Goal: Task Accomplishment & Management: Use online tool/utility

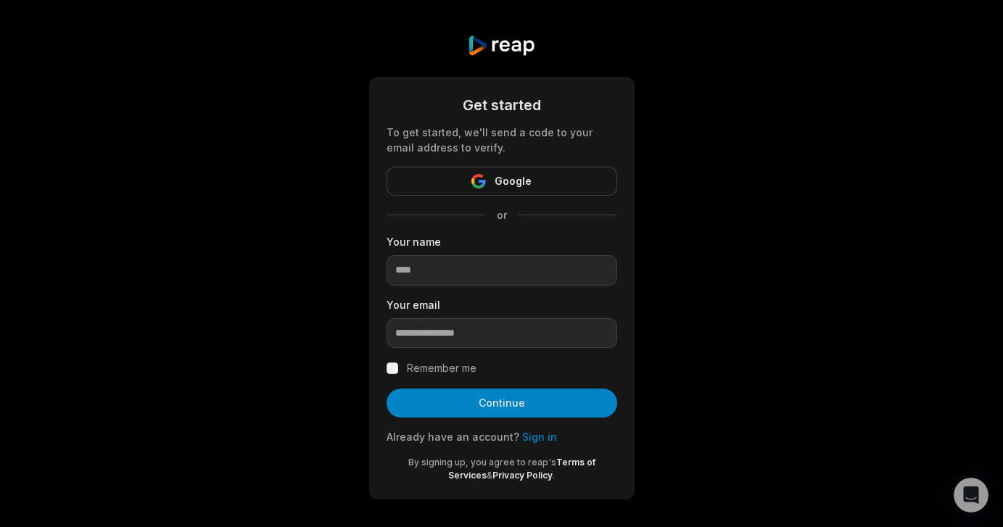
click at [529, 436] on link "Sign in" at bounding box center [539, 437] width 35 height 12
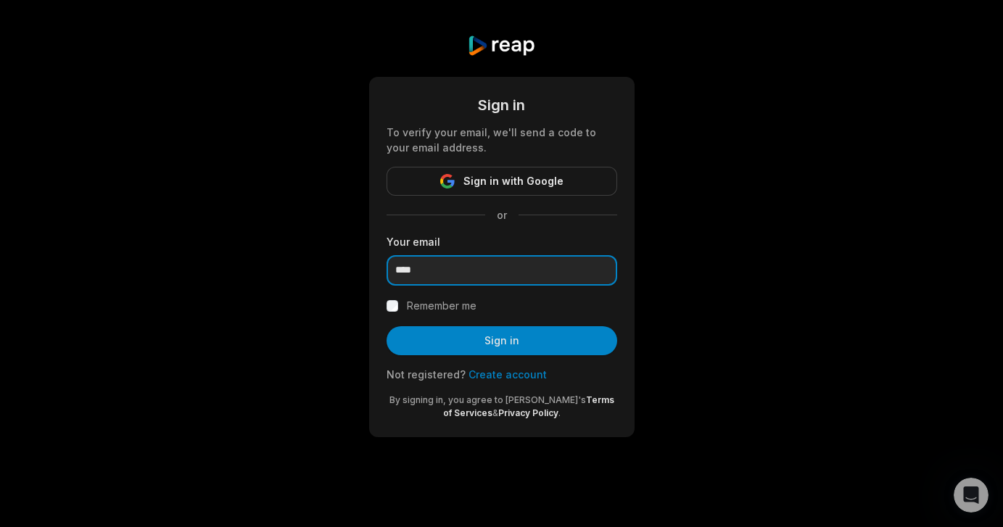
type input "*****"
click at [597, 271] on input "*****" at bounding box center [502, 270] width 231 height 30
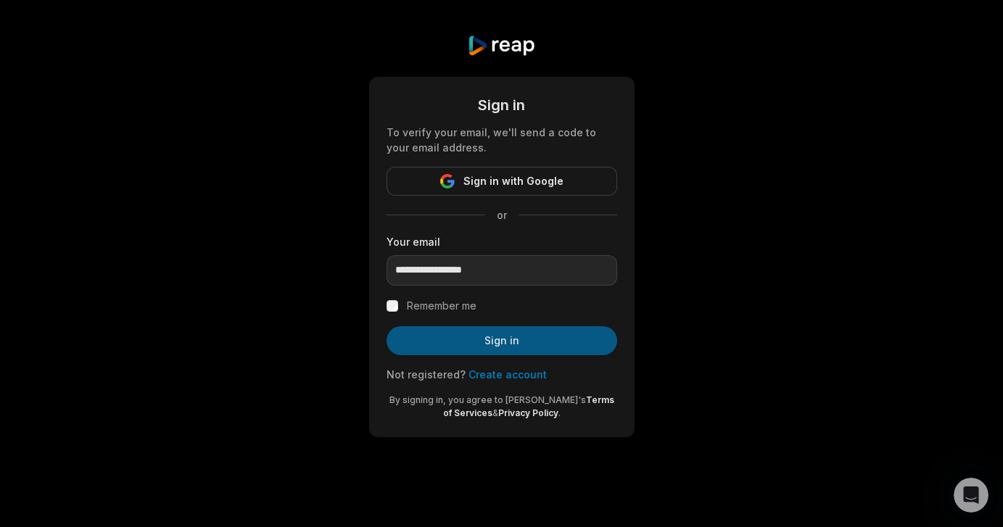
click at [505, 351] on button "Sign in" at bounding box center [502, 340] width 231 height 29
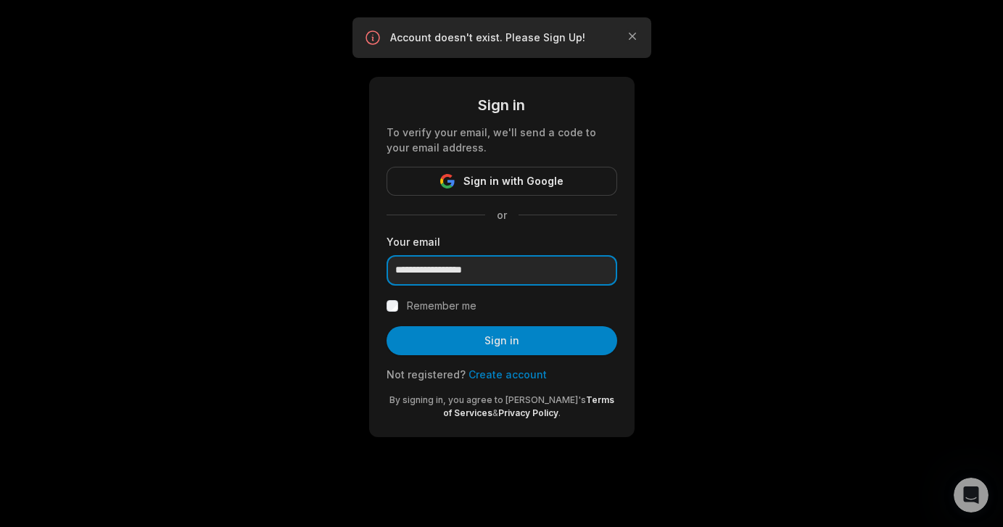
drag, startPoint x: 467, startPoint y: 271, endPoint x: 480, endPoint y: 271, distance: 13.1
click at [480, 271] on input "**********" at bounding box center [502, 270] width 231 height 30
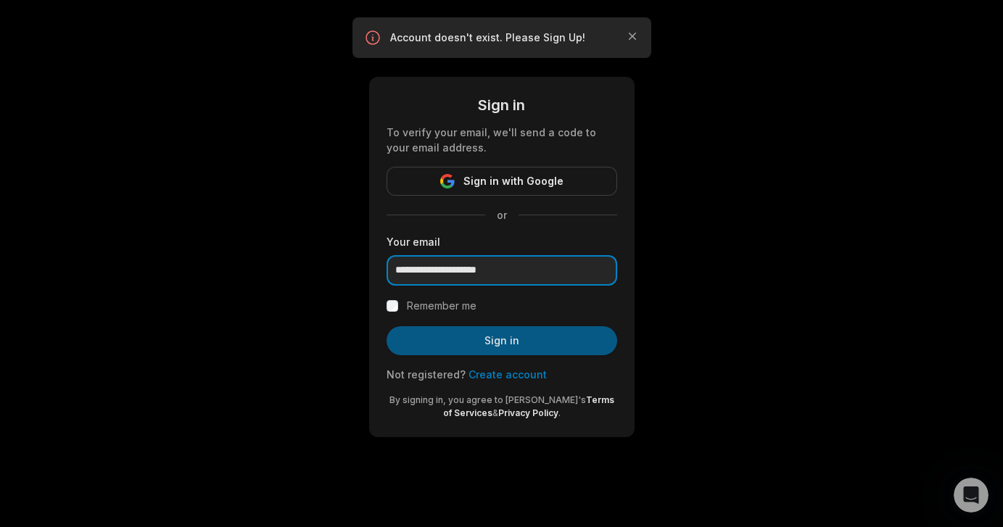
type input "**********"
click at [530, 340] on button "Sign in" at bounding box center [502, 340] width 231 height 29
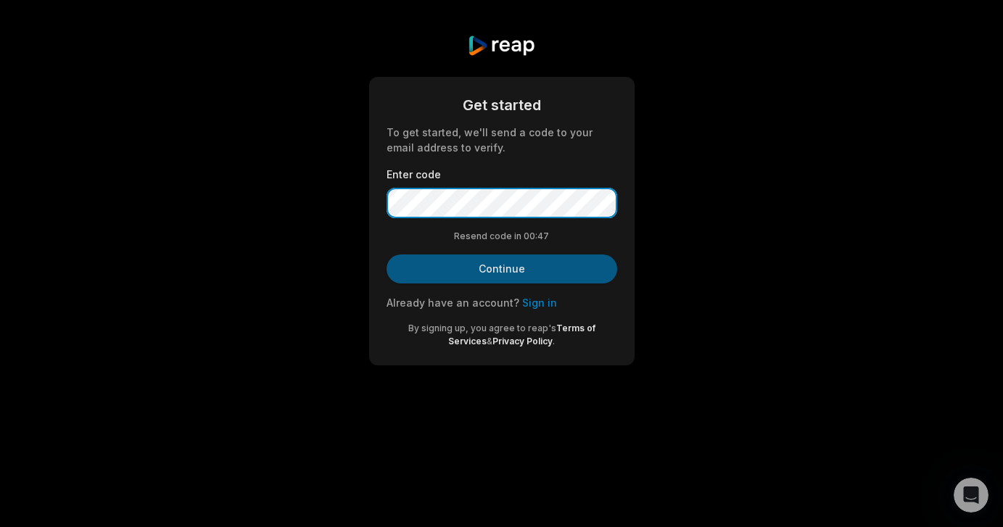
click at [501, 268] on button "Continue" at bounding box center [502, 269] width 231 height 29
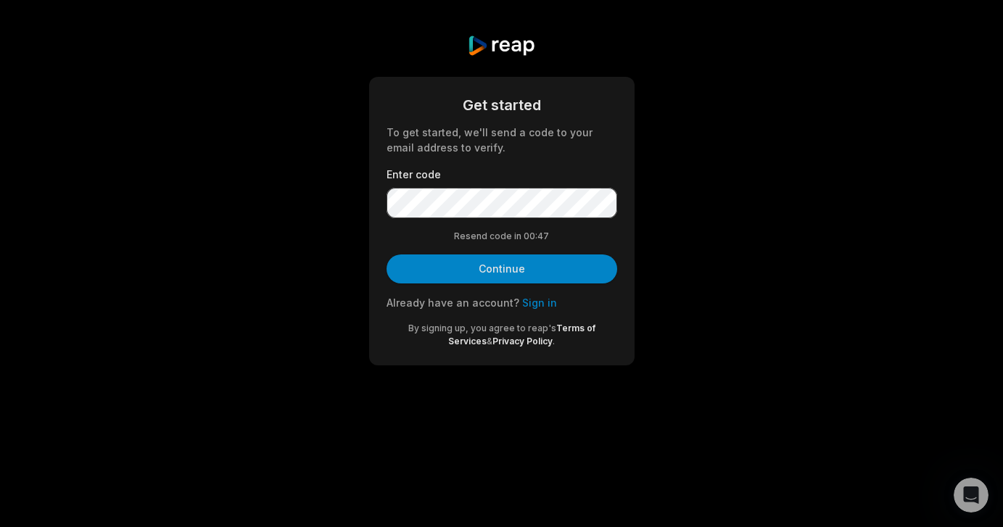
click at [503, 274] on button "Continue" at bounding box center [502, 269] width 231 height 29
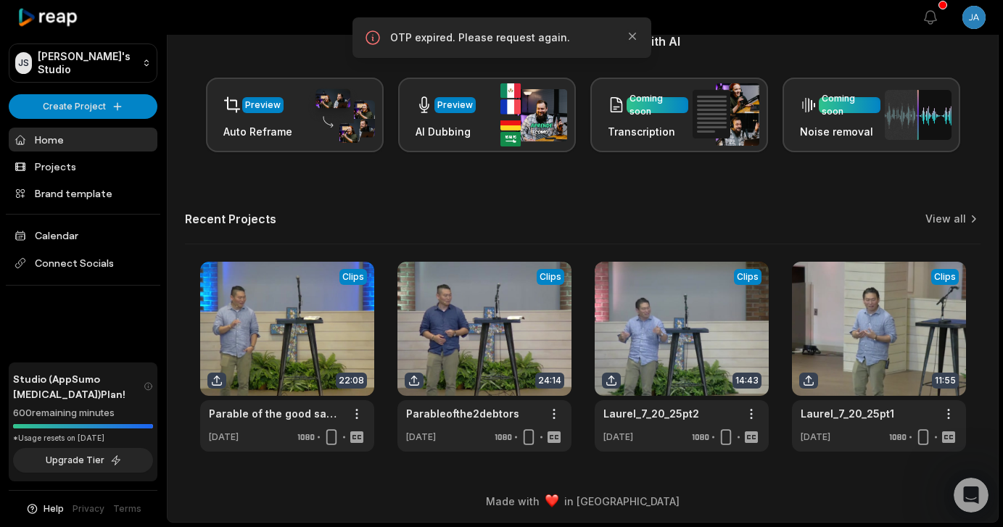
scroll to position [197, 0]
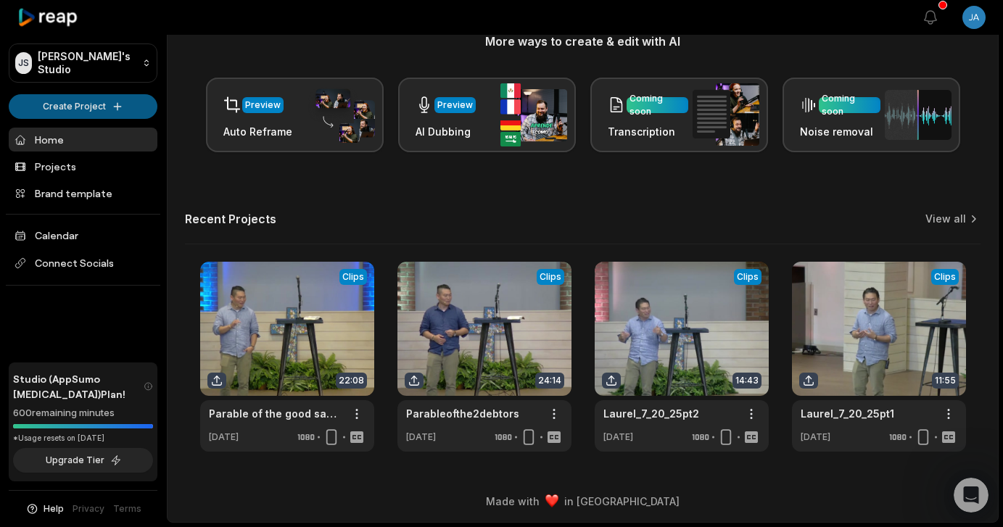
click at [71, 106] on html "JS Jason's Studio Create Project Home Projects Brand template Calendar Connect …" at bounding box center [501, 66] width 1003 height 527
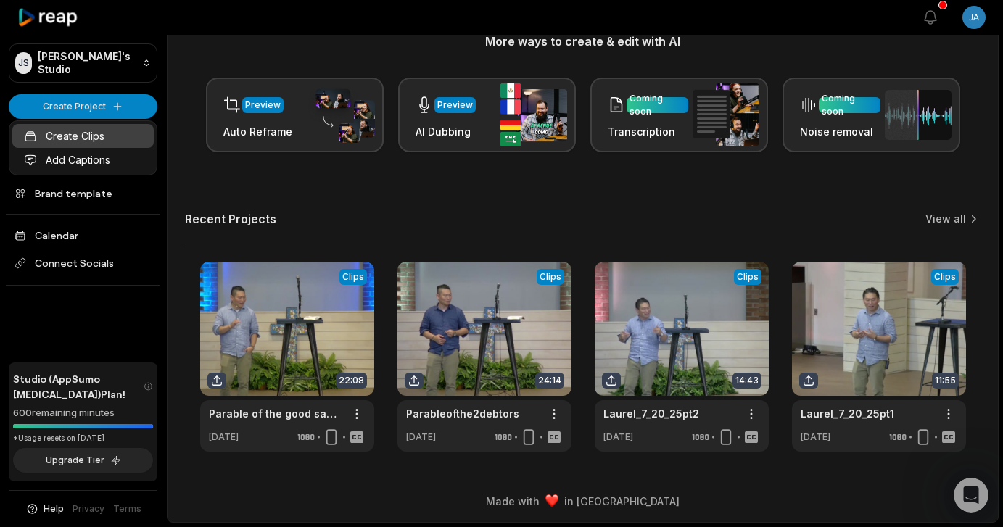
click at [83, 137] on link "Create Clips" at bounding box center [82, 136] width 141 height 24
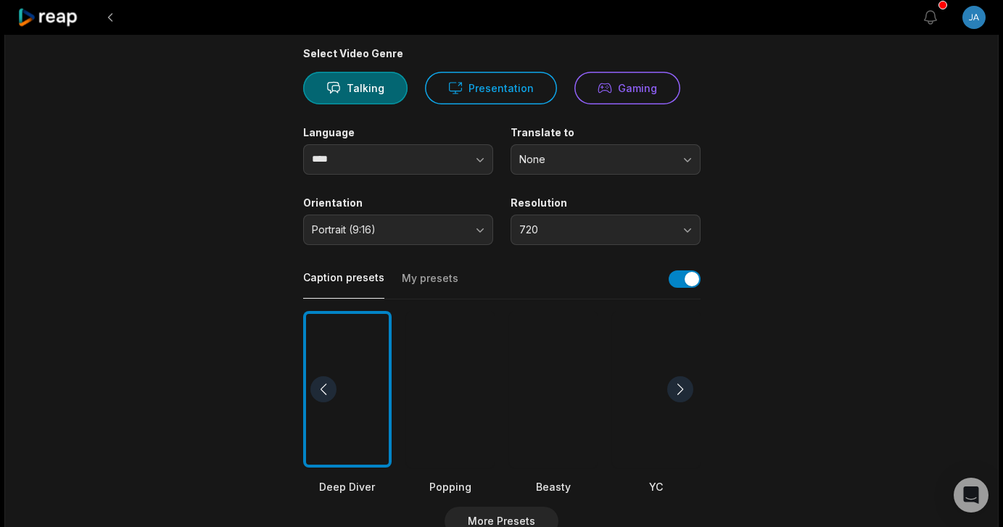
scroll to position [110, 0]
click at [691, 231] on button "720" at bounding box center [606, 231] width 190 height 30
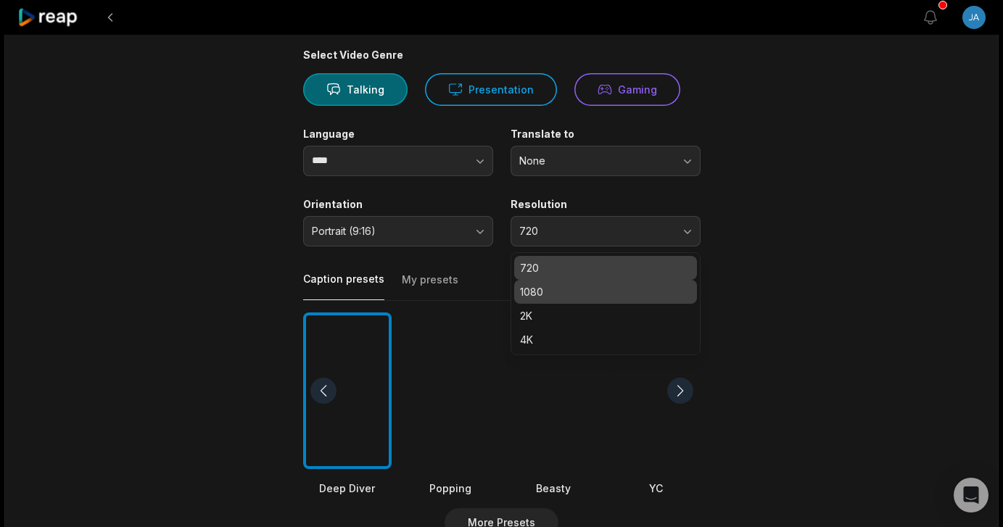
click at [630, 289] on p "1080" at bounding box center [605, 291] width 171 height 15
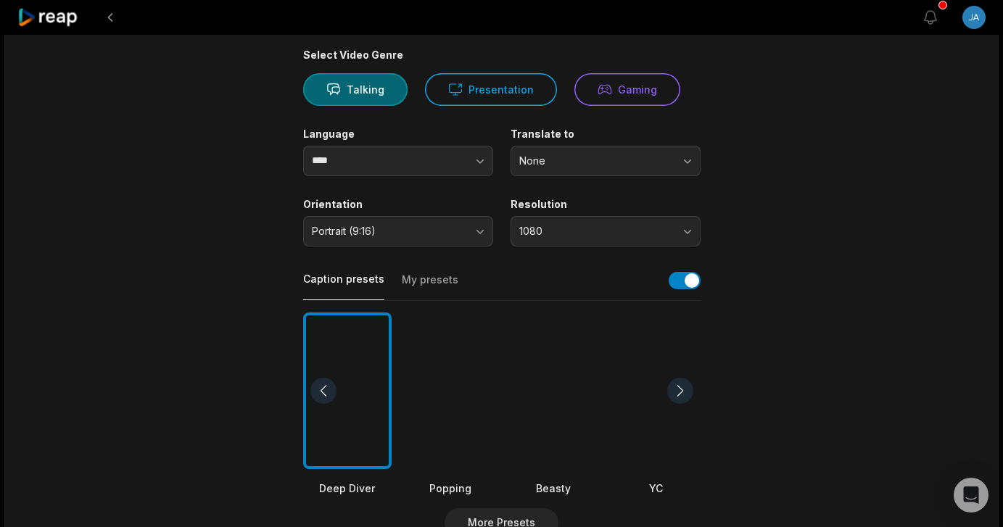
click at [471, 221] on button "Portrait (9:16)" at bounding box center [398, 231] width 190 height 30
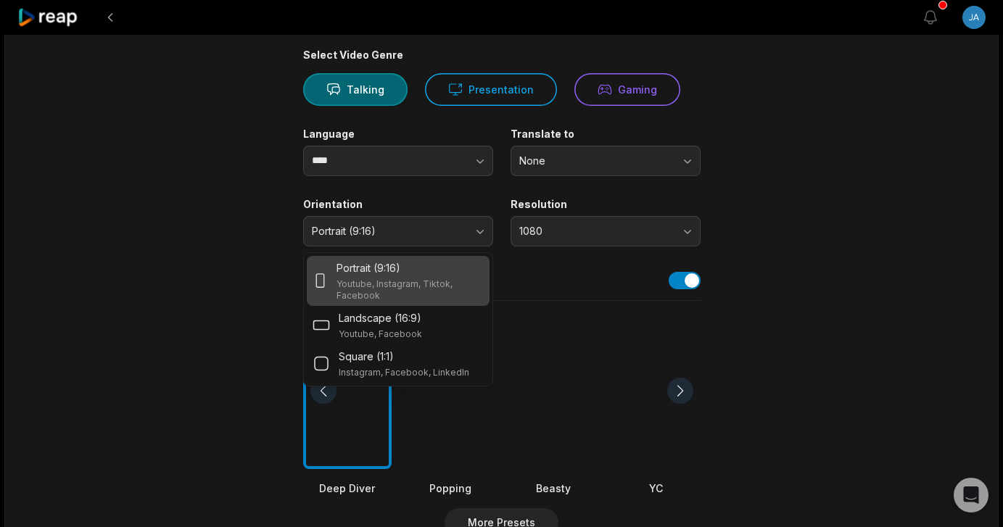
click at [448, 289] on p "Youtube, Instagram, Tiktok, Facebook" at bounding box center [410, 290] width 147 height 23
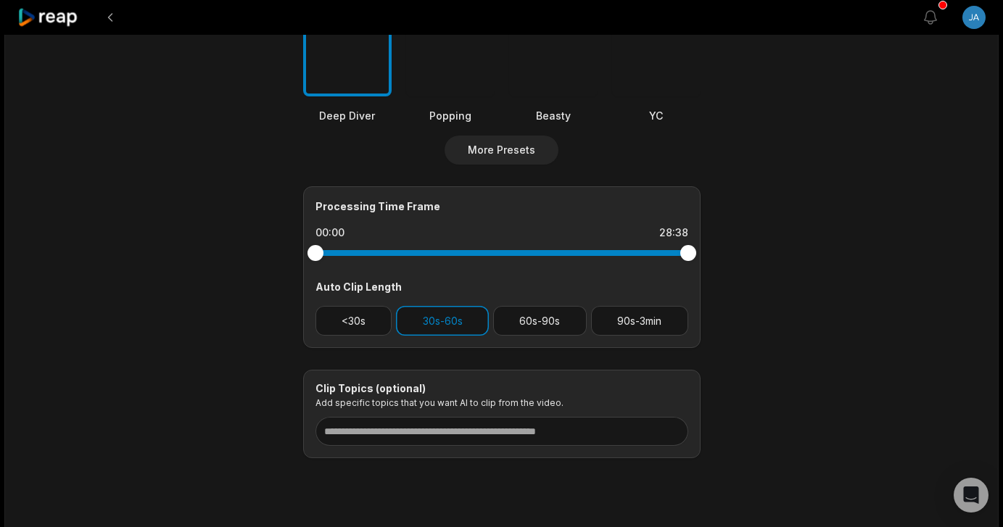
scroll to position [491, 0]
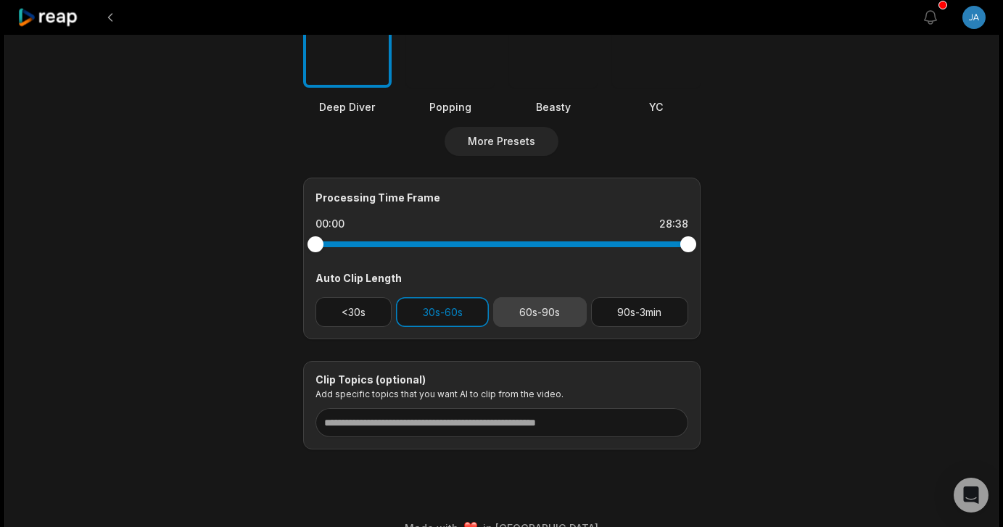
click at [550, 311] on button "60s-90s" at bounding box center [540, 312] width 94 height 30
click at [362, 311] on button "<30s" at bounding box center [354, 312] width 77 height 30
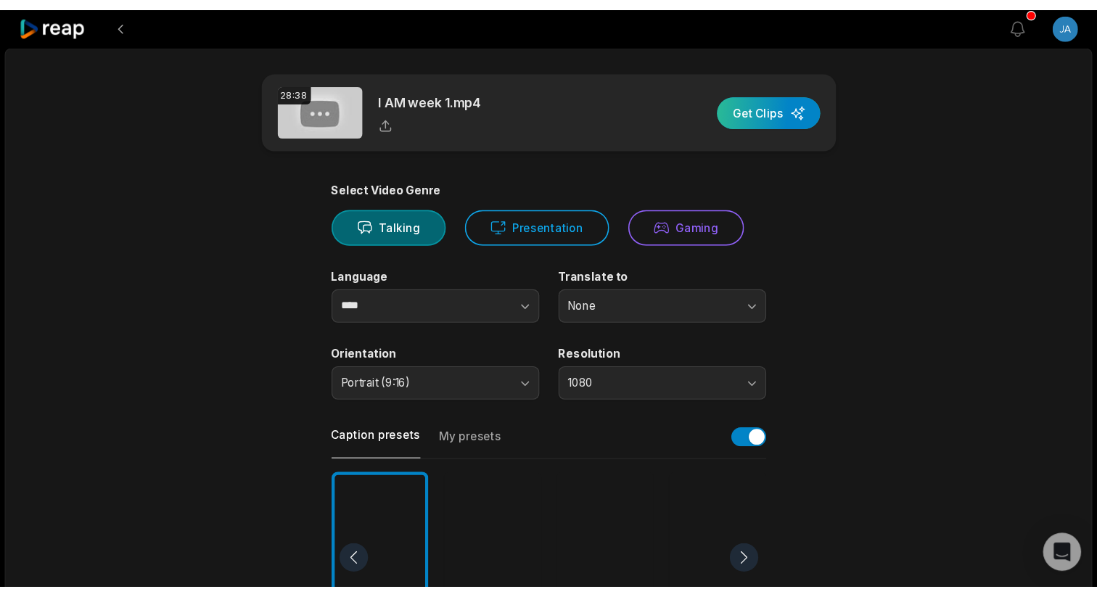
scroll to position [0, 0]
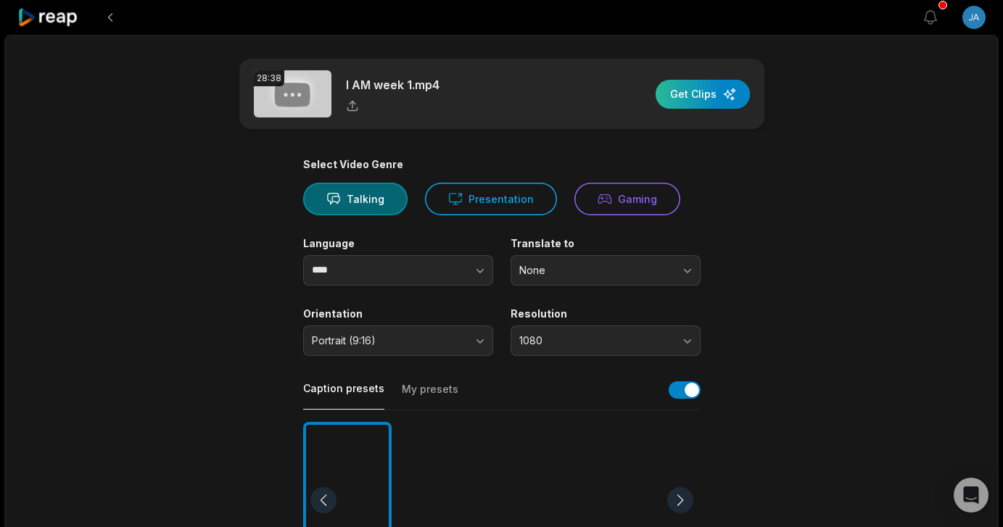
click at [699, 102] on div "button" at bounding box center [703, 94] width 94 height 29
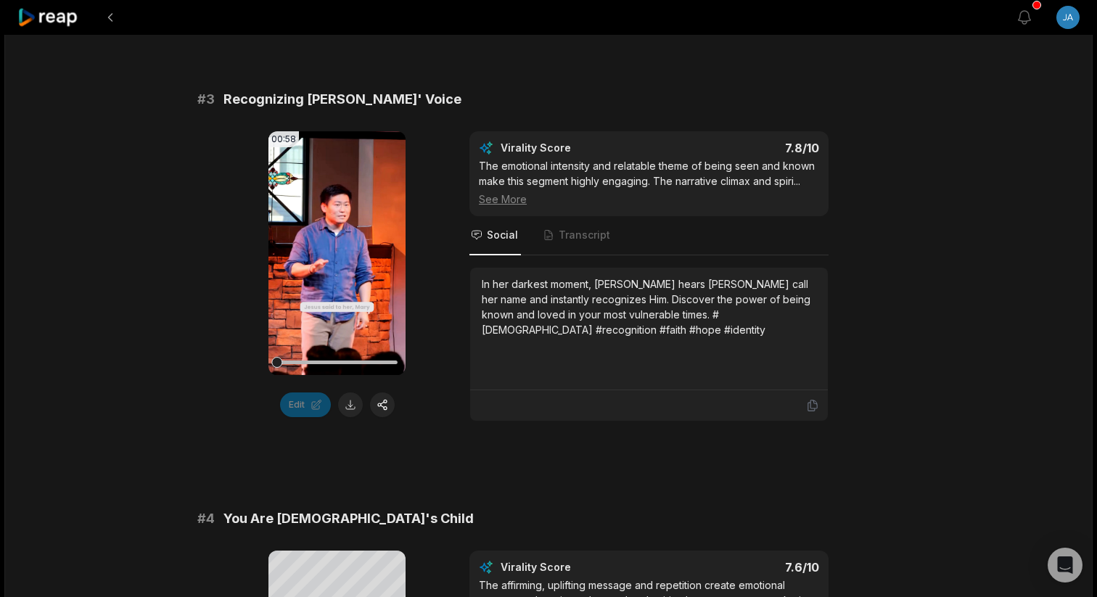
scroll to position [1056, 0]
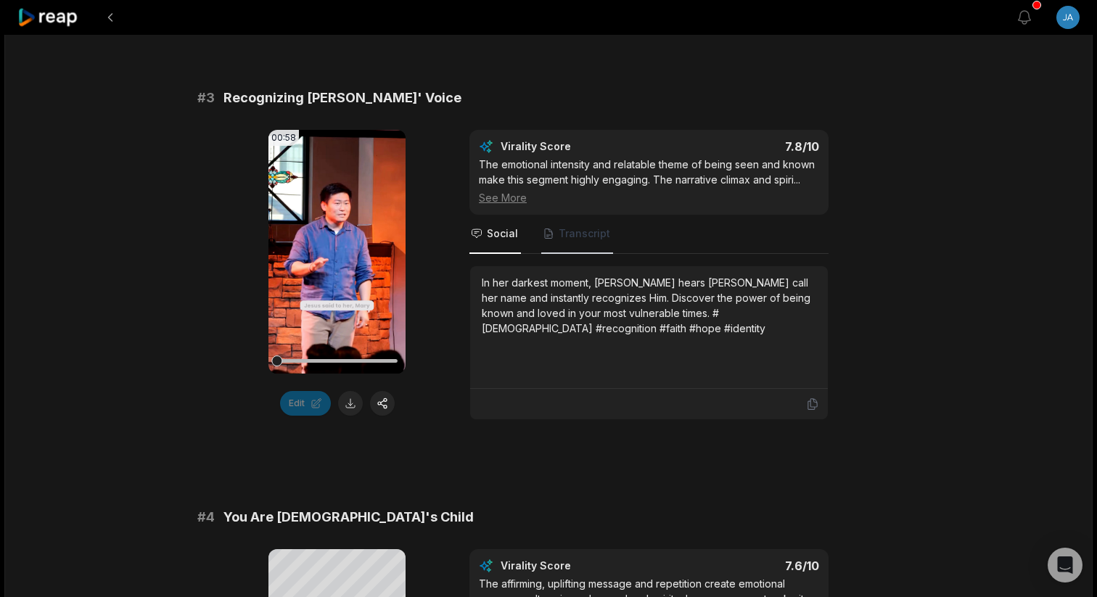
click at [574, 238] on span "Transcript" at bounding box center [585, 233] width 52 height 15
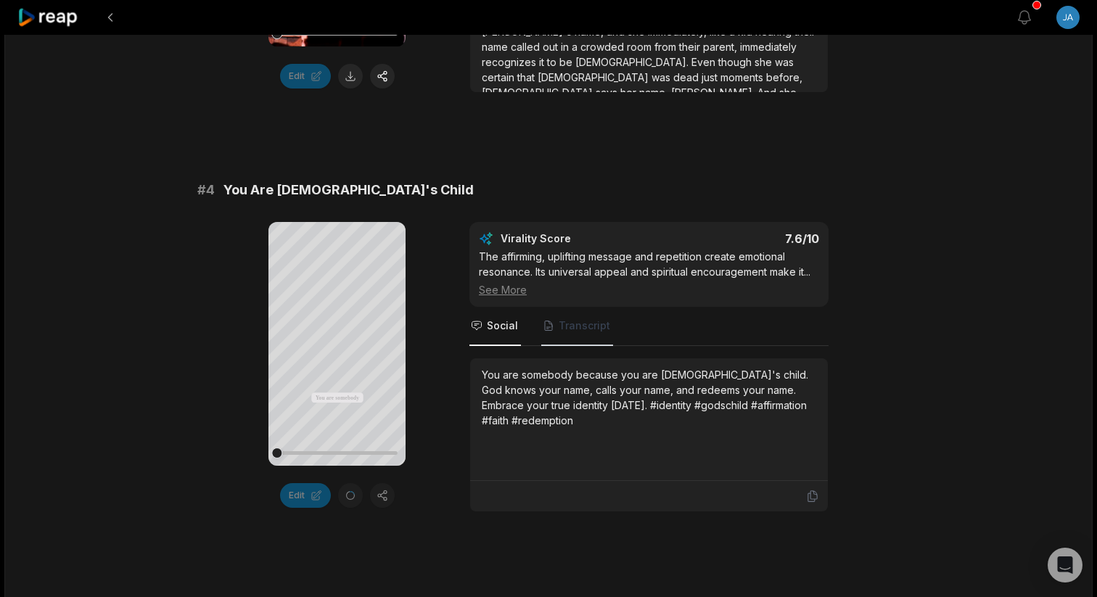
scroll to position [1389, 0]
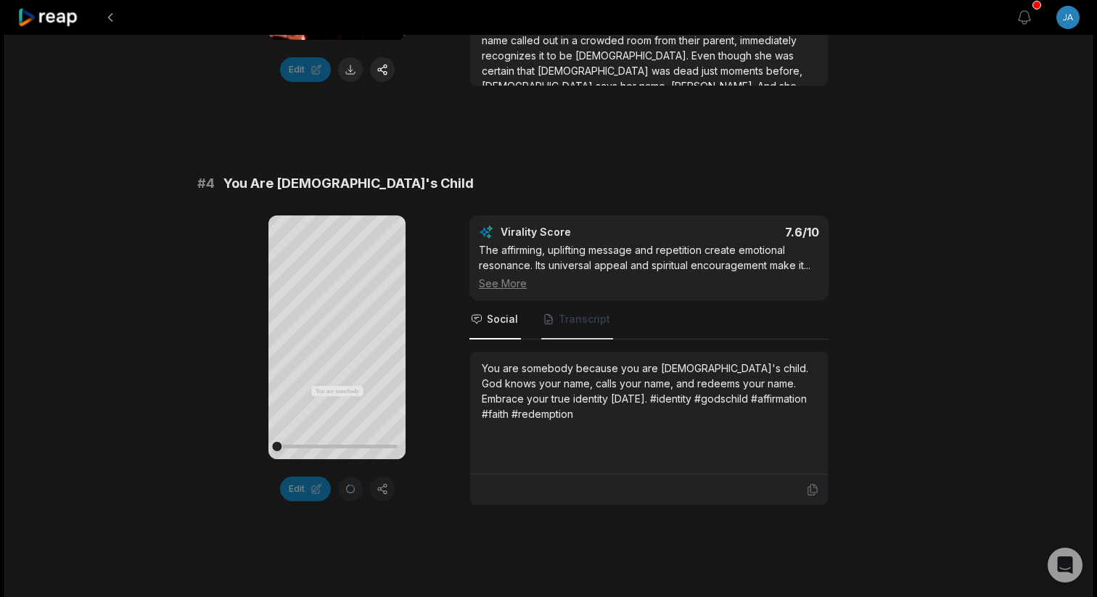
click at [564, 322] on span "Transcript" at bounding box center [585, 319] width 52 height 15
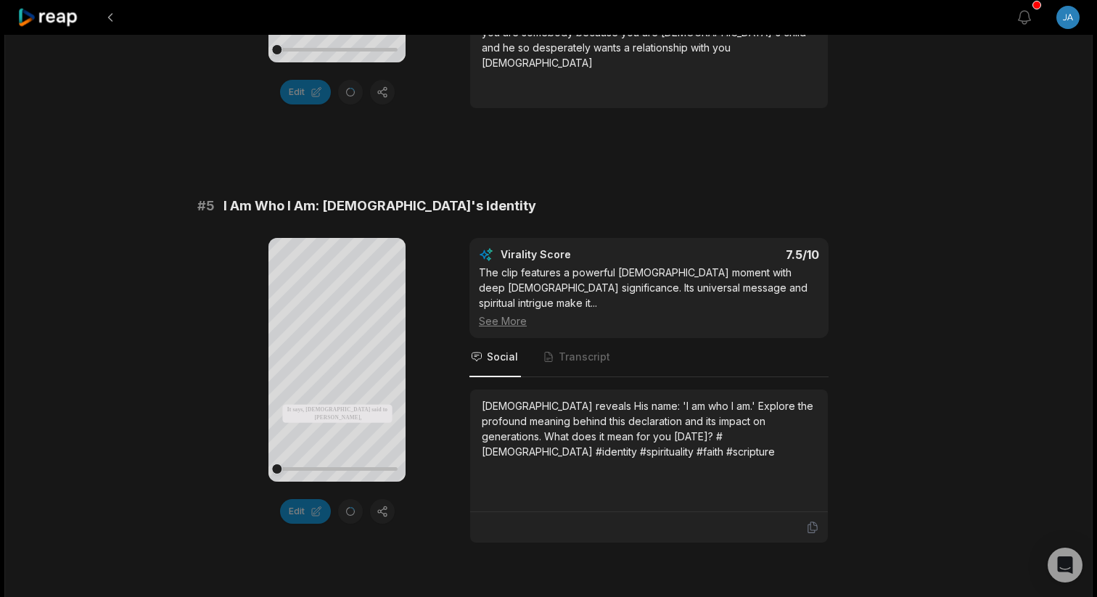
scroll to position [1788, 0]
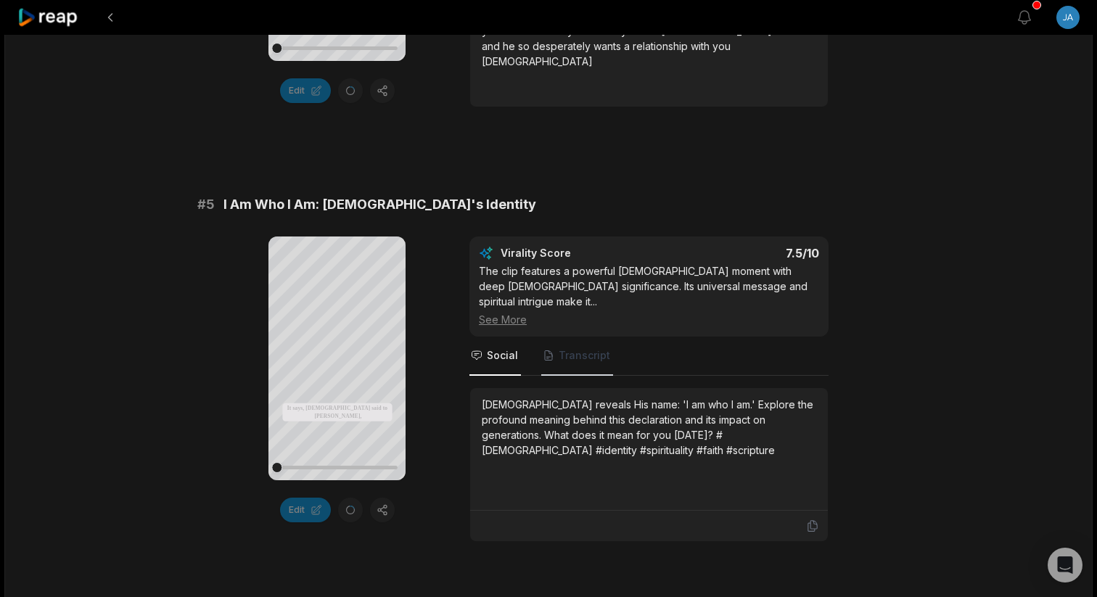
click at [569, 348] on span "Transcript" at bounding box center [585, 355] width 52 height 15
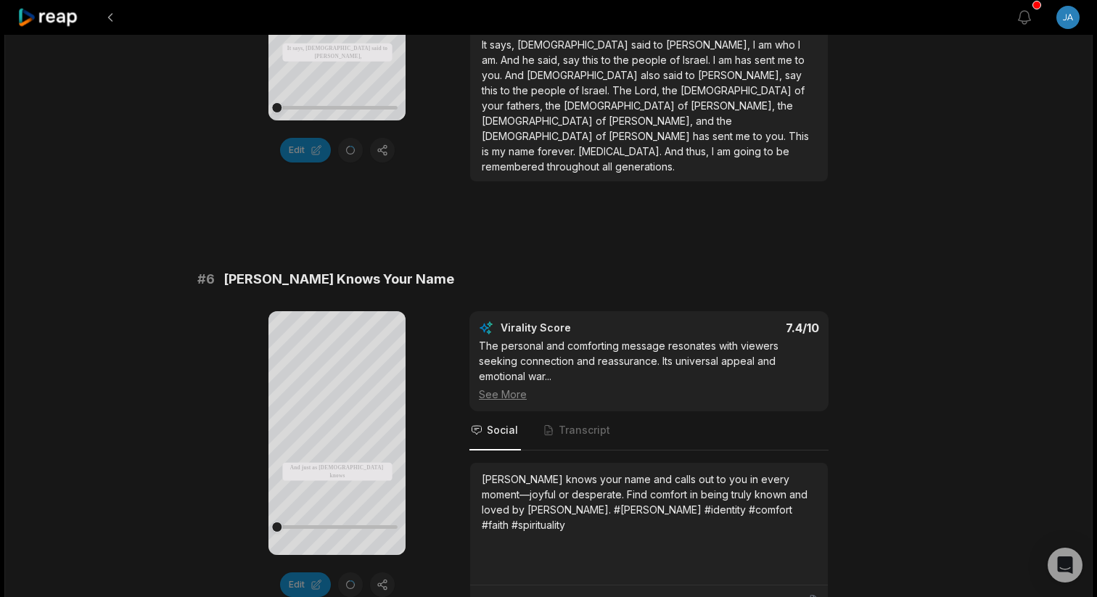
scroll to position [2150, 0]
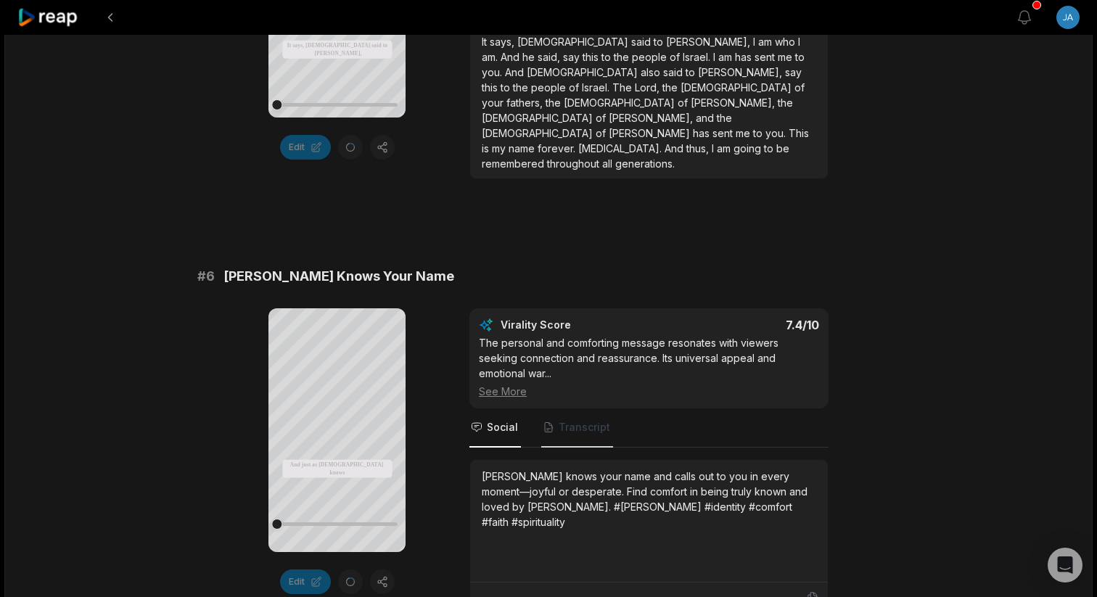
click at [585, 420] on span "Transcript" at bounding box center [585, 427] width 52 height 15
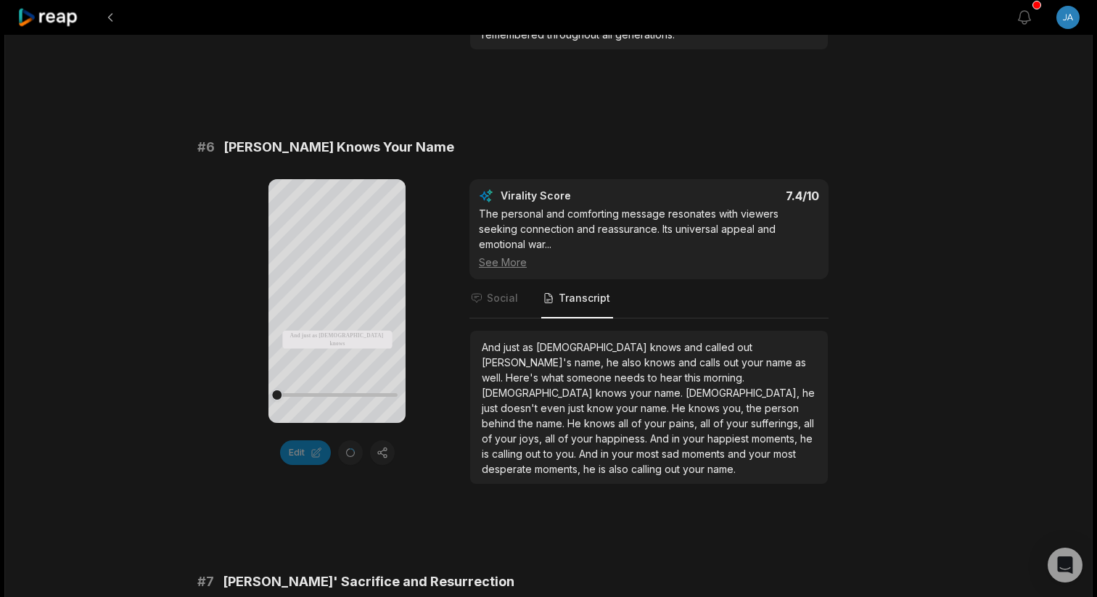
scroll to position [2280, 0]
click at [332, 291] on icon at bounding box center [337, 285] width 11 height 12
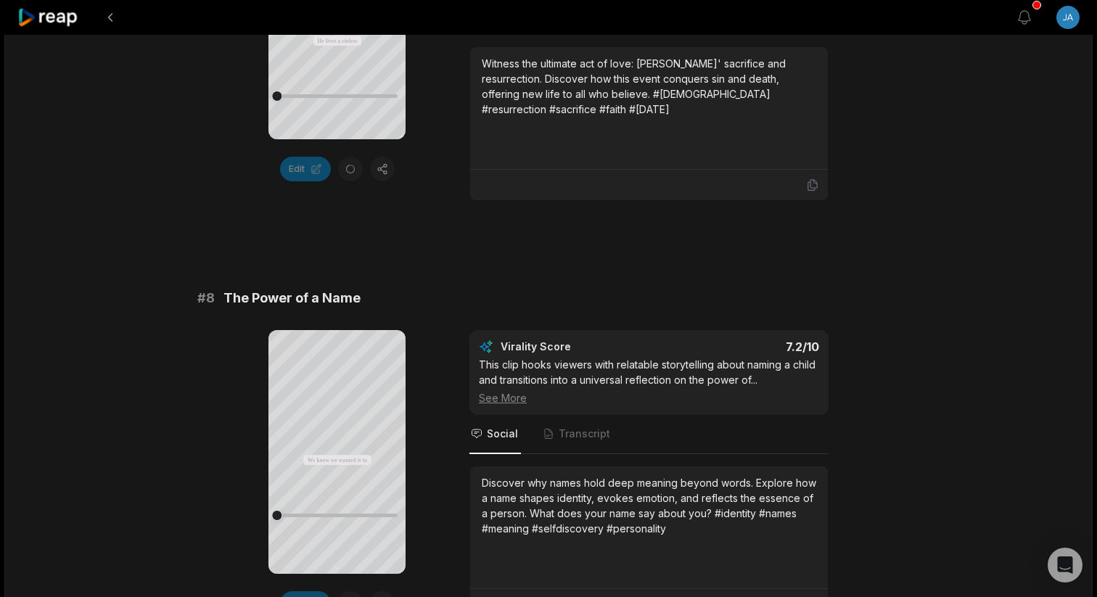
scroll to position [3025, 0]
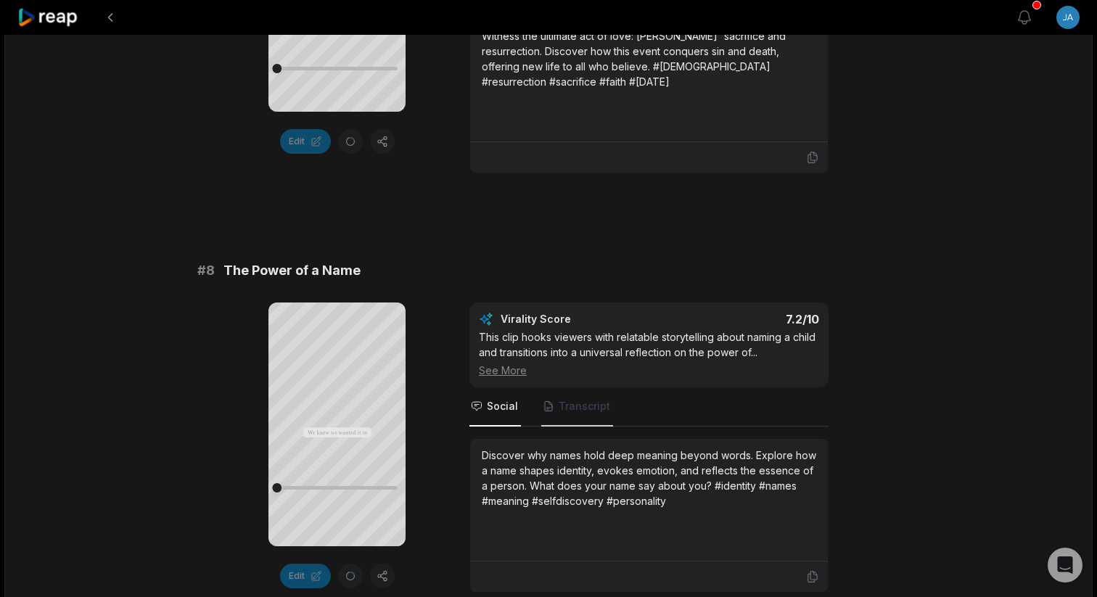
click at [575, 399] on span "Transcript" at bounding box center [585, 406] width 52 height 15
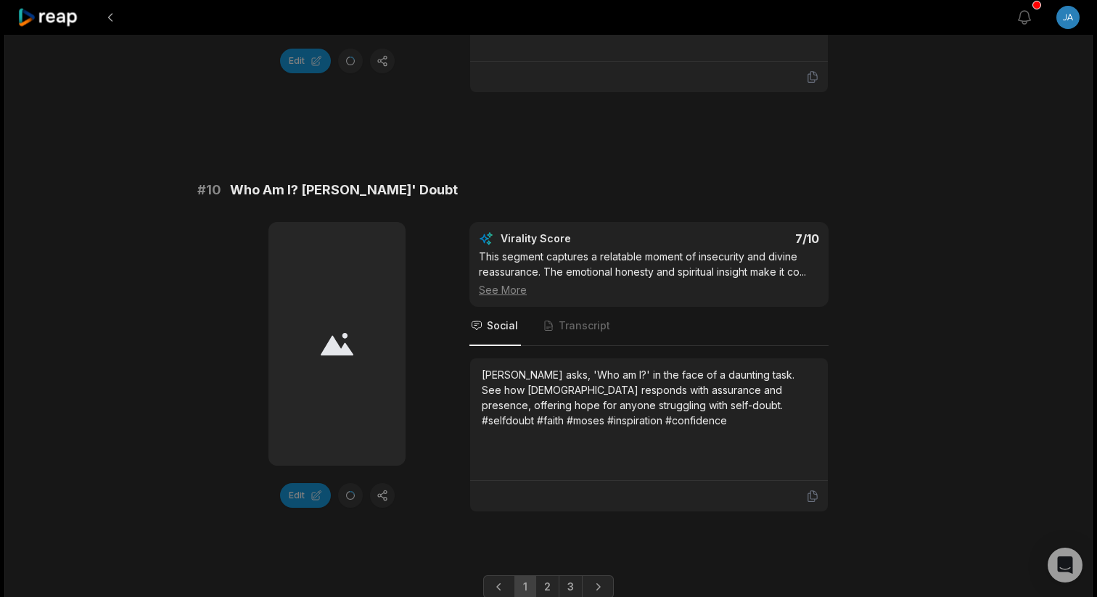
scroll to position [3958, 0]
click at [583, 320] on span "Transcript" at bounding box center [585, 327] width 52 height 15
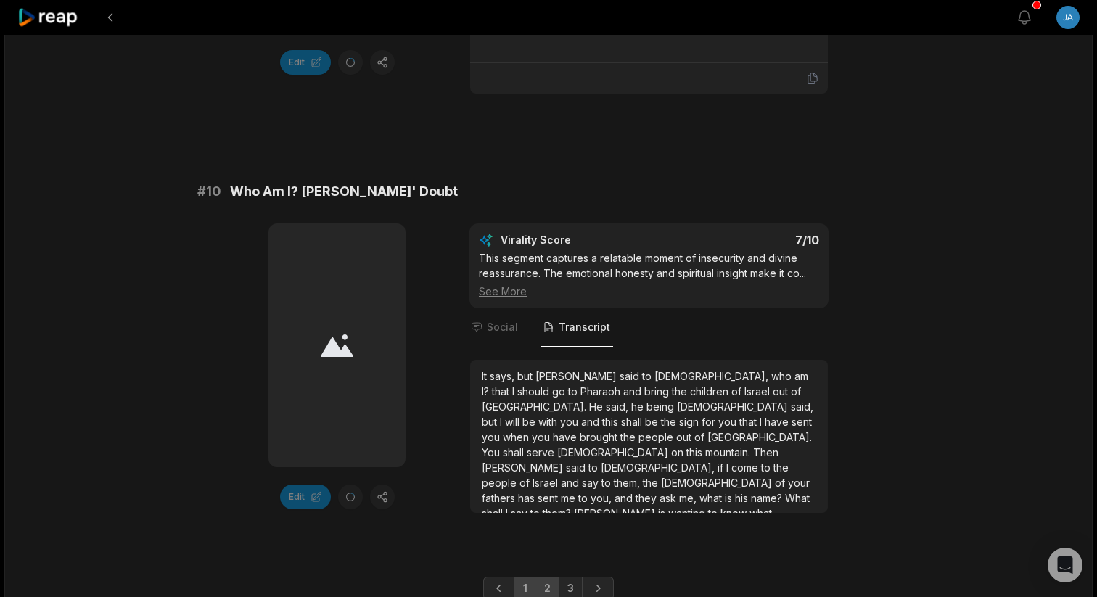
click at [539, 527] on link "2" at bounding box center [547, 588] width 24 height 23
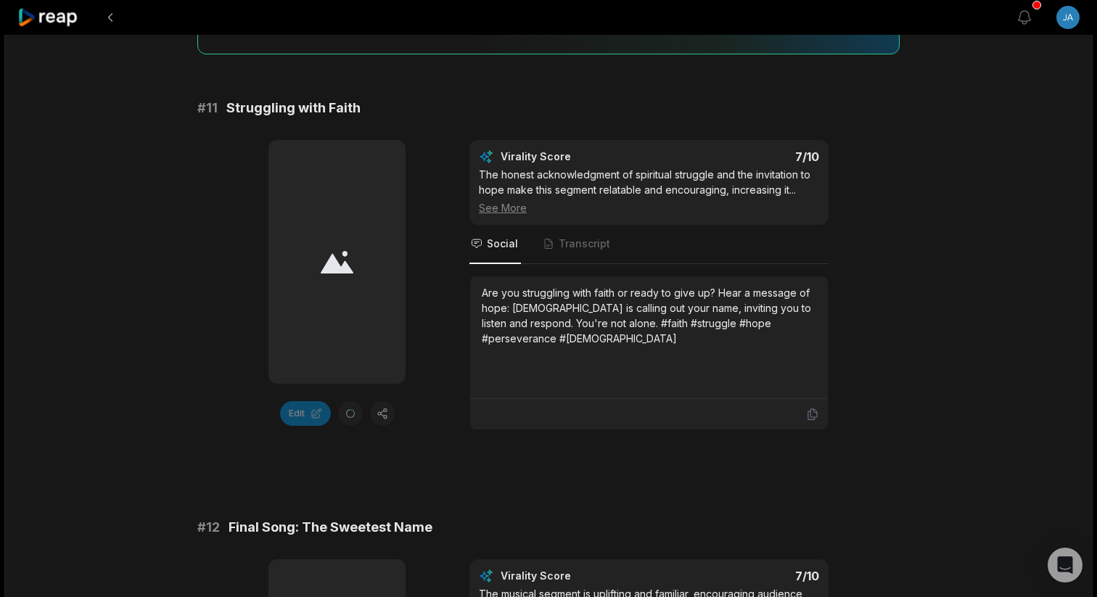
scroll to position [192, 0]
click at [579, 248] on span "Transcript" at bounding box center [585, 243] width 52 height 15
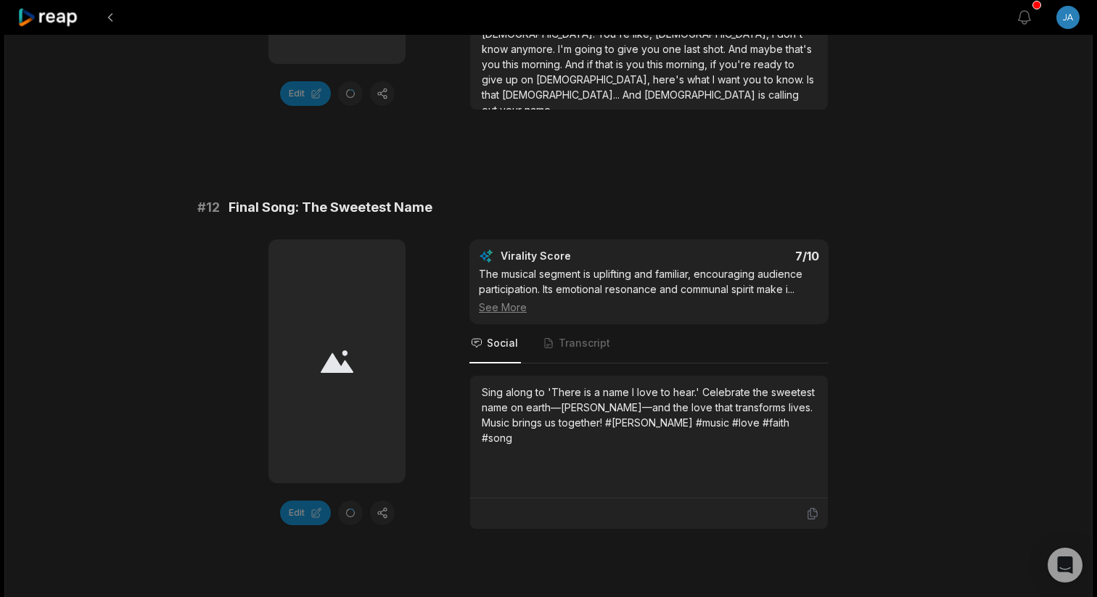
scroll to position [529, 0]
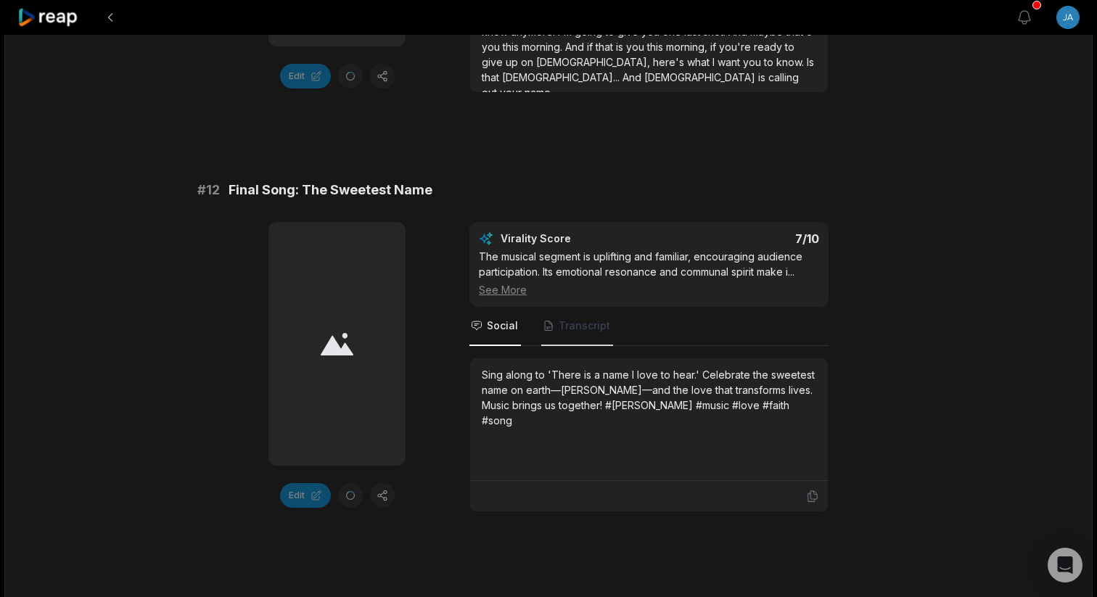
click at [580, 325] on span "Transcript" at bounding box center [585, 325] width 52 height 15
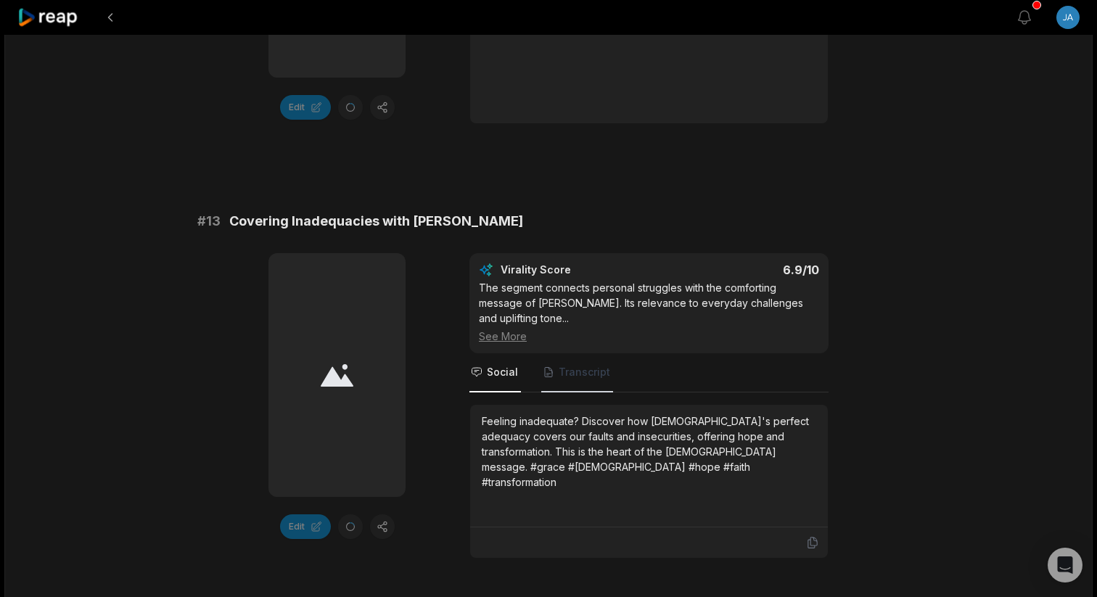
scroll to position [918, 0]
click at [580, 367] on span "Transcript" at bounding box center [585, 371] width 52 height 15
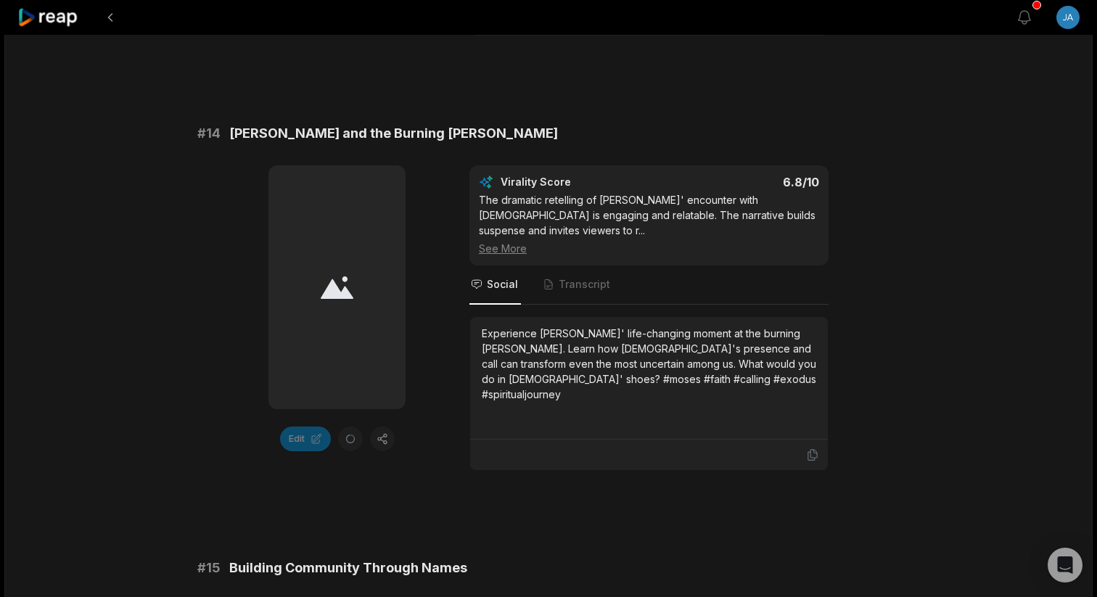
scroll to position [1447, 0]
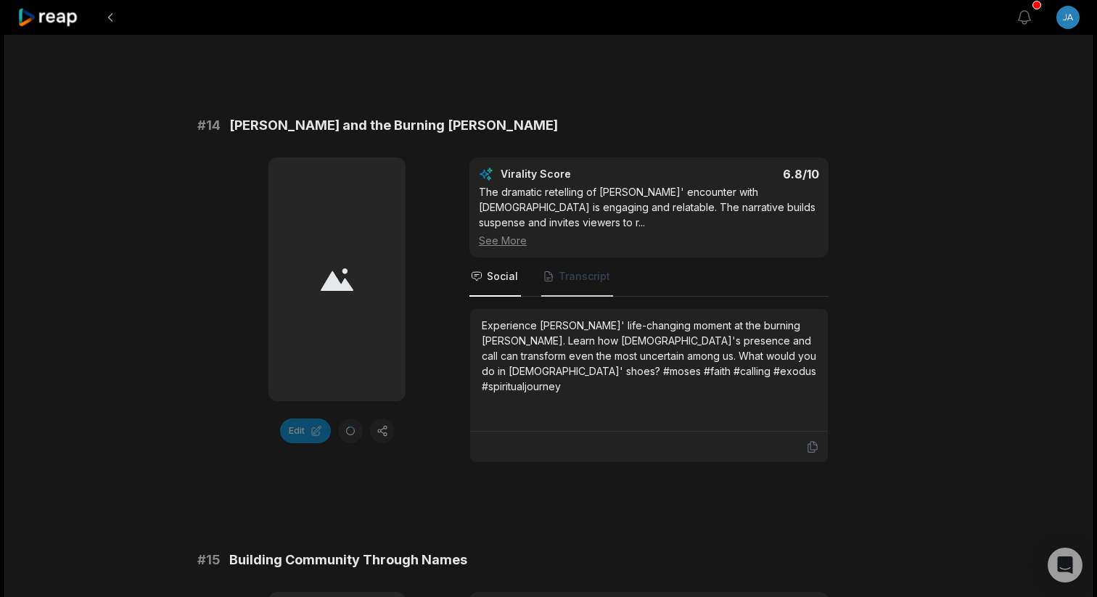
click at [580, 270] on span "Transcript" at bounding box center [577, 277] width 72 height 39
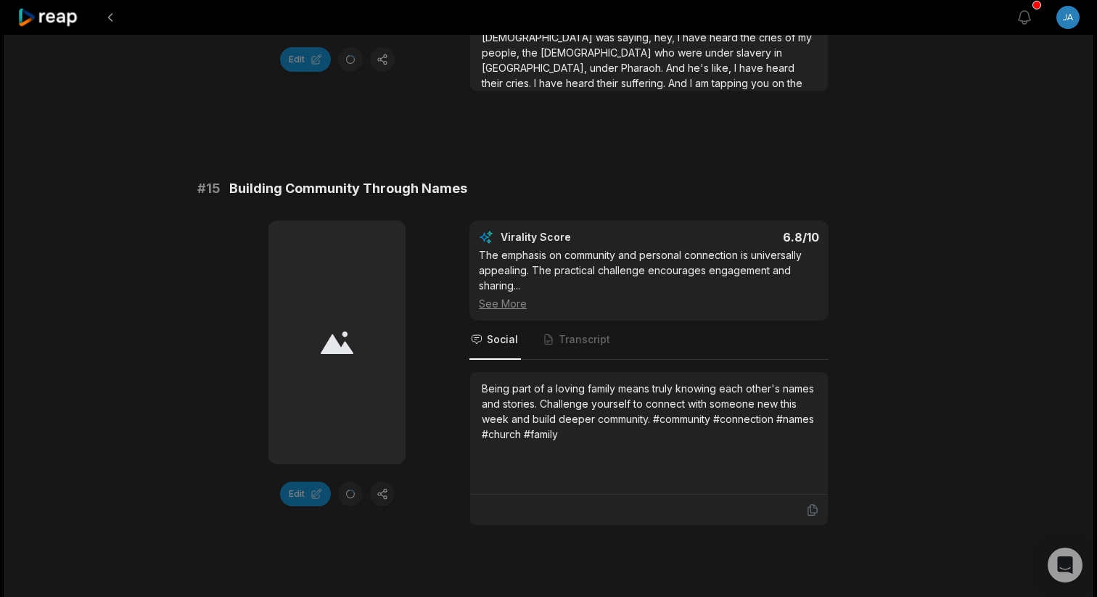
scroll to position [1822, 0]
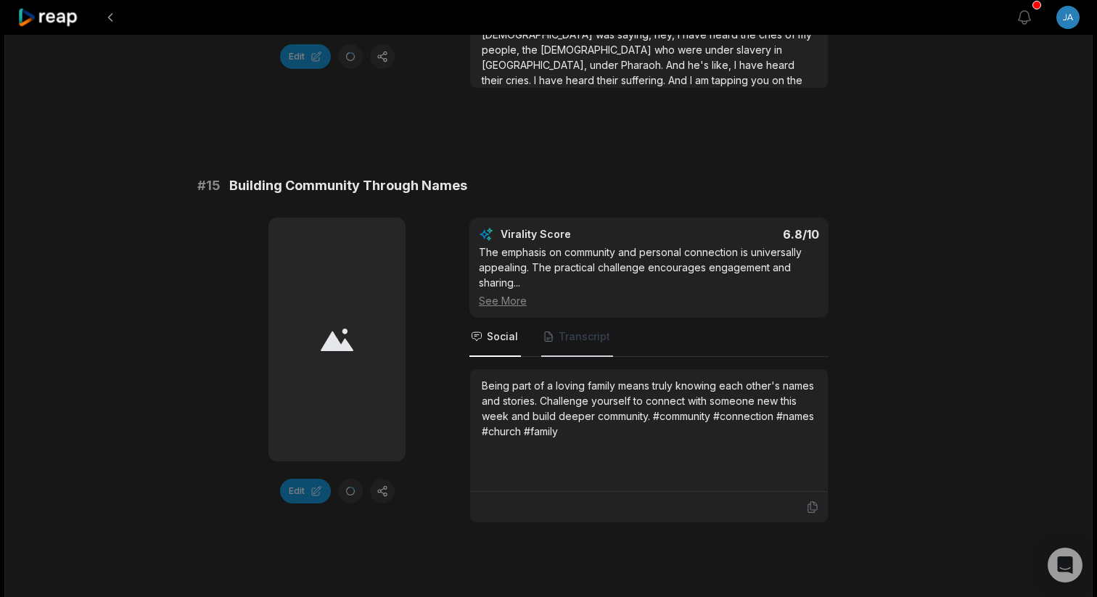
click at [575, 329] on span "Transcript" at bounding box center [585, 336] width 52 height 15
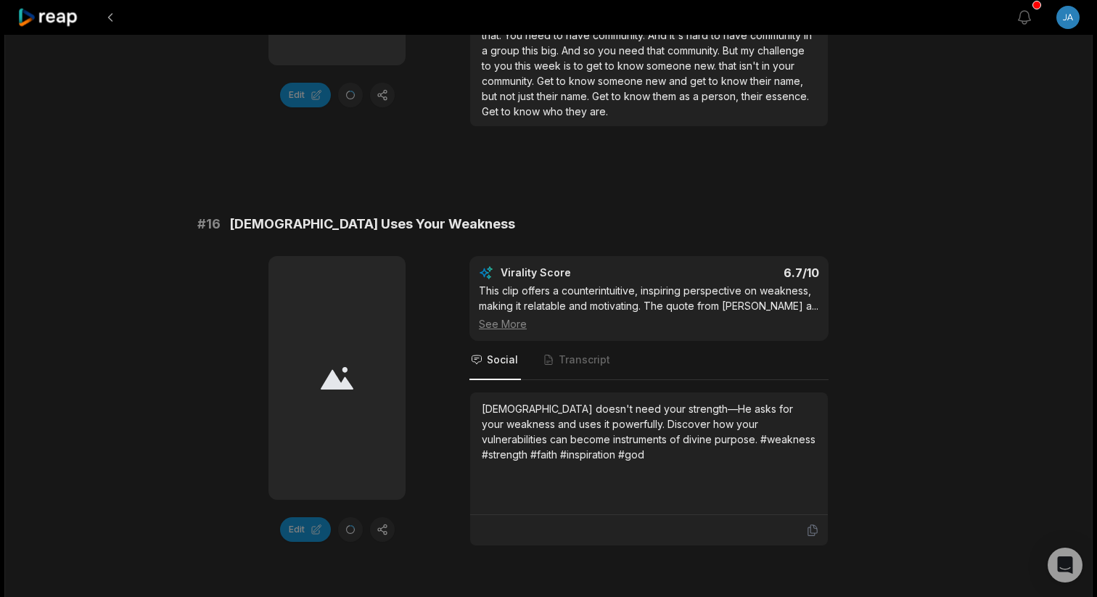
scroll to position [2220, 0]
click at [572, 339] on span "Transcript" at bounding box center [577, 358] width 72 height 39
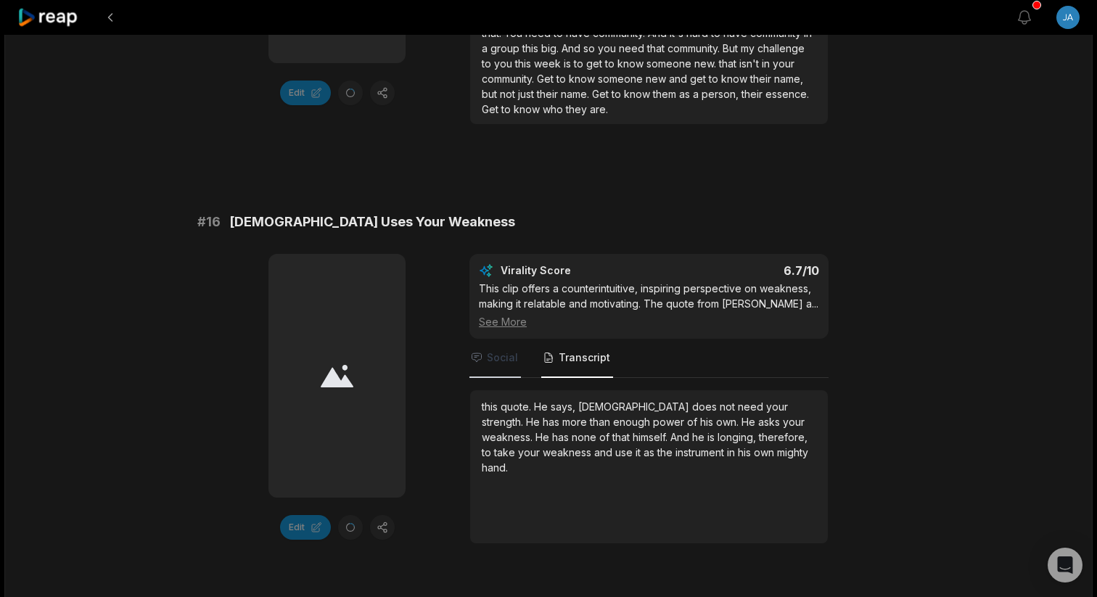
click at [517, 341] on span "Social" at bounding box center [495, 358] width 52 height 39
click at [593, 351] on span "Transcript" at bounding box center [577, 358] width 72 height 39
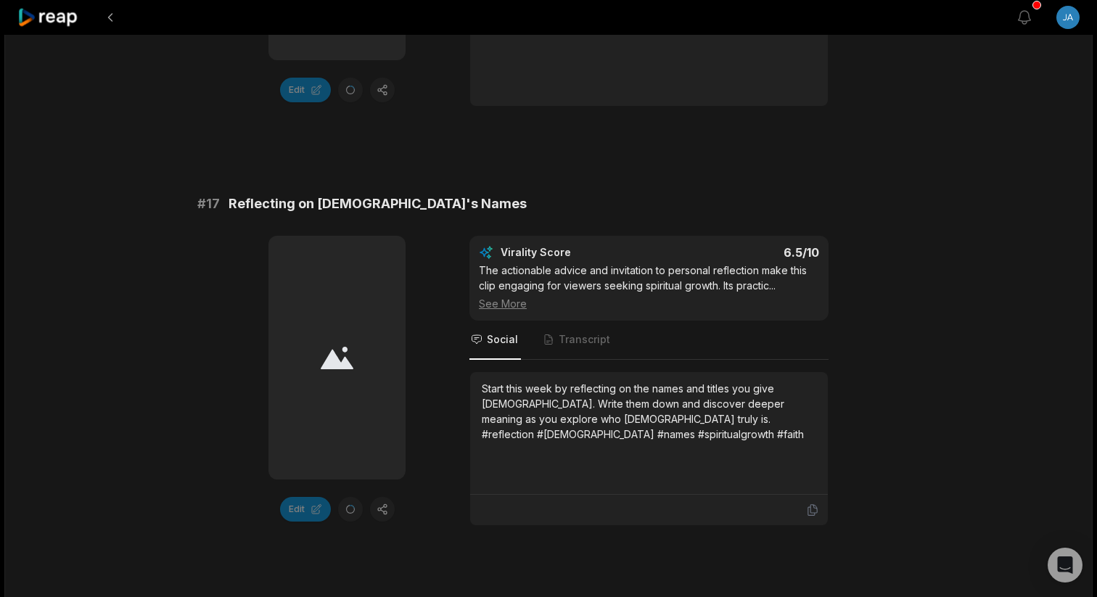
scroll to position [2660, 0]
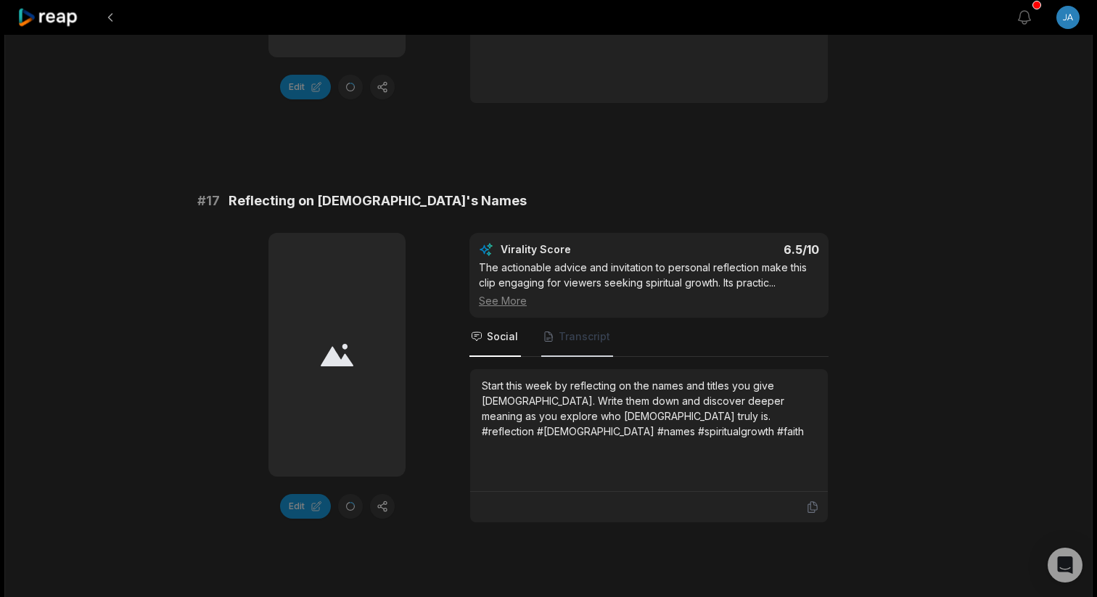
click at [575, 329] on span "Transcript" at bounding box center [585, 336] width 52 height 15
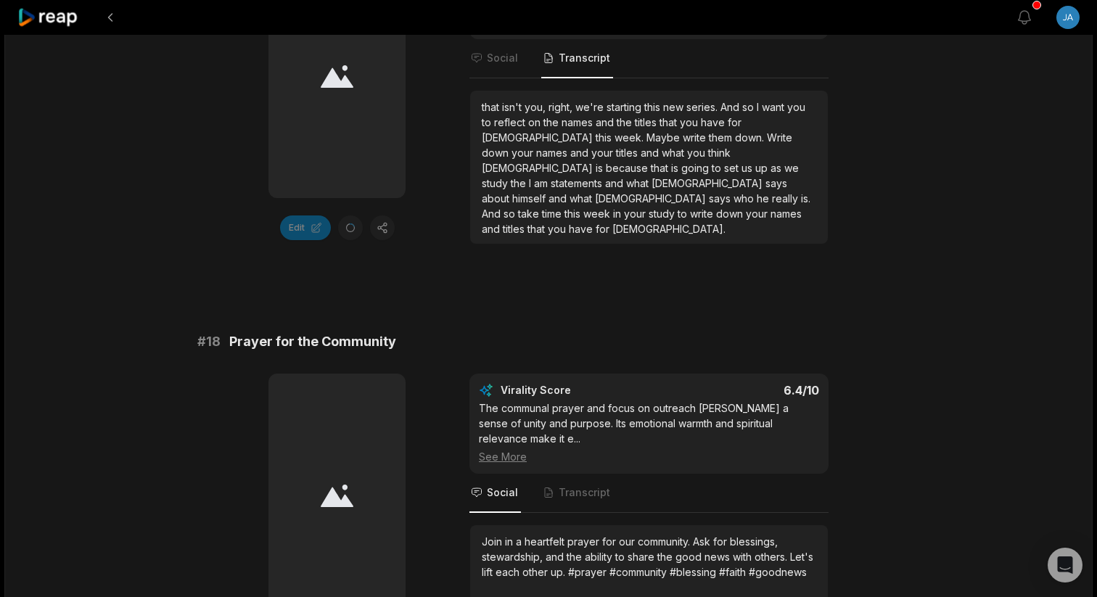
scroll to position [3054, 0]
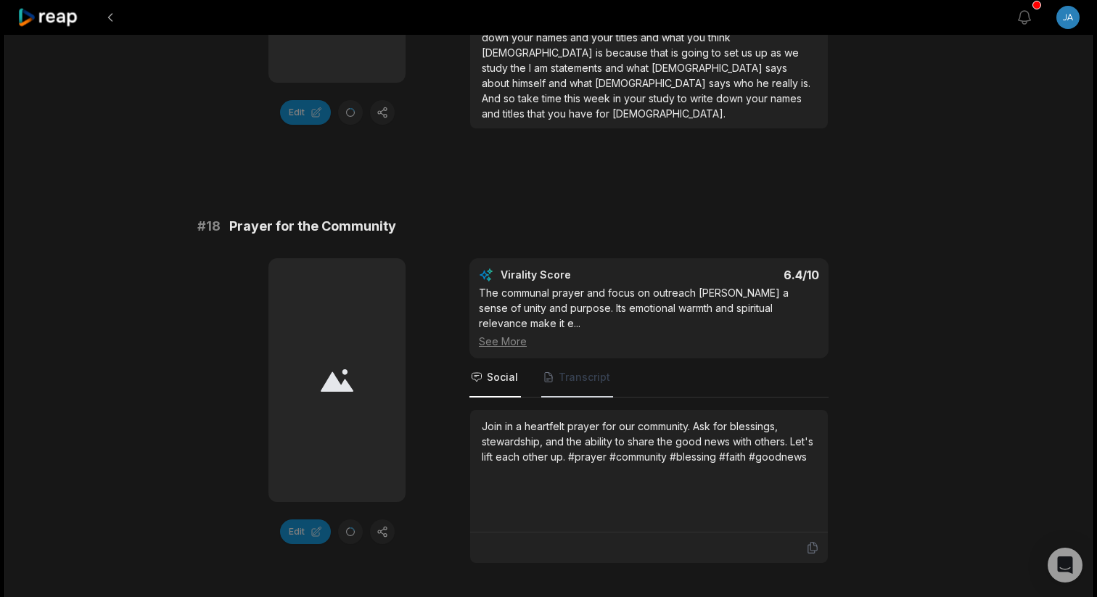
click at [584, 370] on span "Transcript" at bounding box center [585, 377] width 52 height 15
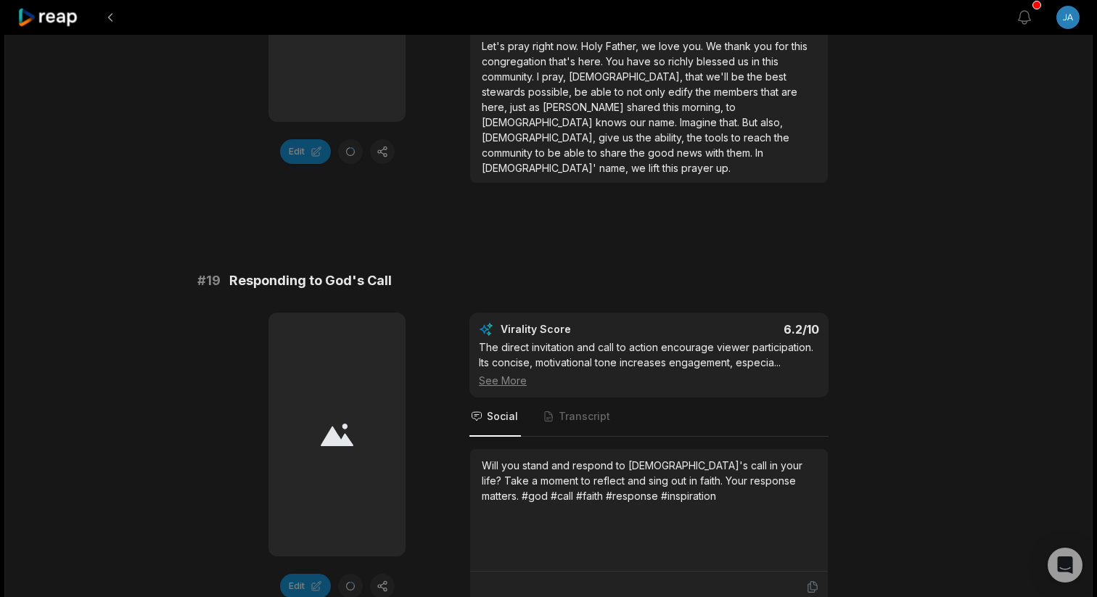
scroll to position [3437, 0]
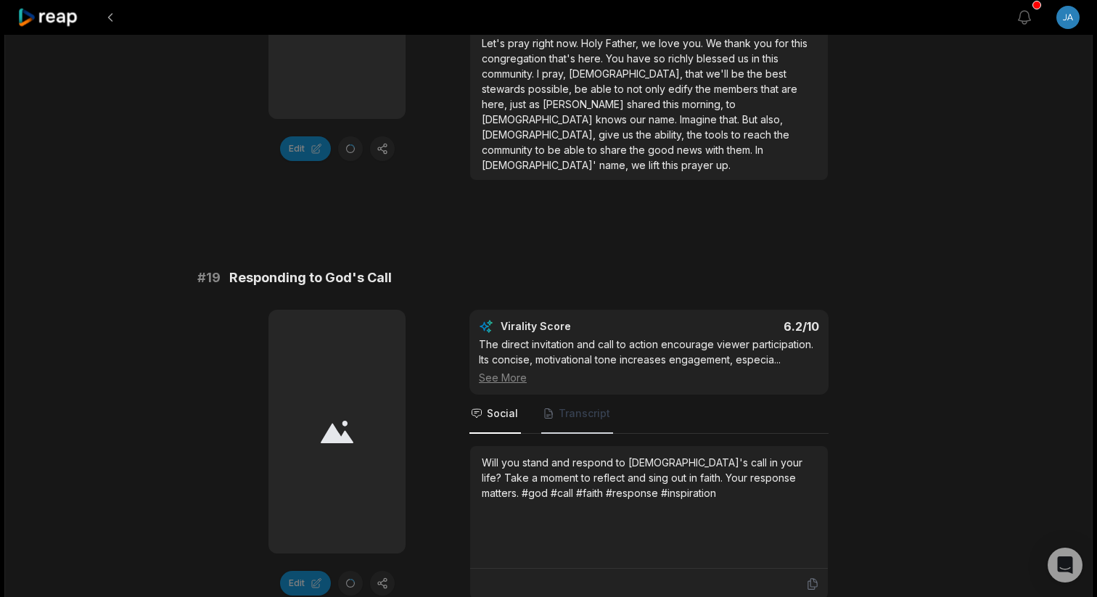
click at [588, 406] on span "Transcript" at bounding box center [585, 413] width 52 height 15
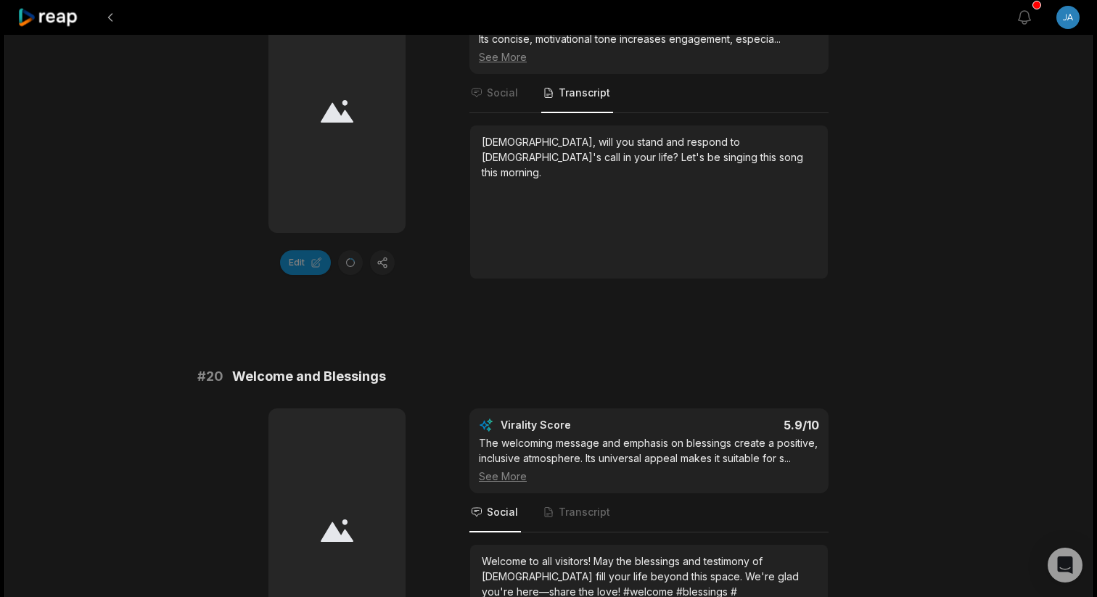
scroll to position [3898, 0]
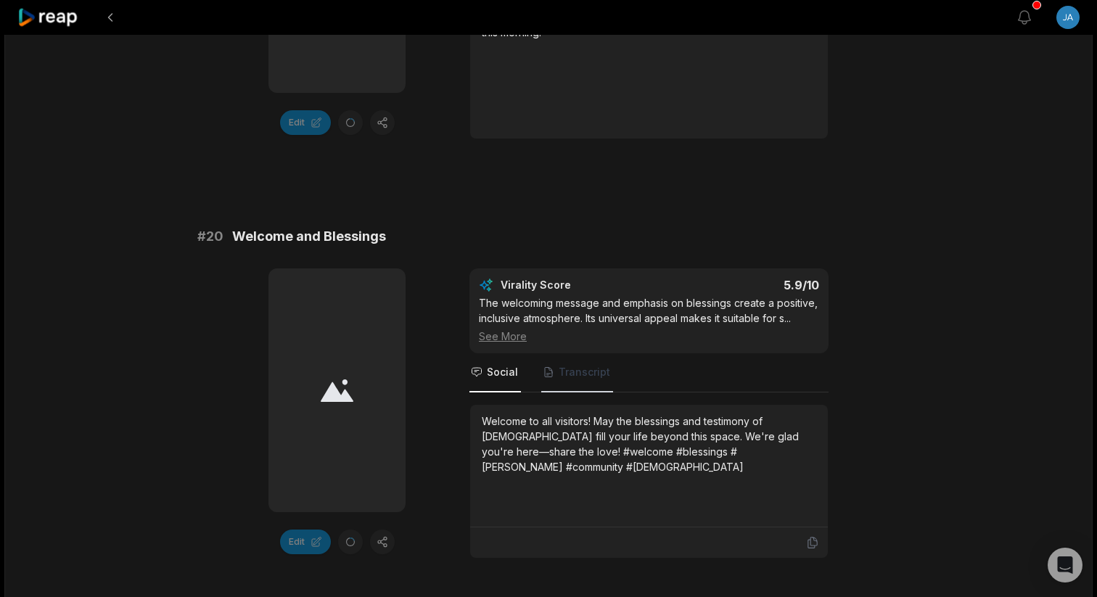
click at [591, 365] on span "Transcript" at bounding box center [585, 372] width 52 height 15
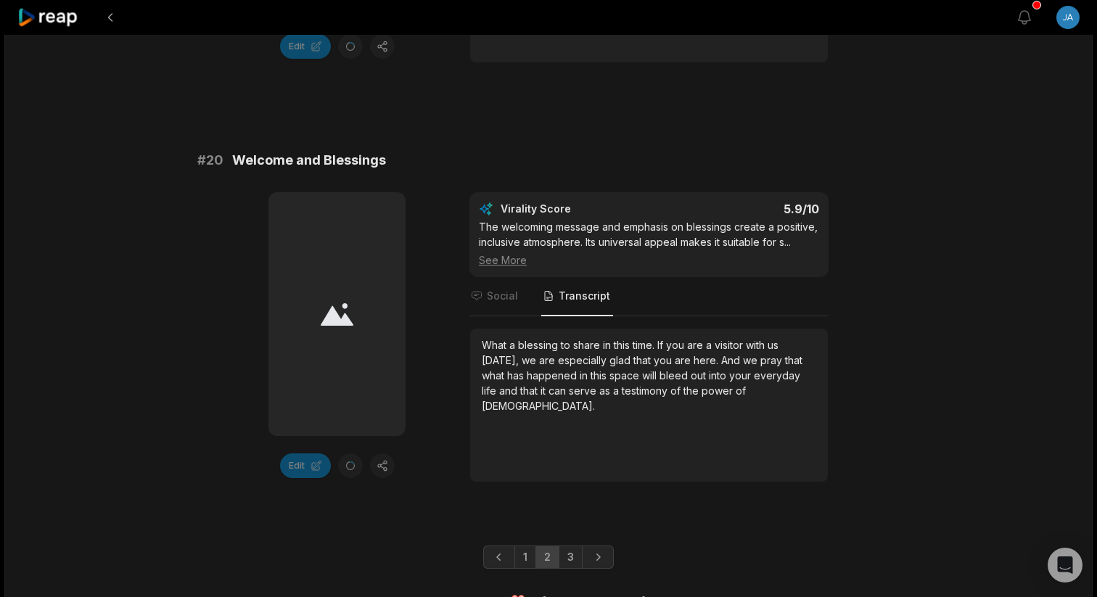
scroll to position [3973, 0]
click at [566, 527] on link "3" at bounding box center [571, 557] width 24 height 23
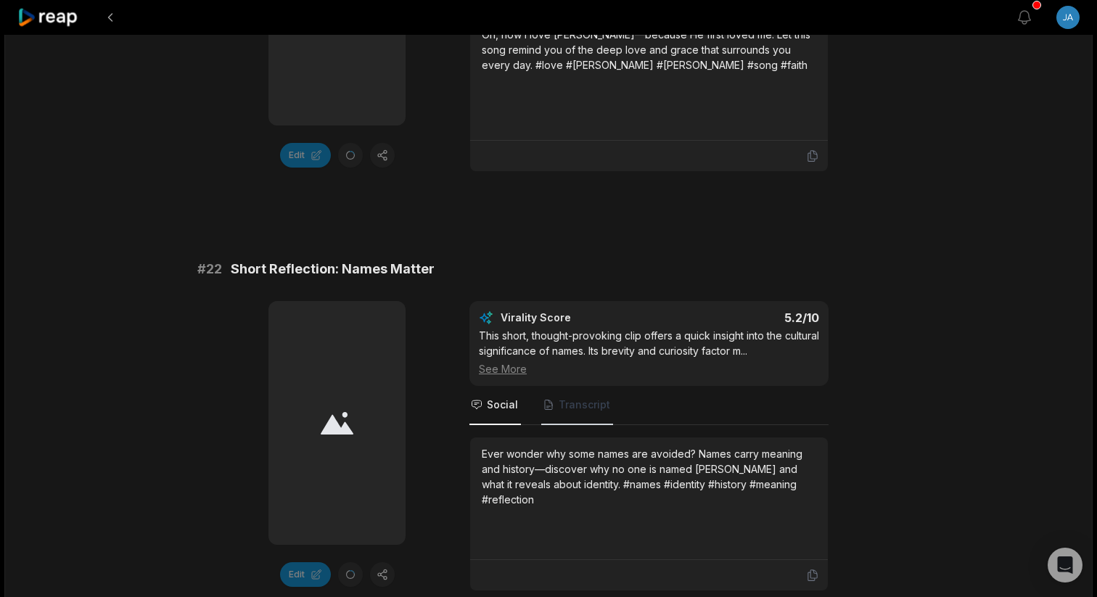
scroll to position [450, 0]
click at [595, 408] on span "Transcript" at bounding box center [585, 405] width 52 height 15
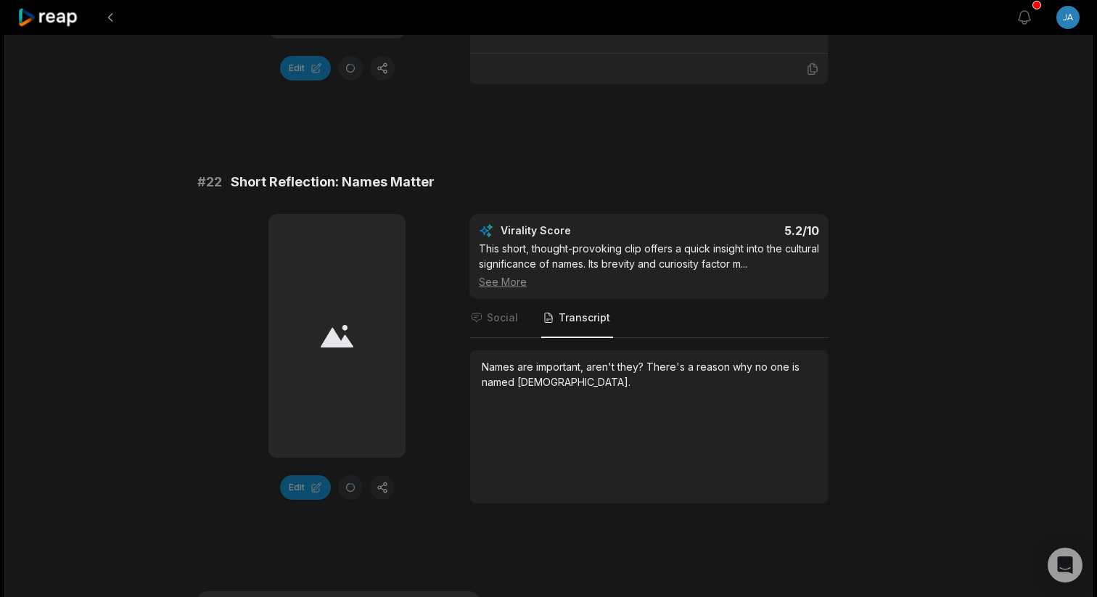
scroll to position [538, 0]
click at [508, 321] on span "Social" at bounding box center [502, 317] width 31 height 15
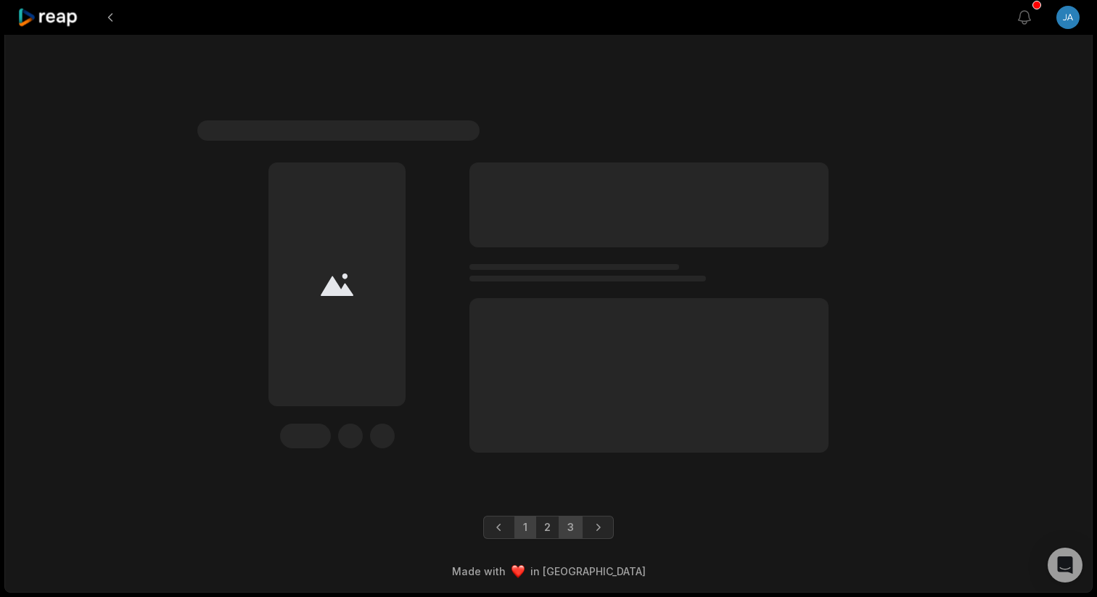
scroll to position [1008, 0]
click at [521, 527] on link "1" at bounding box center [525, 527] width 22 height 23
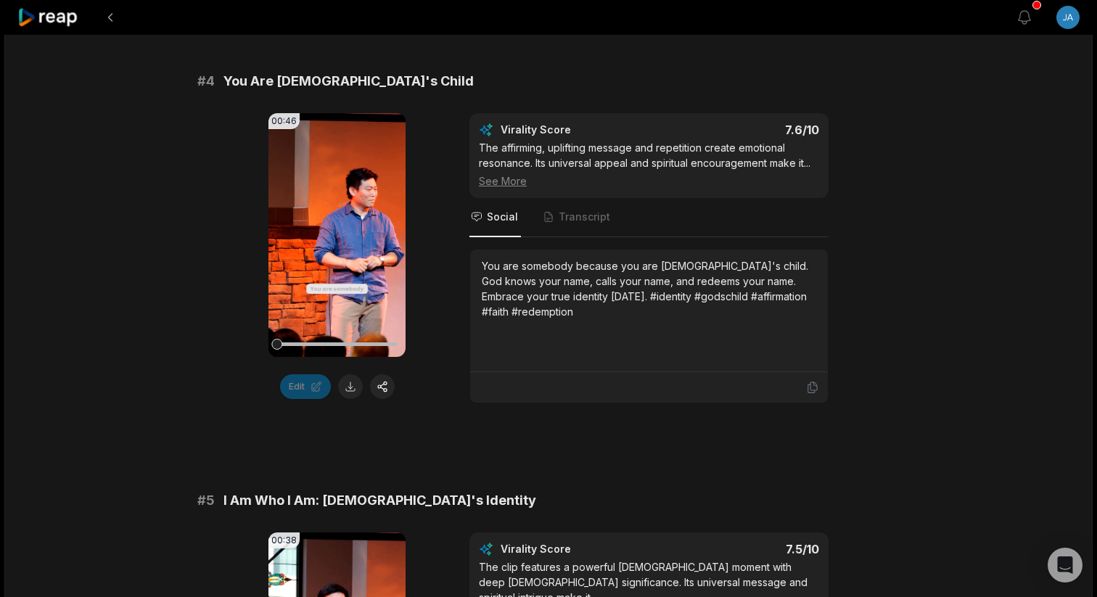
scroll to position [1495, 0]
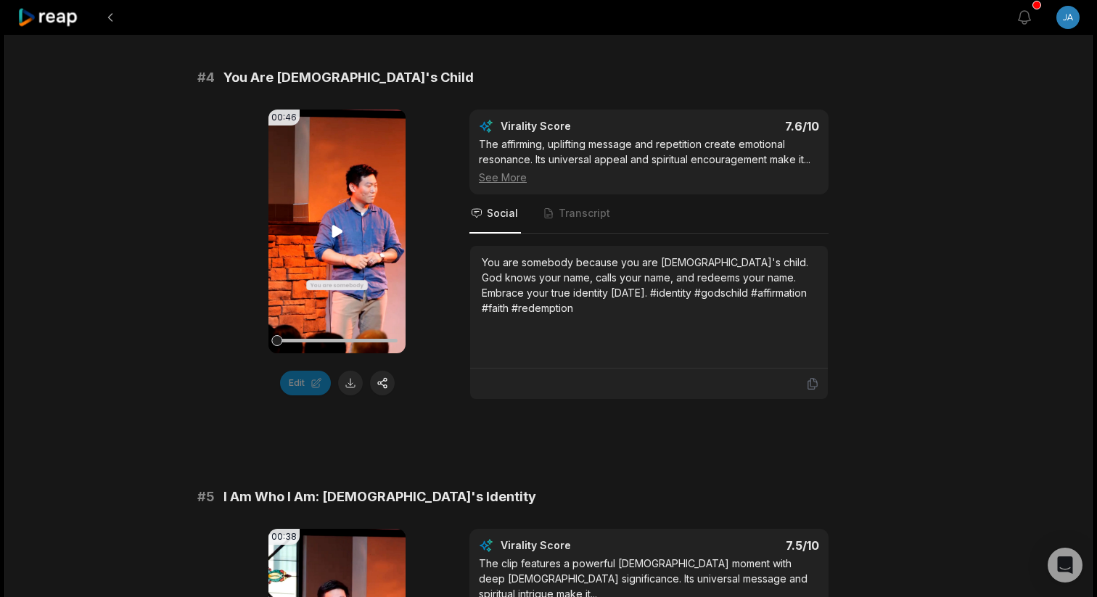
click at [337, 237] on icon at bounding box center [337, 231] width 17 height 17
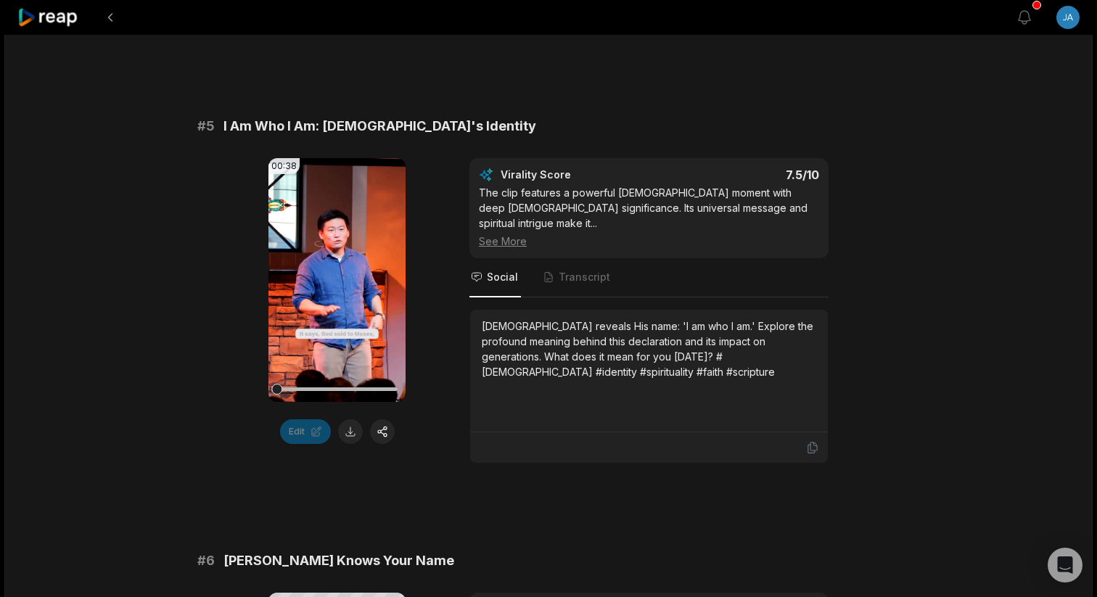
scroll to position [1873, 0]
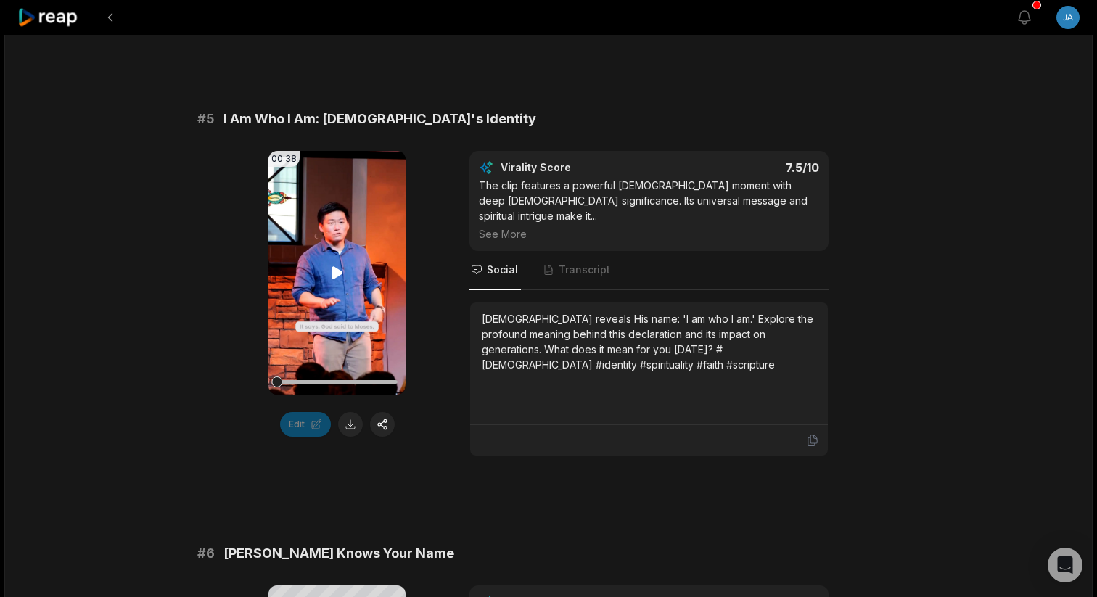
click at [338, 279] on icon at bounding box center [337, 272] width 17 height 17
click at [570, 263] on span "Transcript" at bounding box center [585, 270] width 52 height 15
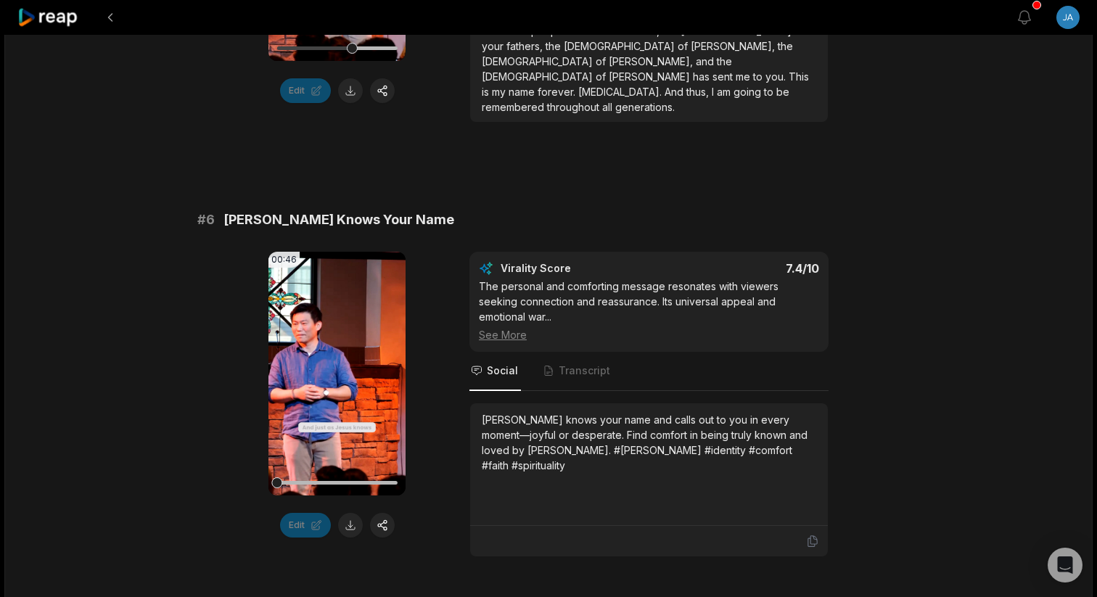
scroll to position [2208, 0]
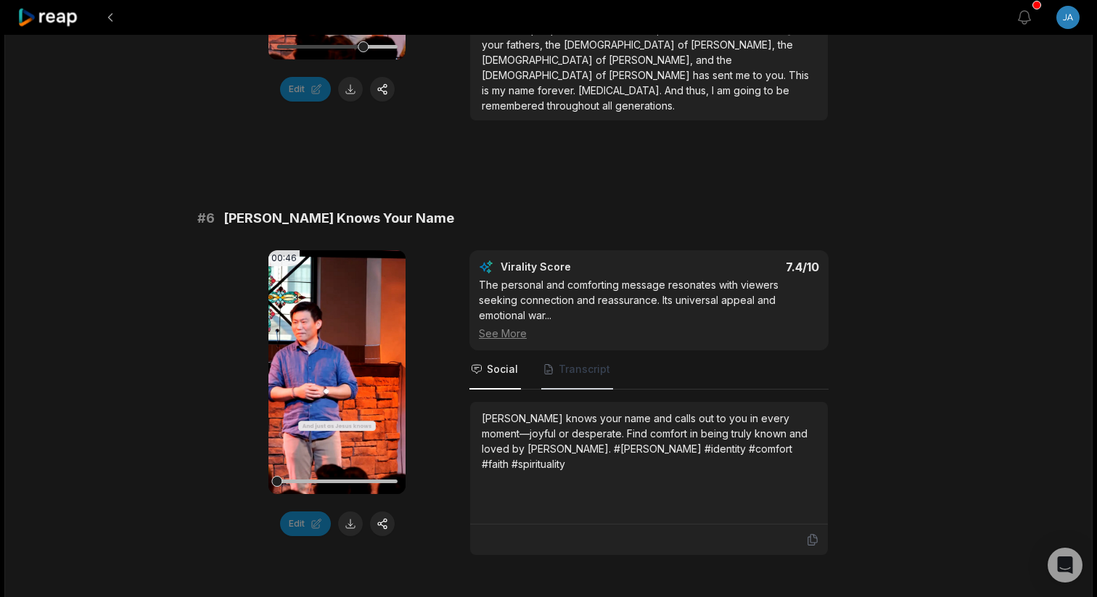
click at [589, 362] on span "Transcript" at bounding box center [585, 369] width 52 height 15
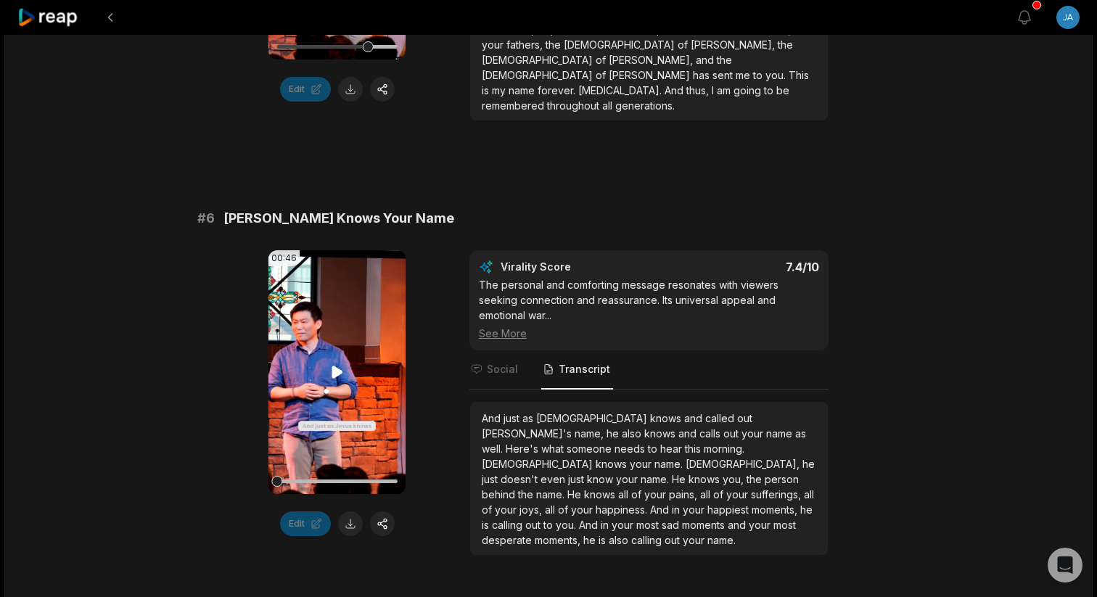
click at [334, 363] on icon at bounding box center [337, 371] width 17 height 17
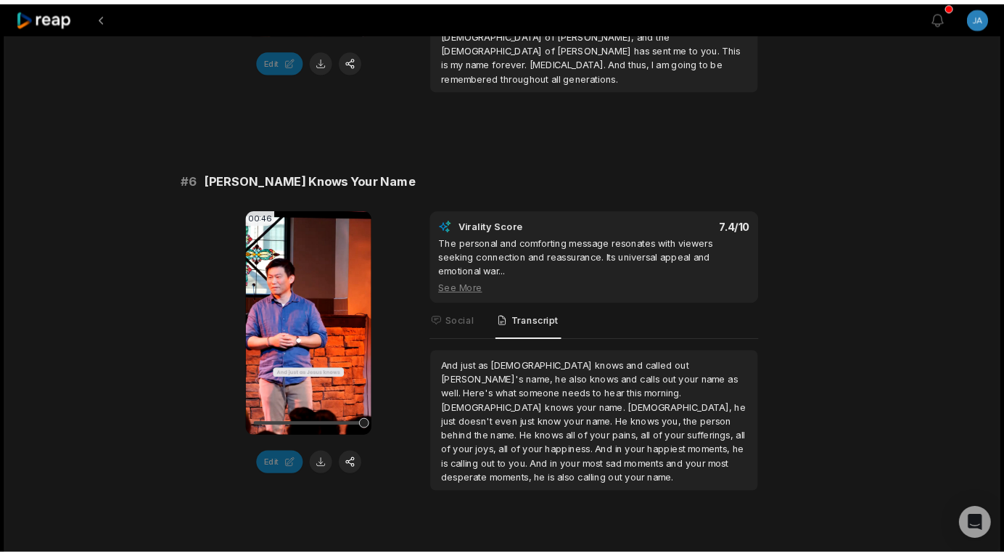
scroll to position [2193, 0]
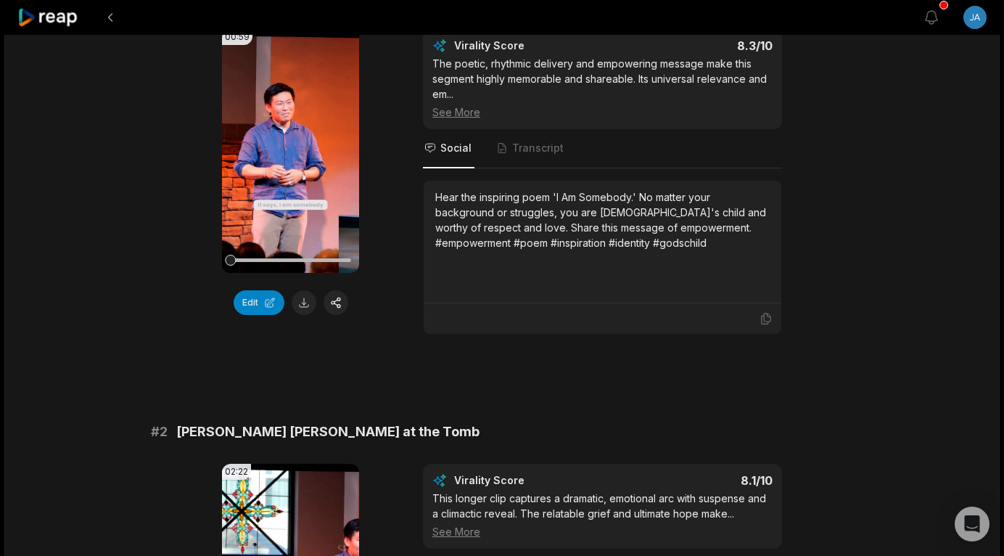
scroll to position [192, 0]
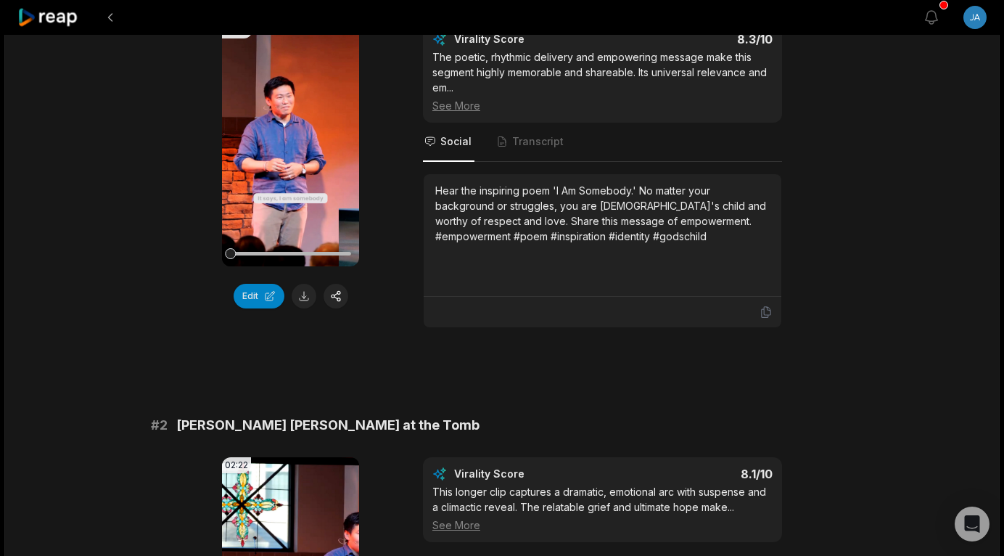
click at [469, 105] on div "See More" at bounding box center [602, 105] width 340 height 15
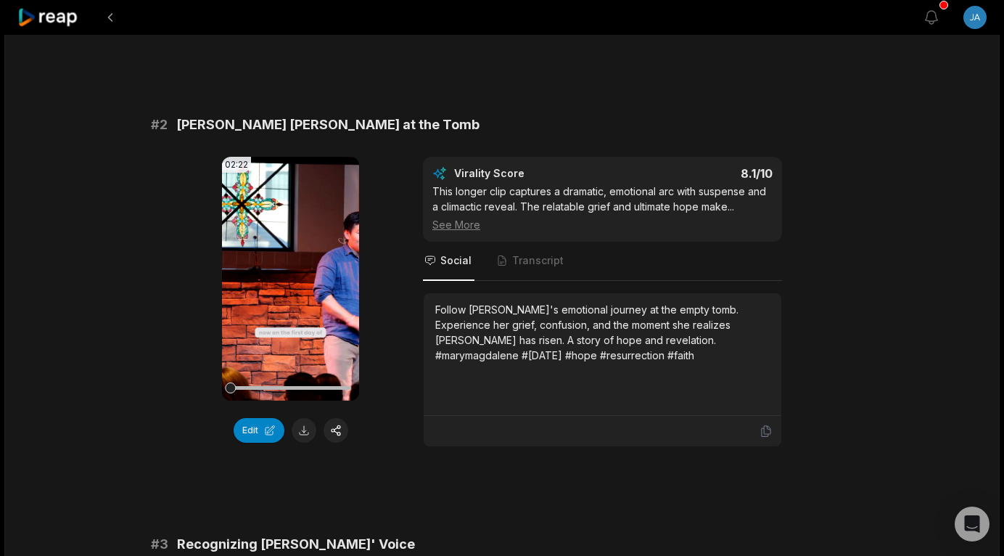
scroll to position [566, 0]
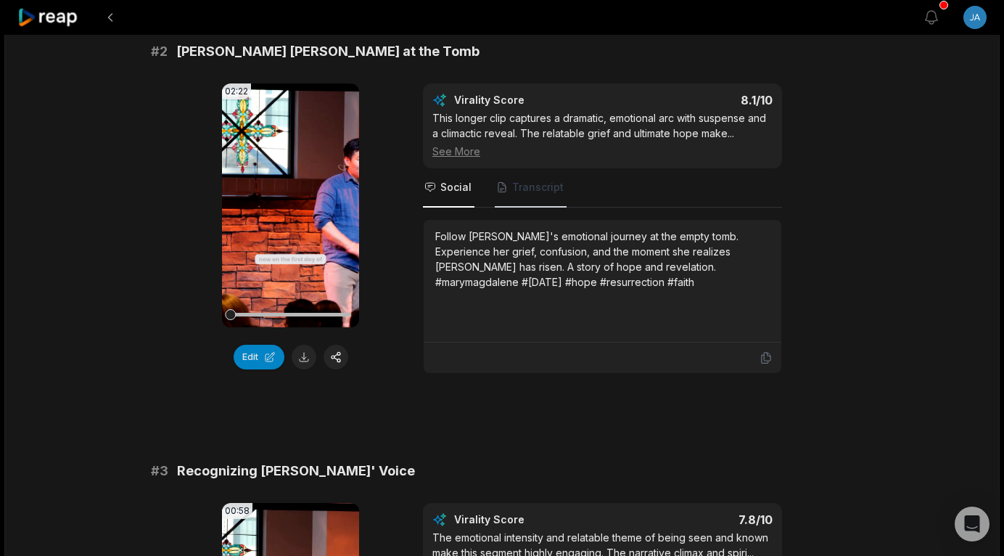
click at [530, 189] on span "Transcript" at bounding box center [538, 187] width 52 height 15
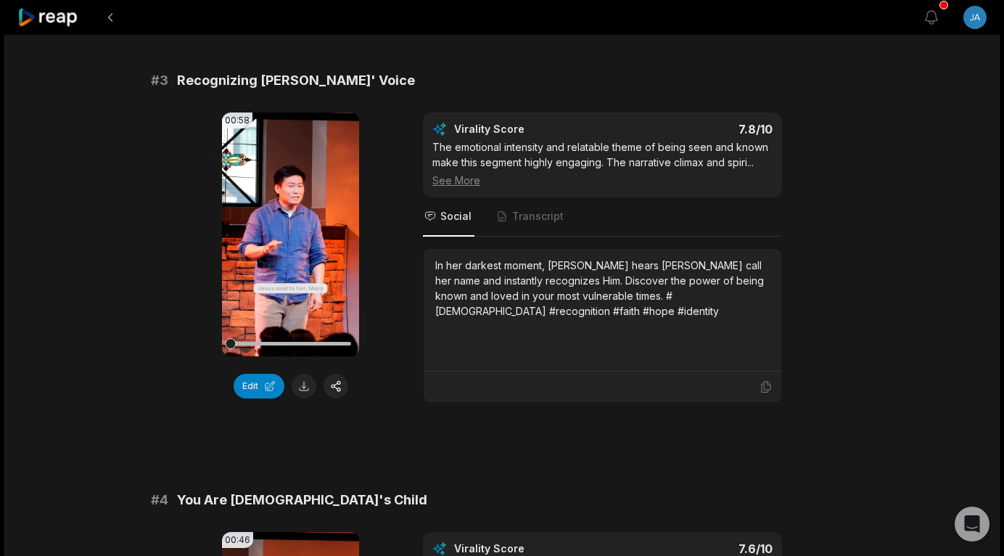
scroll to position [955, 0]
click at [532, 213] on span "Transcript" at bounding box center [538, 217] width 52 height 15
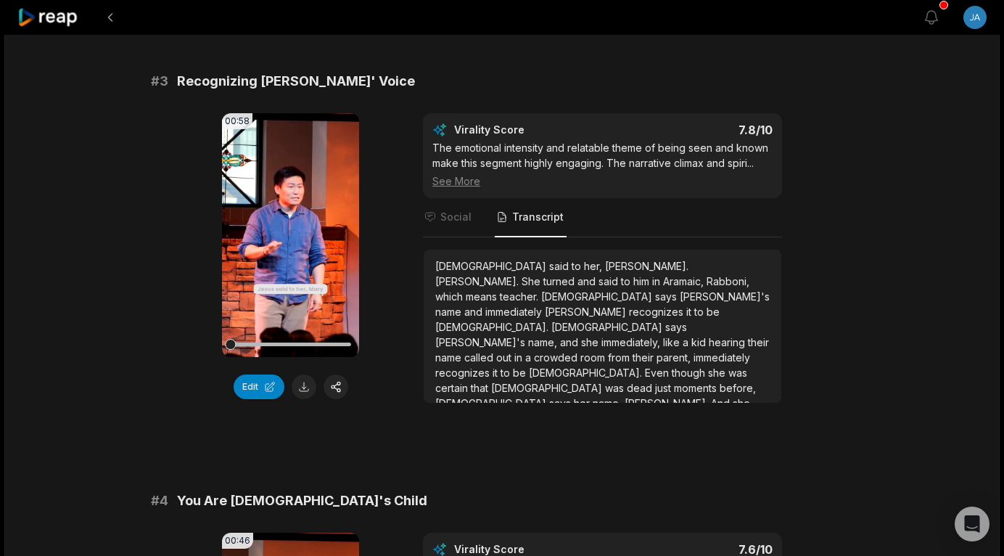
click at [462, 178] on div "See More" at bounding box center [602, 180] width 340 height 15
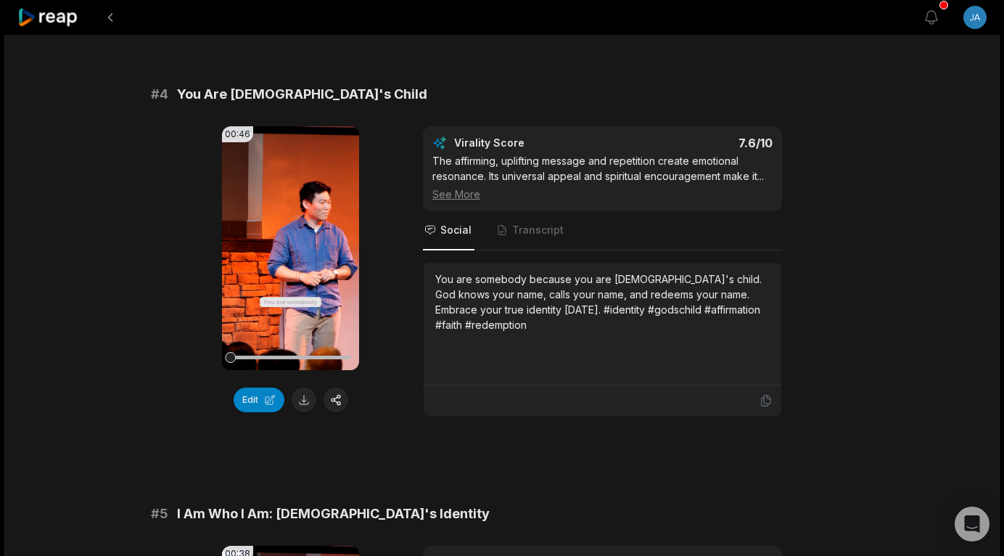
scroll to position [1379, 0]
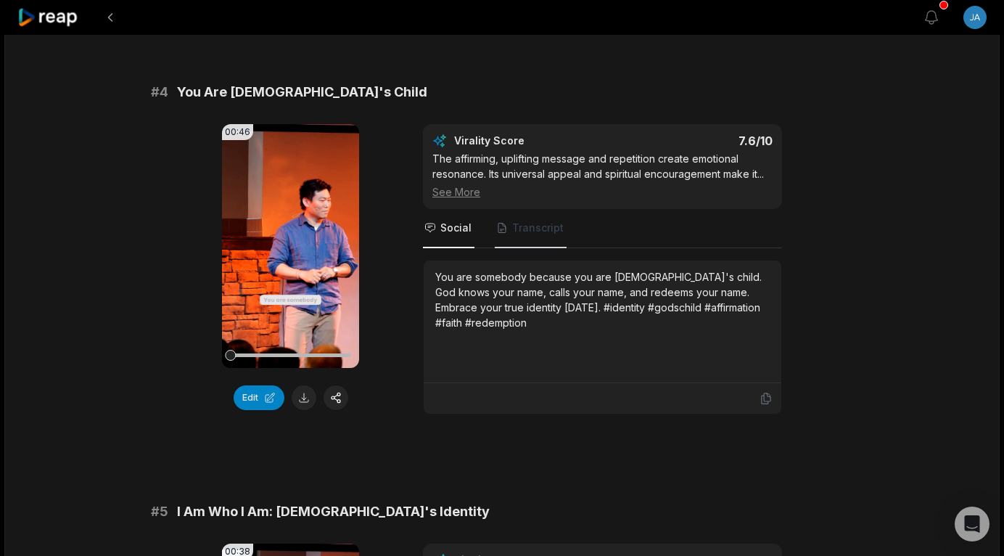
click at [541, 240] on span "Transcript" at bounding box center [531, 228] width 72 height 39
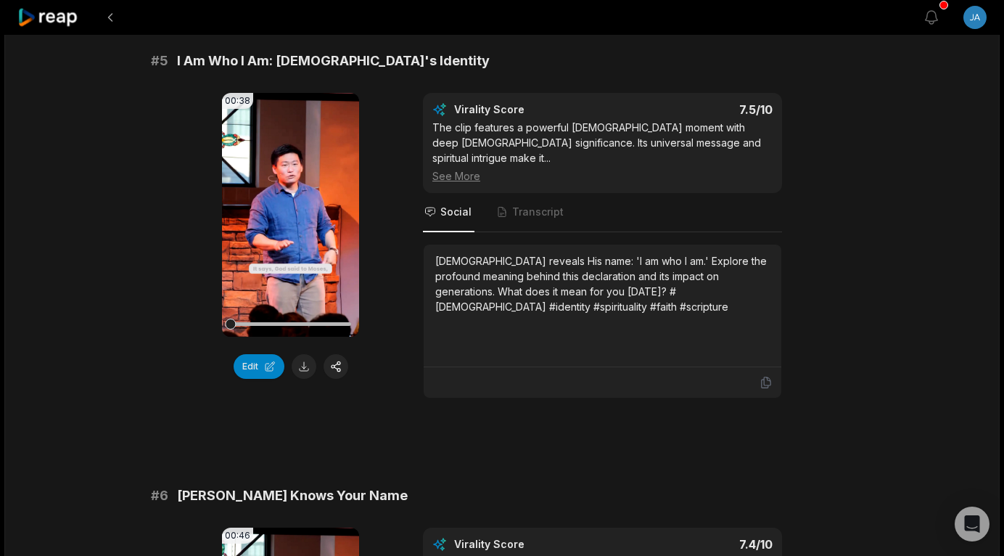
scroll to position [1830, 0]
click at [530, 204] on span "Transcript" at bounding box center [538, 211] width 52 height 15
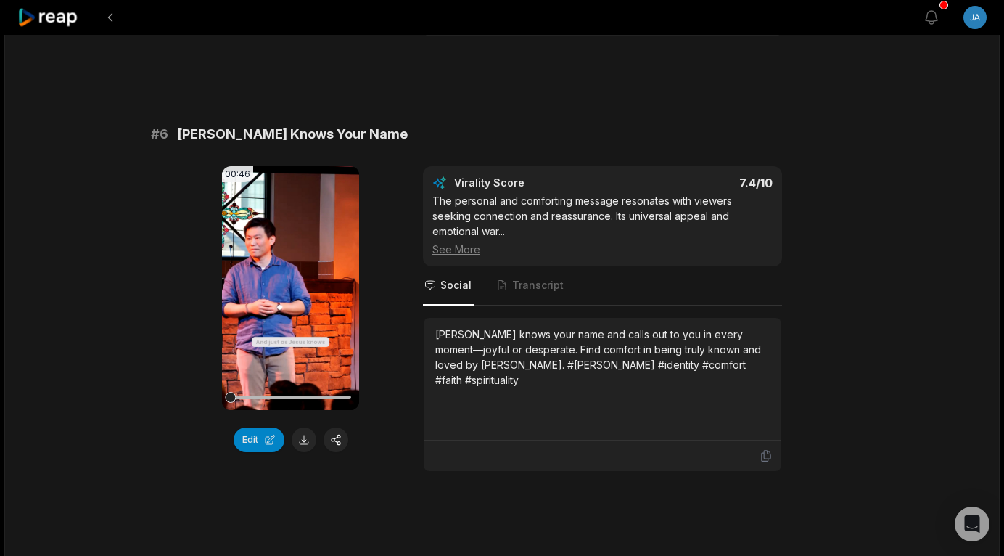
scroll to position [2192, 0]
click at [523, 266] on span "Transcript" at bounding box center [531, 285] width 72 height 39
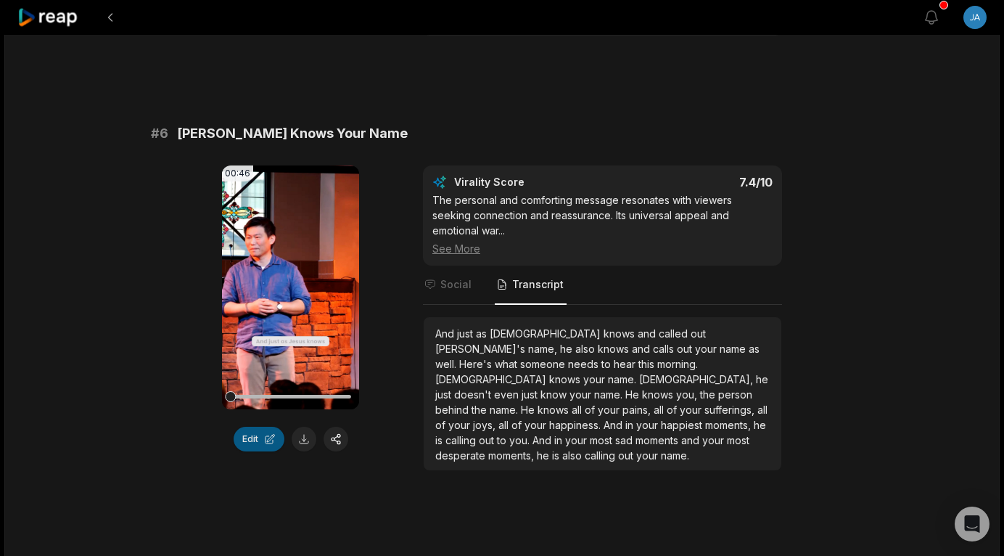
click at [255, 427] on button "Edit" at bounding box center [259, 439] width 51 height 25
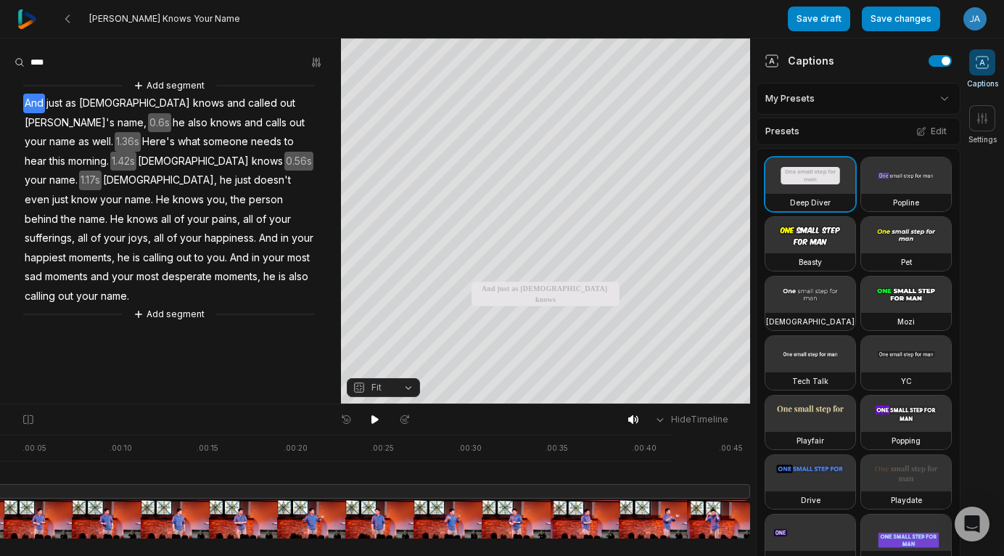
click at [715, 470] on div at bounding box center [342, 487] width 815 height 104
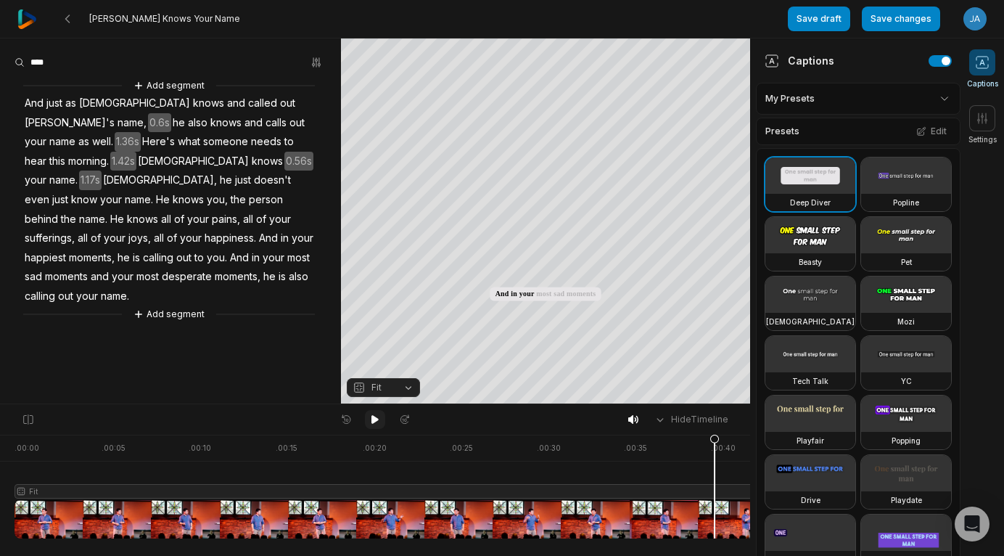
click at [374, 421] on icon at bounding box center [374, 419] width 7 height 9
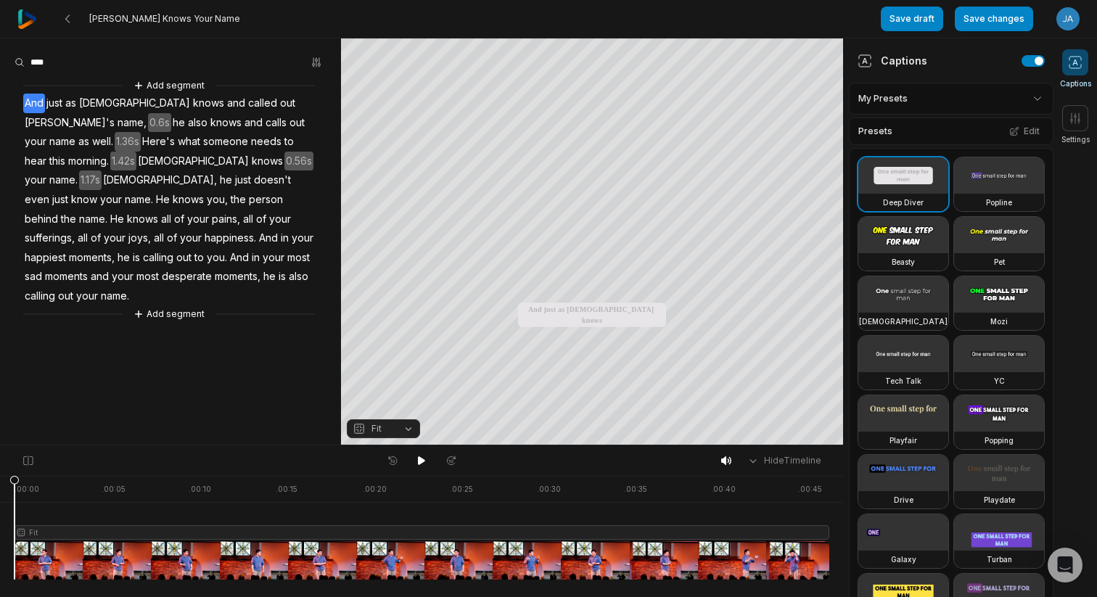
click at [804, 530] on div at bounding box center [422, 528] width 815 height 104
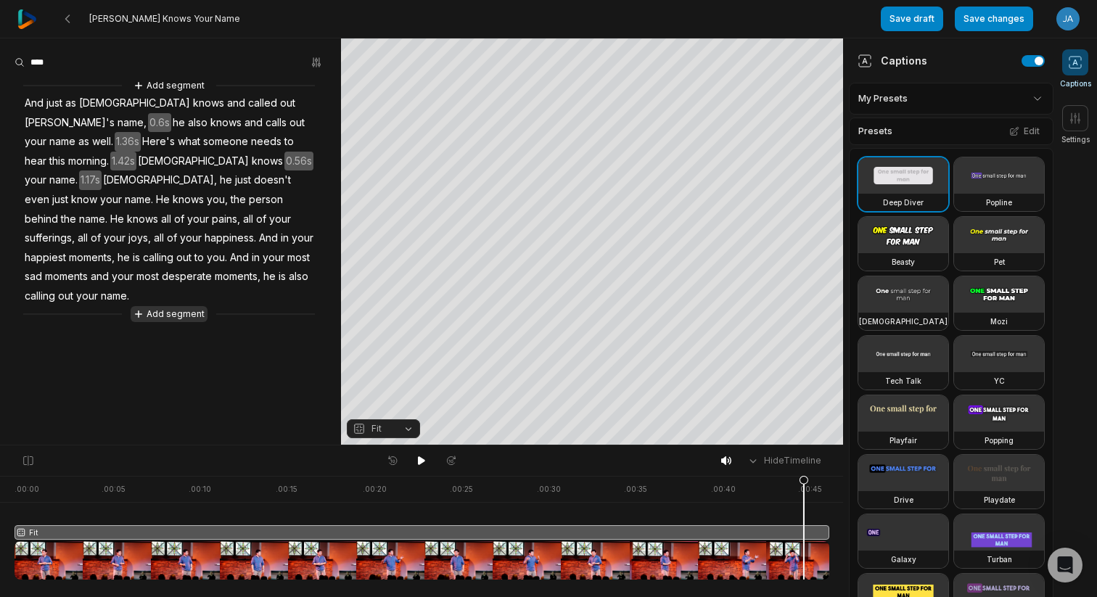
click at [171, 306] on button "Add segment" at bounding box center [169, 314] width 77 height 16
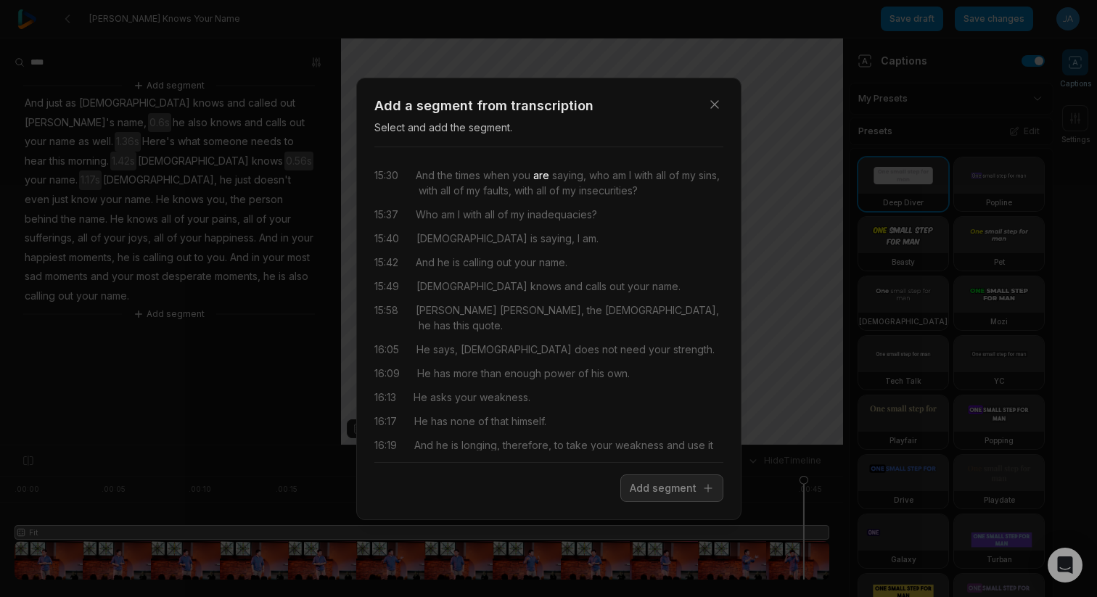
click at [542, 181] on span "are" at bounding box center [539, 175] width 19 height 15
click at [428, 176] on span "And" at bounding box center [425, 175] width 19 height 15
click at [387, 174] on div "15:30" at bounding box center [386, 183] width 24 height 30
click at [659, 489] on button "Add segment" at bounding box center [671, 488] width 103 height 28
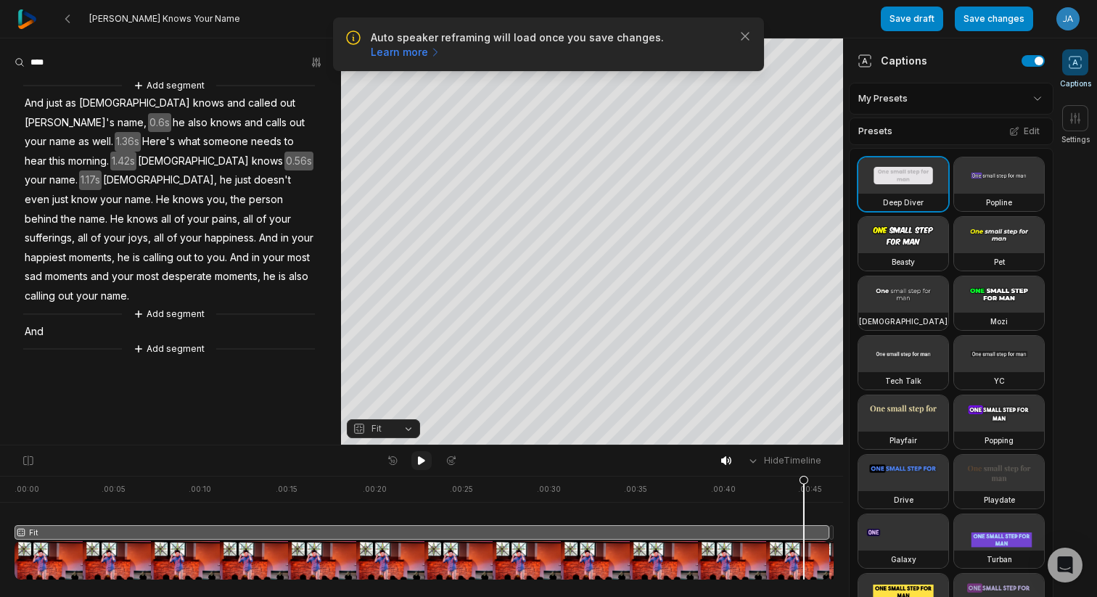
click at [422, 460] on icon at bounding box center [421, 460] width 7 height 9
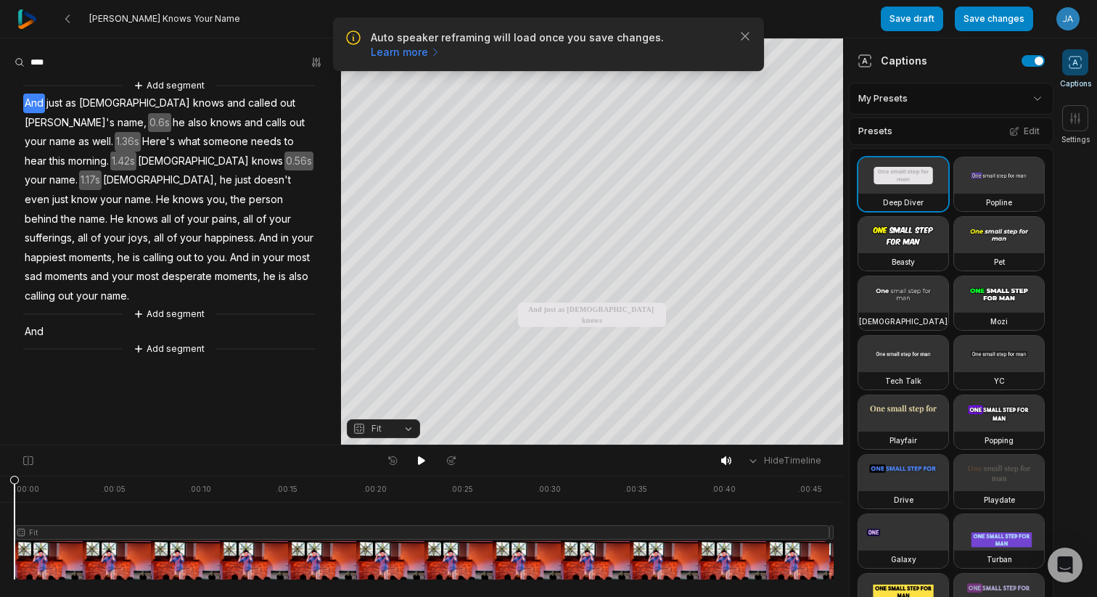
click at [832, 532] on div at bounding box center [424, 528] width 819 height 104
click at [748, 34] on icon "button" at bounding box center [745, 36] width 15 height 15
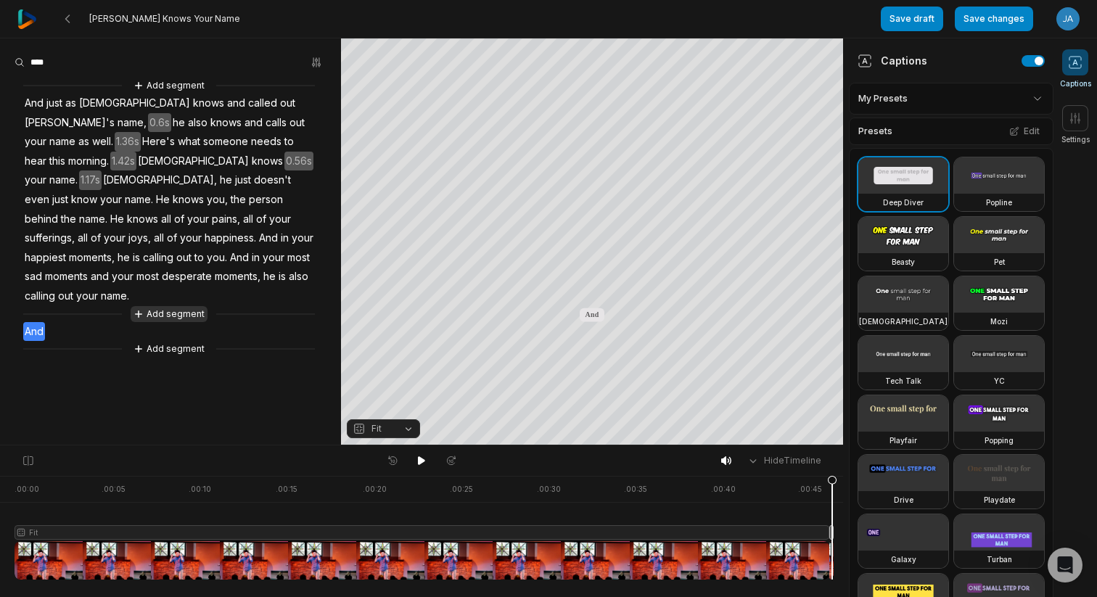
click at [165, 306] on button "Add segment" at bounding box center [169, 314] width 77 height 16
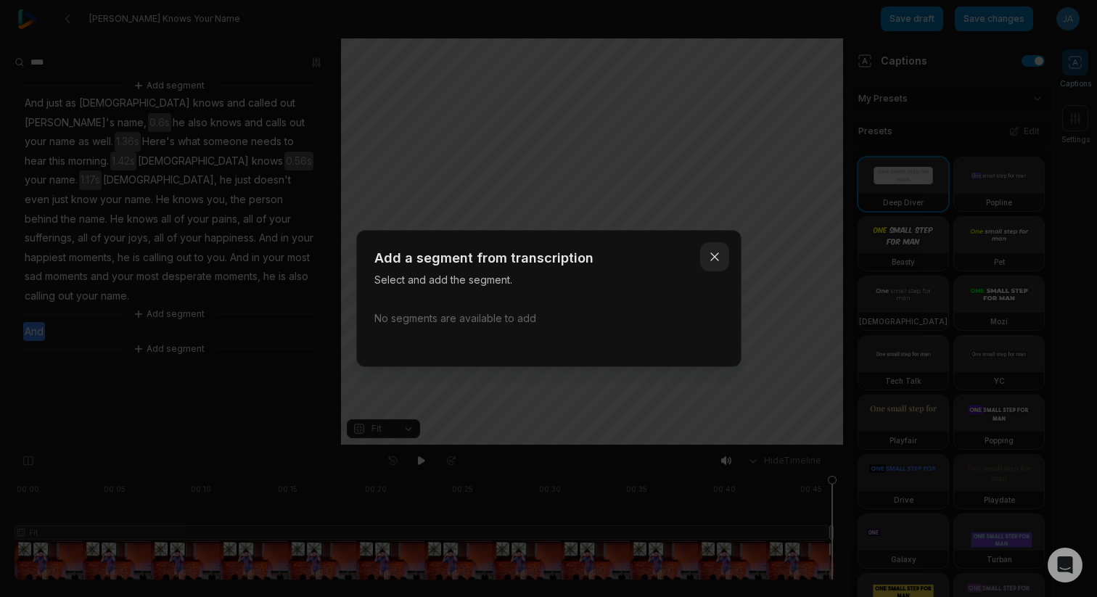
click at [715, 255] on icon "button" at bounding box center [714, 257] width 15 height 15
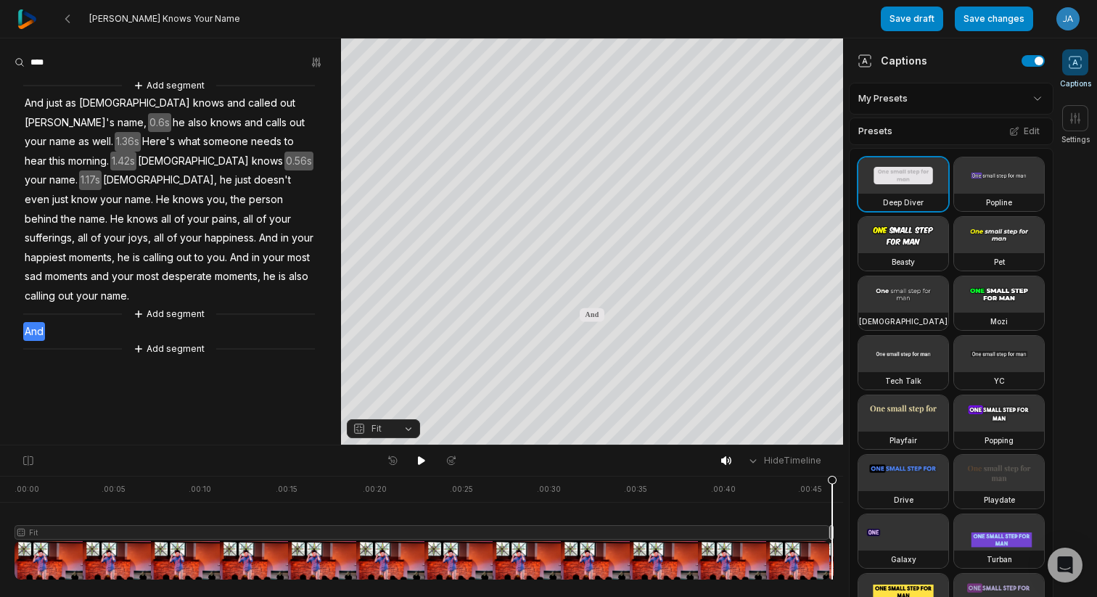
click at [32, 322] on span "And" at bounding box center [34, 332] width 22 height 20
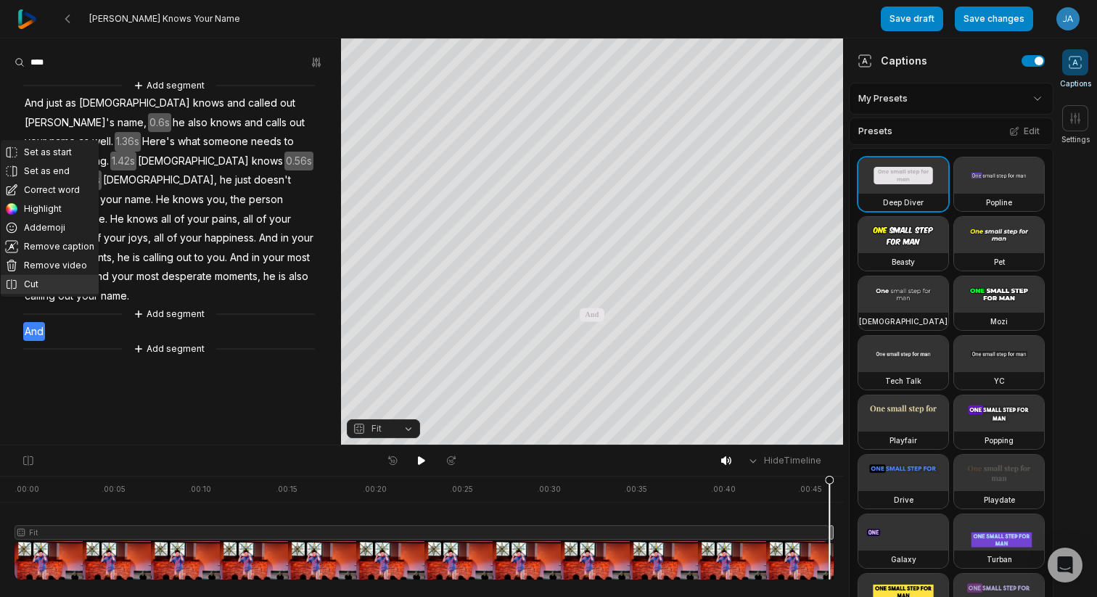
click at [28, 287] on button "Cut" at bounding box center [50, 284] width 98 height 19
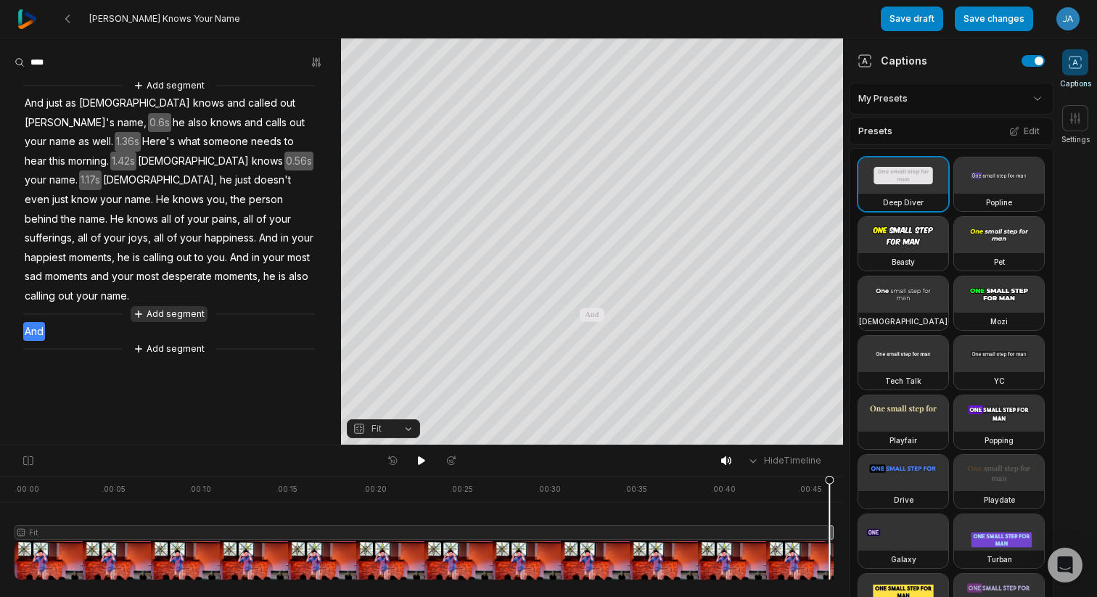
click at [170, 306] on button "Add segment" at bounding box center [169, 314] width 77 height 16
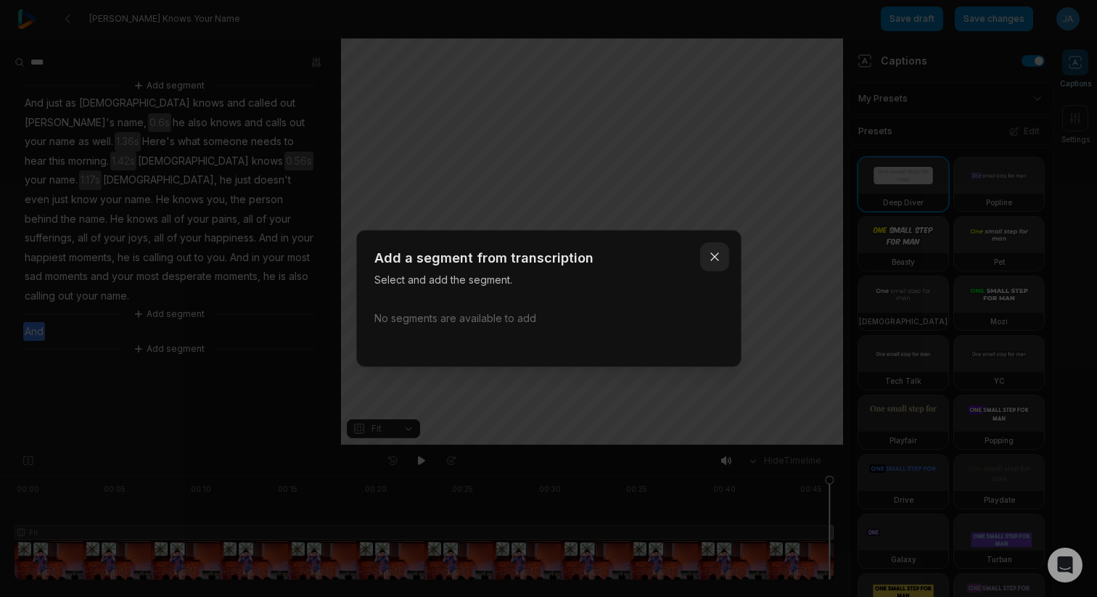
click at [715, 257] on icon "button" at bounding box center [714, 257] width 15 height 15
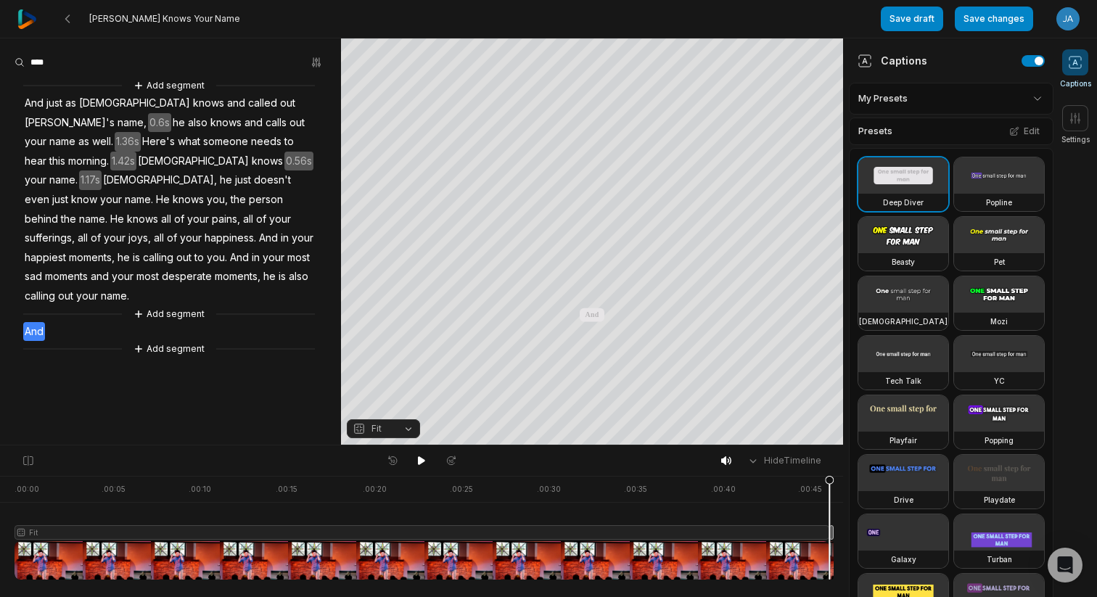
click at [99, 72] on input at bounding box center [69, 63] width 109 height 22
click at [73, 17] on icon at bounding box center [68, 19] width 12 height 12
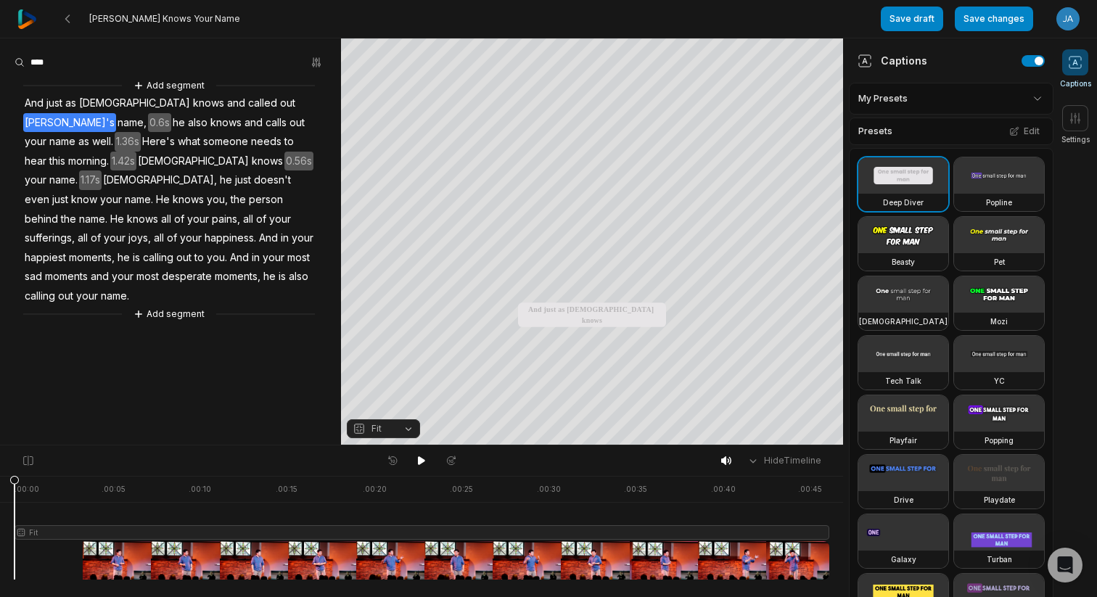
drag, startPoint x: 13, startPoint y: 481, endPoint x: 0, endPoint y: 475, distance: 14.3
click at [0, 475] on div "Hide Timeline . 00:00 . 00:05 . 00:10 . 00:15 . 00:20 . 00:25 . 00:30 . 00:35 .…" at bounding box center [421, 521] width 843 height 152
click at [420, 462] on icon at bounding box center [421, 460] width 7 height 9
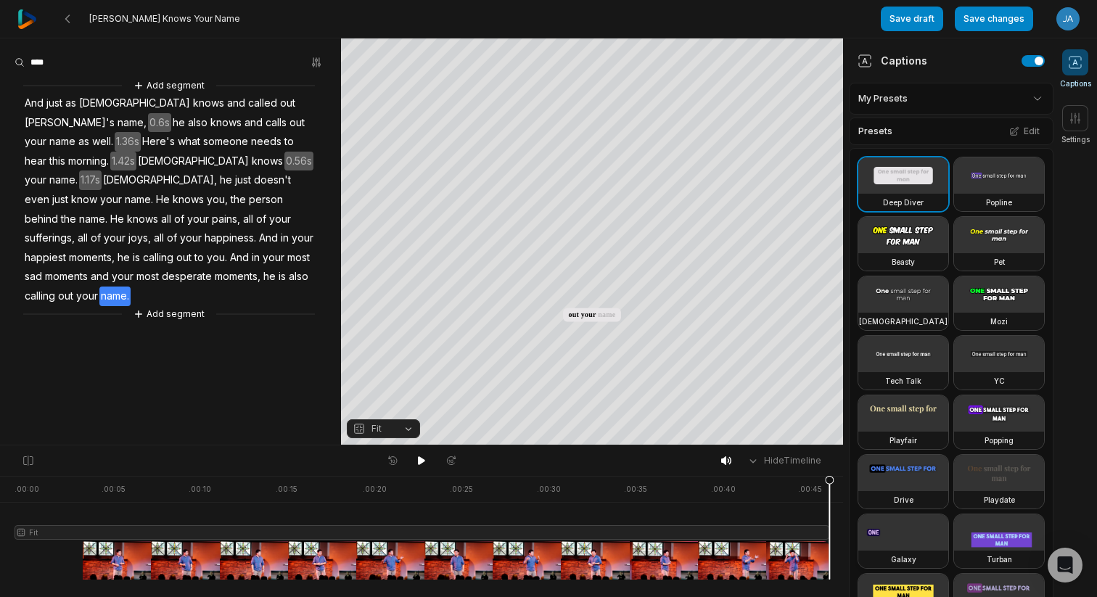
drag, startPoint x: 828, startPoint y: 554, endPoint x: 877, endPoint y: 550, distance: 49.5
click at [877, 445] on div "[PERSON_NAME] Knows Your Name Save draft Save changes Open user menu Captions S…" at bounding box center [548, 222] width 1097 height 445
click at [831, 550] on icon at bounding box center [829, 527] width 10 height 104
click at [173, 306] on button "Add segment" at bounding box center [169, 314] width 77 height 16
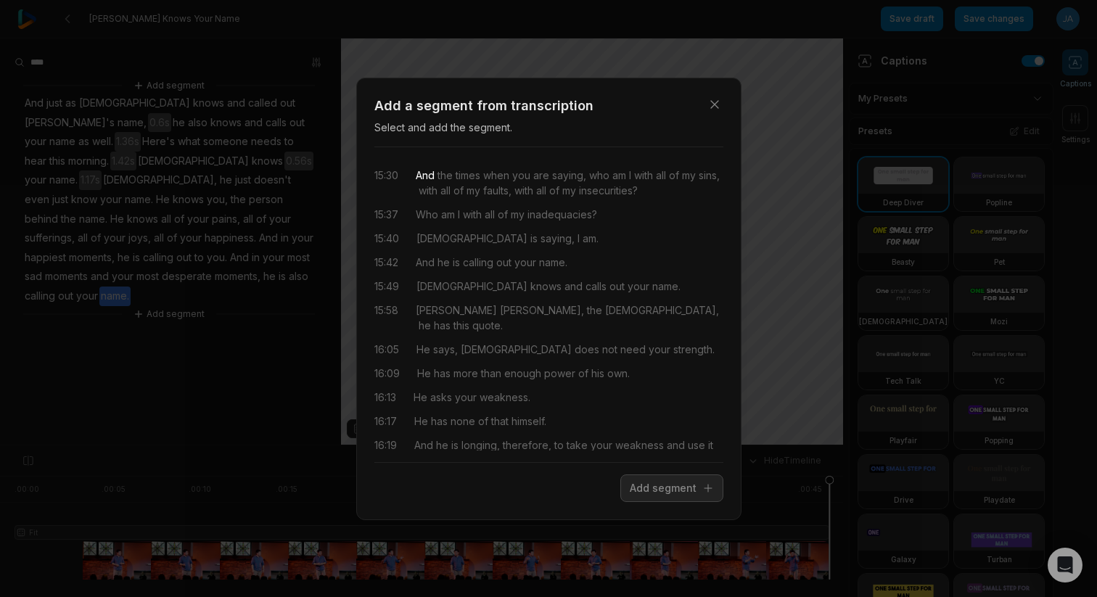
click at [429, 178] on span "And" at bounding box center [425, 175] width 19 height 15
click at [447, 177] on span "the" at bounding box center [444, 175] width 18 height 15
click at [470, 174] on span "times" at bounding box center [467, 175] width 28 height 15
click at [509, 178] on span "when" at bounding box center [494, 175] width 29 height 15
click at [638, 193] on span "insecurities?" at bounding box center [607, 190] width 62 height 15
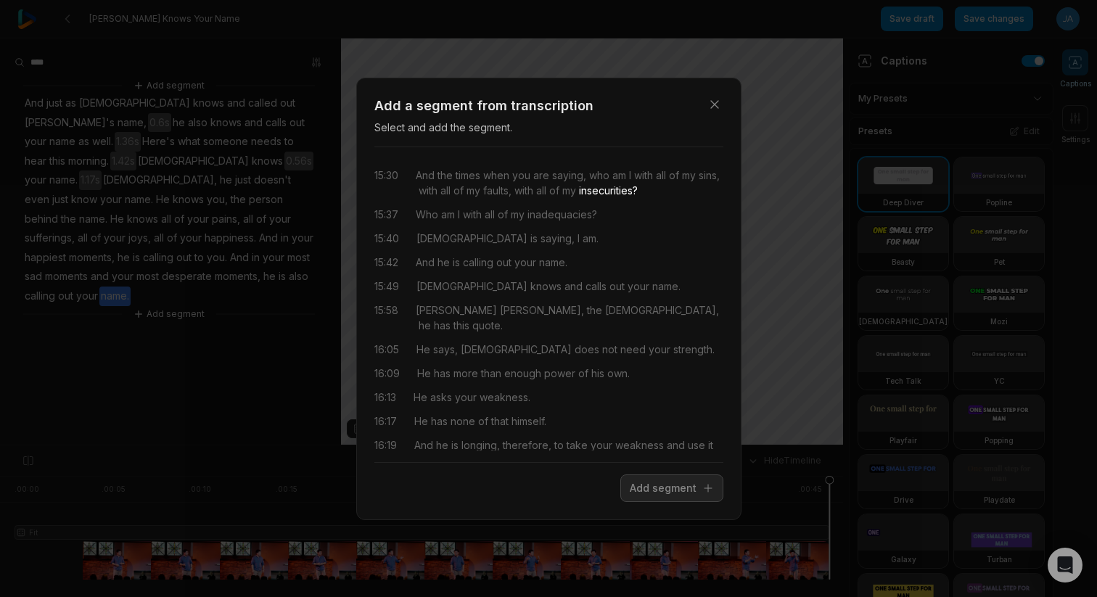
click at [375, 174] on div "15:30" at bounding box center [386, 183] width 24 height 30
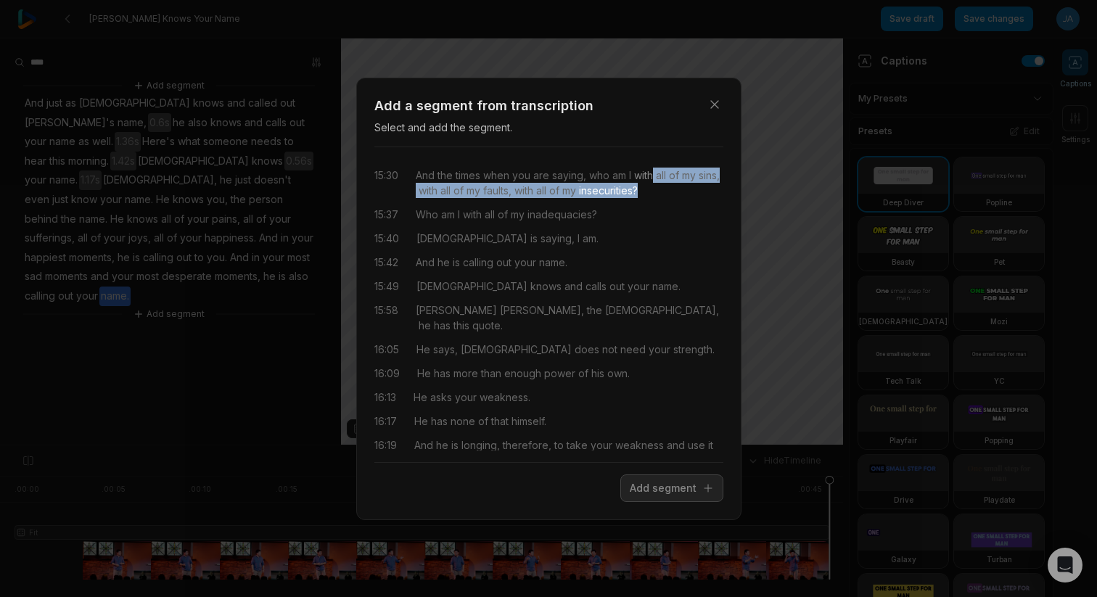
drag, startPoint x: 683, startPoint y: 189, endPoint x: 655, endPoint y: 181, distance: 29.4
click at [655, 181] on div "And the times when you are saying, who am I with all of my sins, with all of my…" at bounding box center [570, 183] width 308 height 30
drag, startPoint x: 684, startPoint y: 195, endPoint x: 405, endPoint y: 171, distance: 280.3
click at [405, 171] on div "15:30 And the times when you are saying, who am I with all of my sins, with all…" at bounding box center [548, 183] width 349 height 30
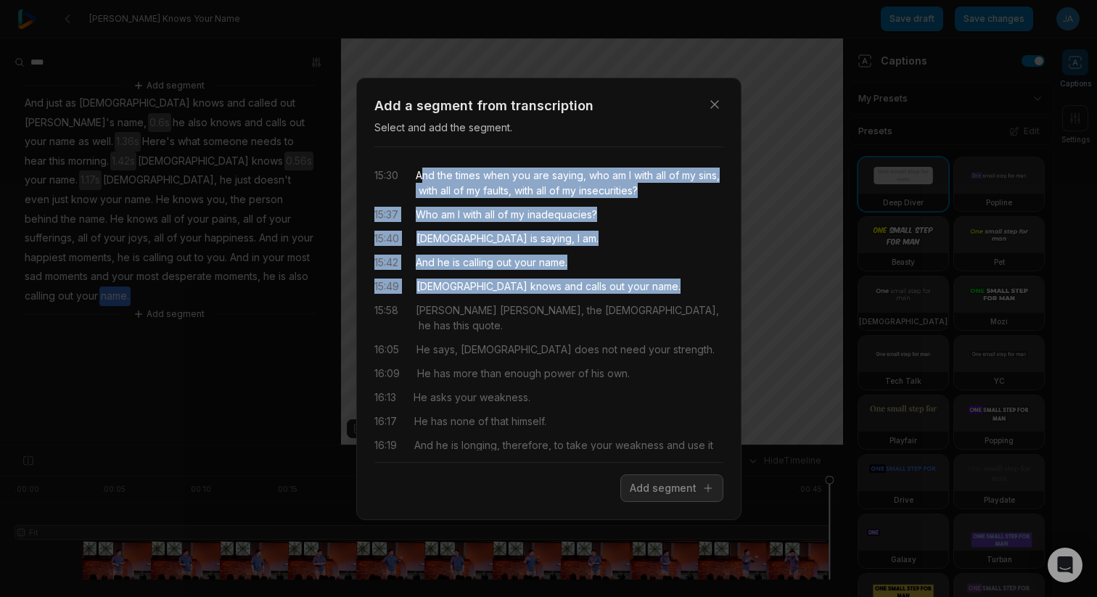
drag, startPoint x: 609, startPoint y: 285, endPoint x: 421, endPoint y: 170, distance: 220.5
click at [421, 170] on div "15:30 And the times when you are saying, who am I with all of my sins, with all…" at bounding box center [548, 305] width 349 height 292
click at [682, 485] on button "Add segment" at bounding box center [671, 488] width 103 height 28
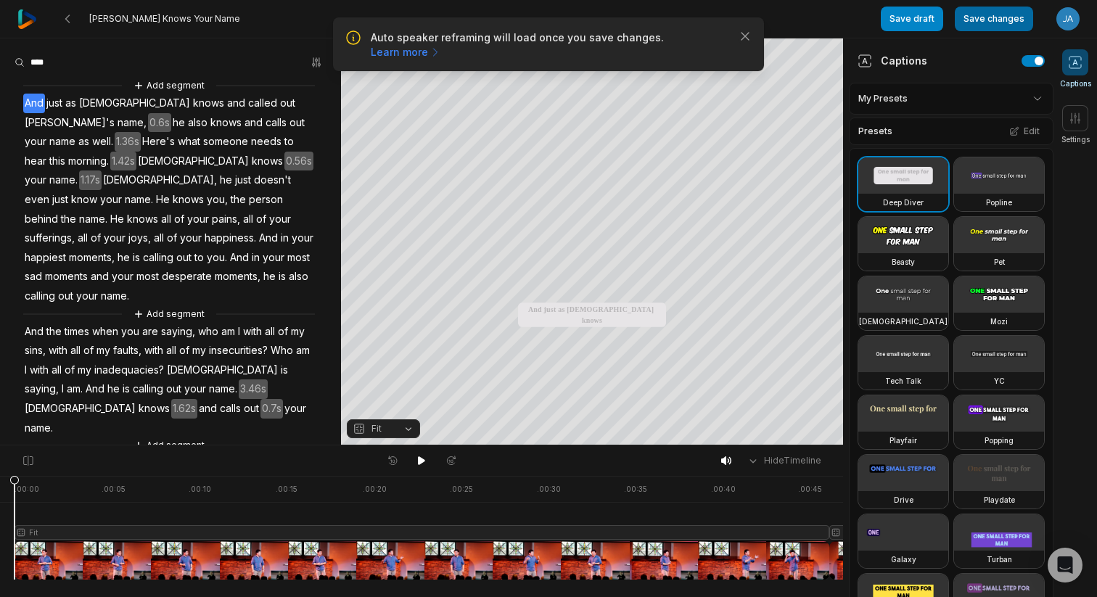
click at [982, 22] on button "Save changes" at bounding box center [994, 19] width 78 height 25
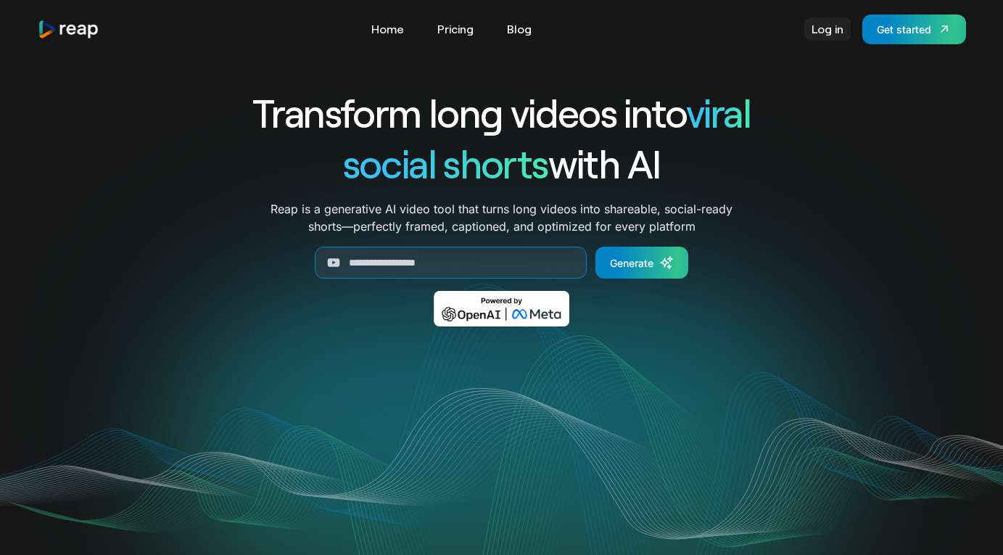
click at [828, 29] on link "Log in" at bounding box center [828, 28] width 46 height 23
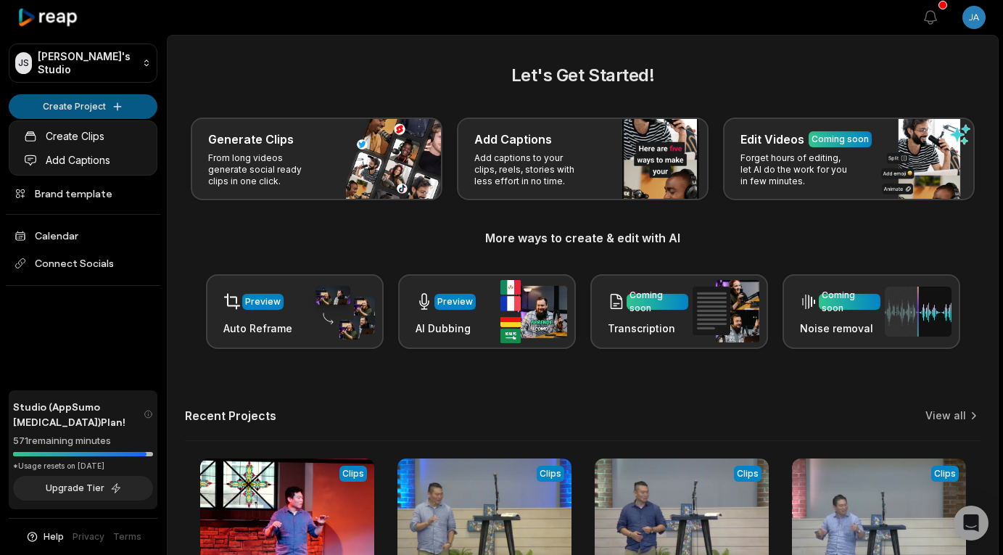
click at [110, 104] on html "JS [PERSON_NAME]'s Studio Create Project Home Projects Brand template Calendar …" at bounding box center [501, 277] width 1003 height 555
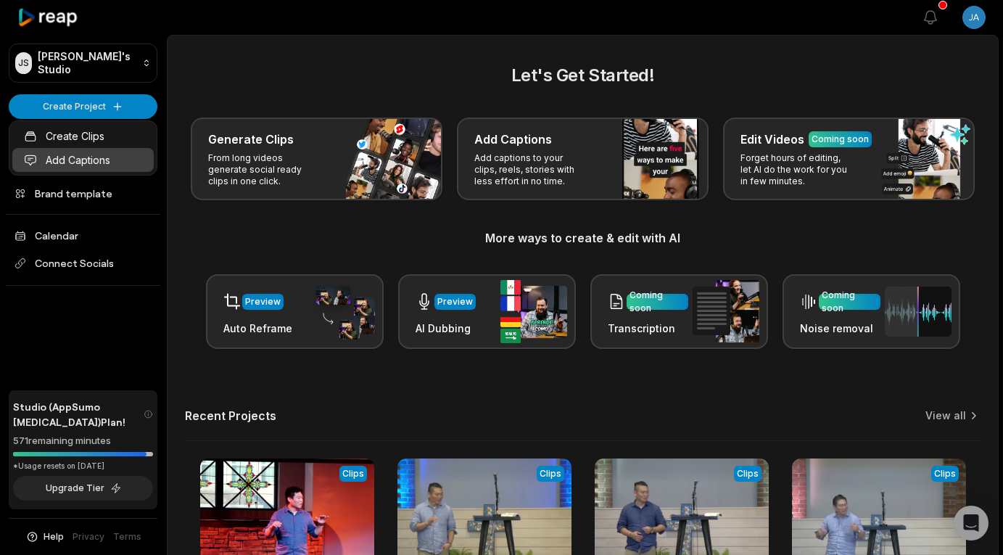
click at [91, 165] on link "Add Captions" at bounding box center [82, 160] width 141 height 24
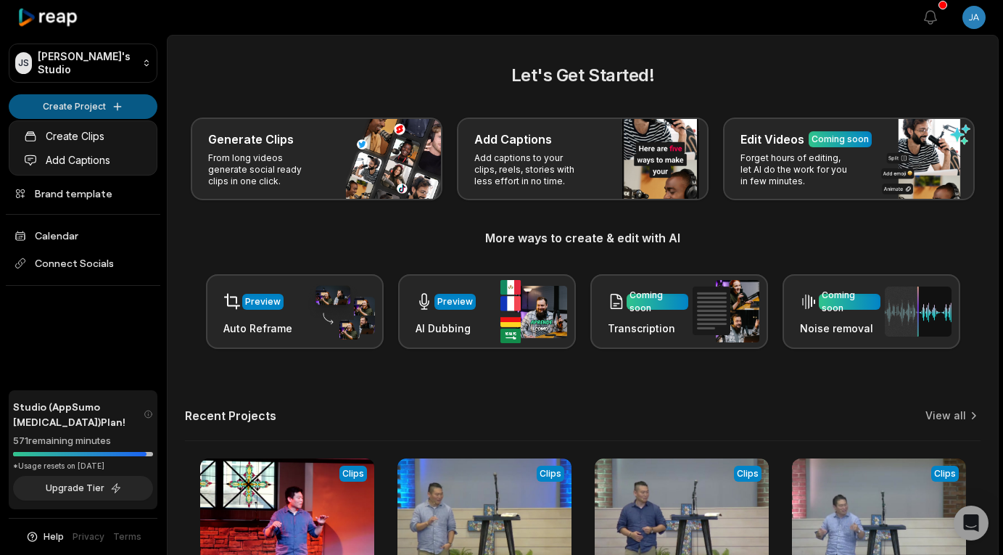
click at [67, 94] on html "JS Jason's Studio Create Project Home Projects Brand template Calendar Connect …" at bounding box center [501, 277] width 1003 height 555
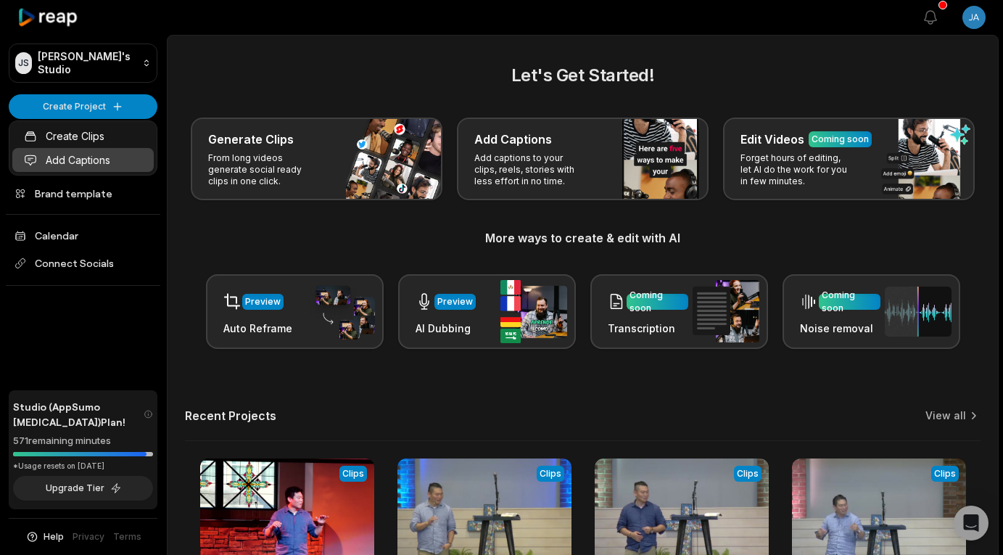
click at [78, 163] on link "Add Captions" at bounding box center [82, 160] width 141 height 24
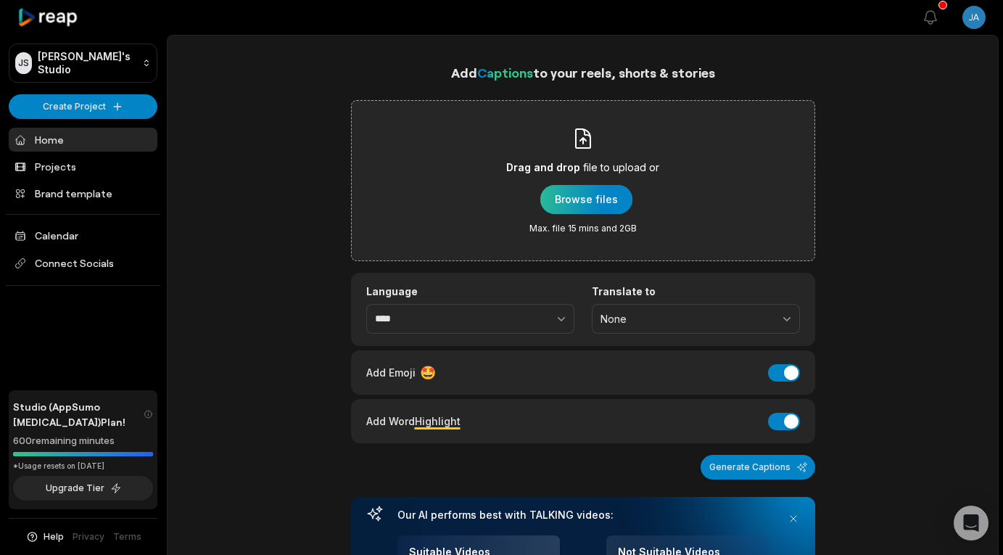
click at [596, 191] on div "button" at bounding box center [586, 199] width 92 height 29
click at [596, 206] on div "button" at bounding box center [586, 199] width 92 height 29
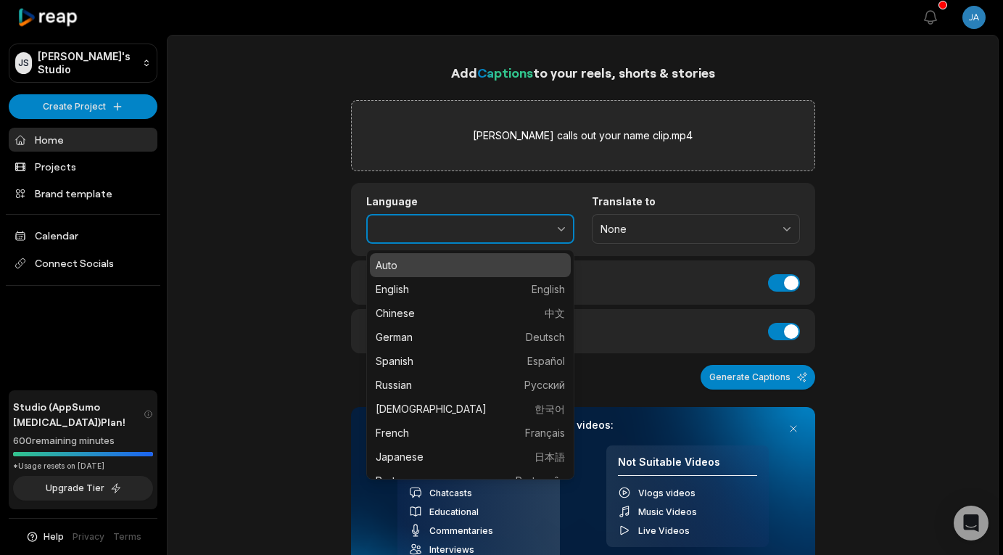
click at [559, 219] on button "button" at bounding box center [529, 229] width 89 height 30
type input "****"
click at [559, 219] on button "button" at bounding box center [529, 229] width 89 height 30
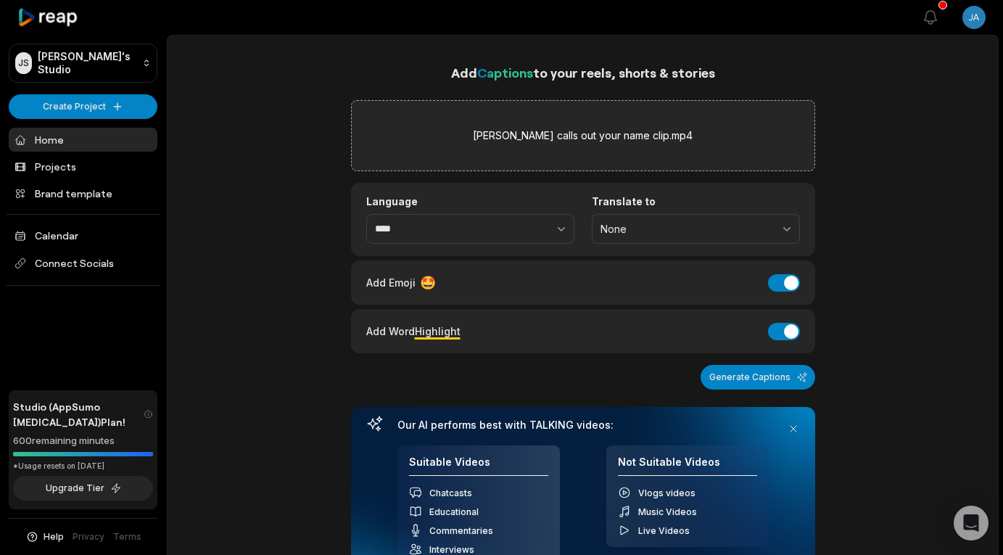
click at [715, 231] on span "None" at bounding box center [686, 229] width 170 height 13
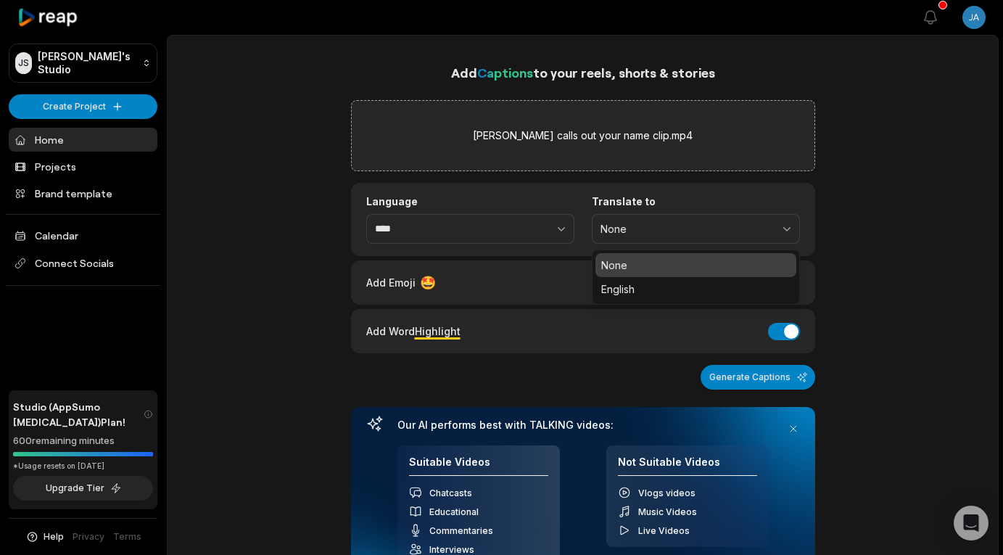
click at [717, 231] on span "None" at bounding box center [686, 229] width 170 height 13
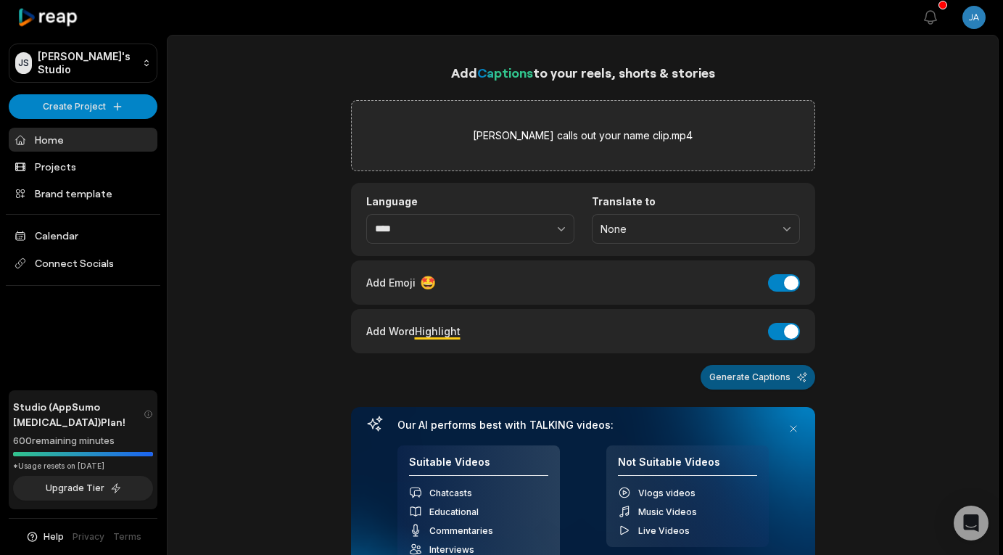
click at [739, 382] on button "Generate Captions" at bounding box center [758, 377] width 115 height 25
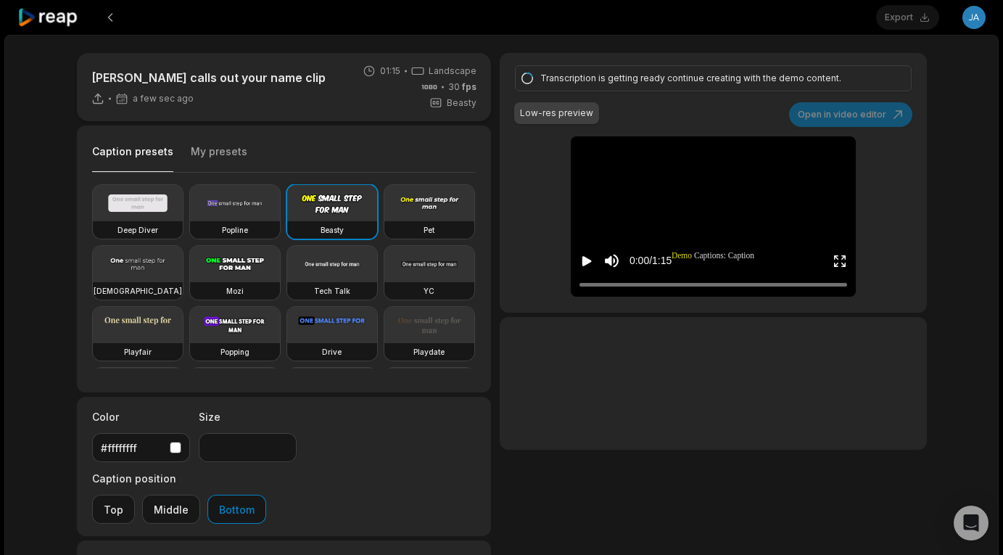
click at [225, 152] on button "My presets" at bounding box center [219, 158] width 57 height 28
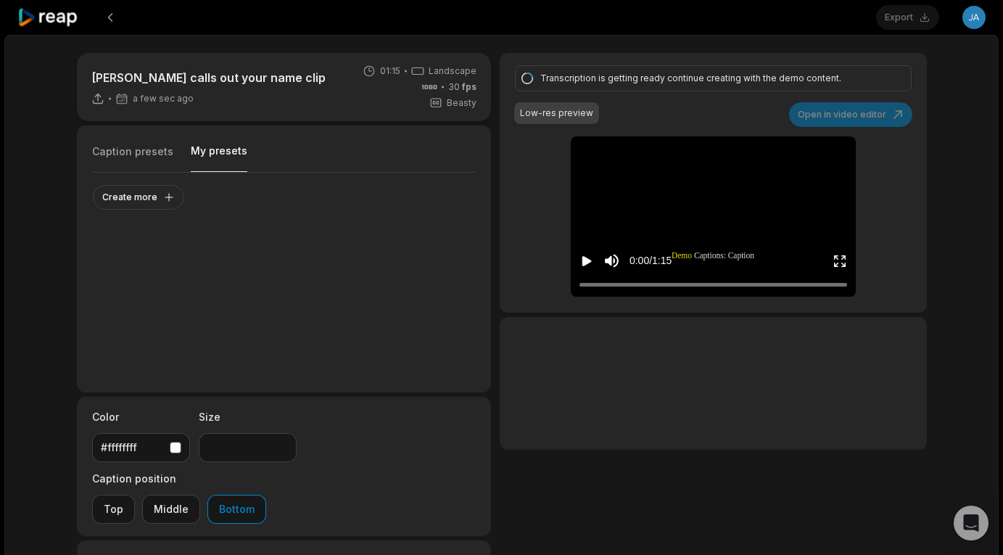
click at [144, 157] on button "Caption presets" at bounding box center [132, 158] width 81 height 28
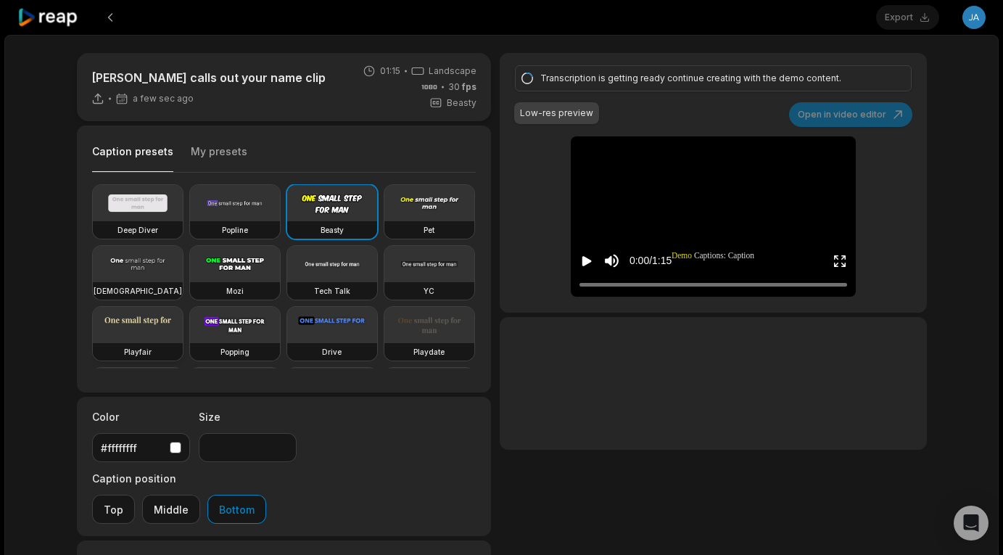
click at [145, 344] on div "Playfair" at bounding box center [138, 351] width 90 height 17
click at [149, 223] on div "Deep Diver" at bounding box center [138, 229] width 90 height 17
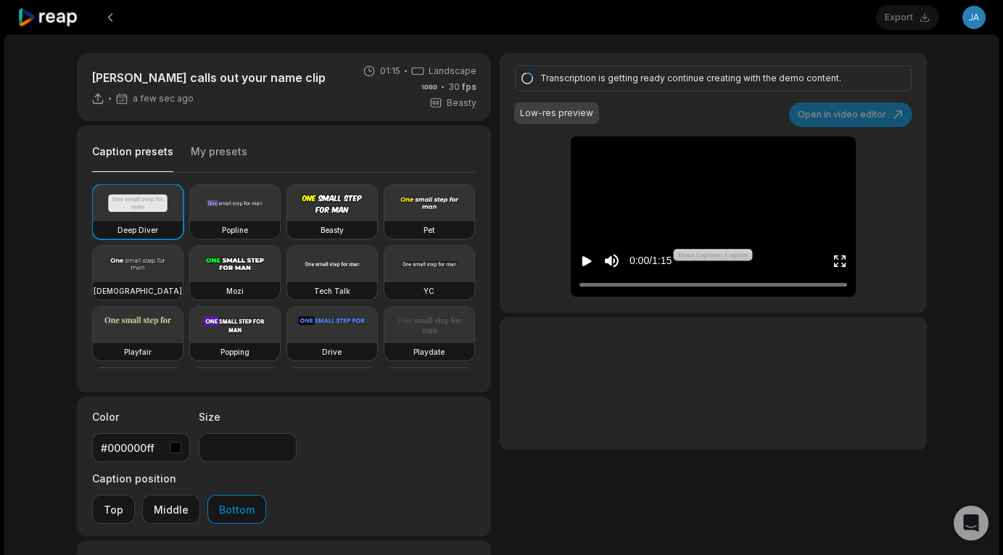
click at [251, 210] on video at bounding box center [235, 203] width 90 height 36
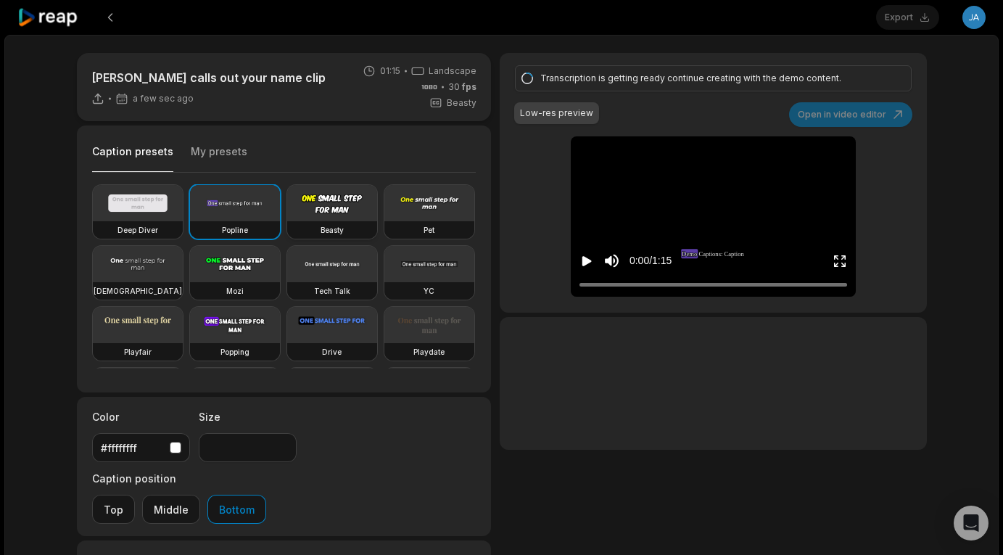
click at [340, 227] on h3 "Beasty" at bounding box center [332, 230] width 23 height 12
click at [428, 225] on h3 "Pet" at bounding box center [429, 230] width 11 height 12
click at [152, 271] on video at bounding box center [138, 264] width 90 height 36
click at [133, 331] on video at bounding box center [138, 325] width 90 height 36
type input "**"
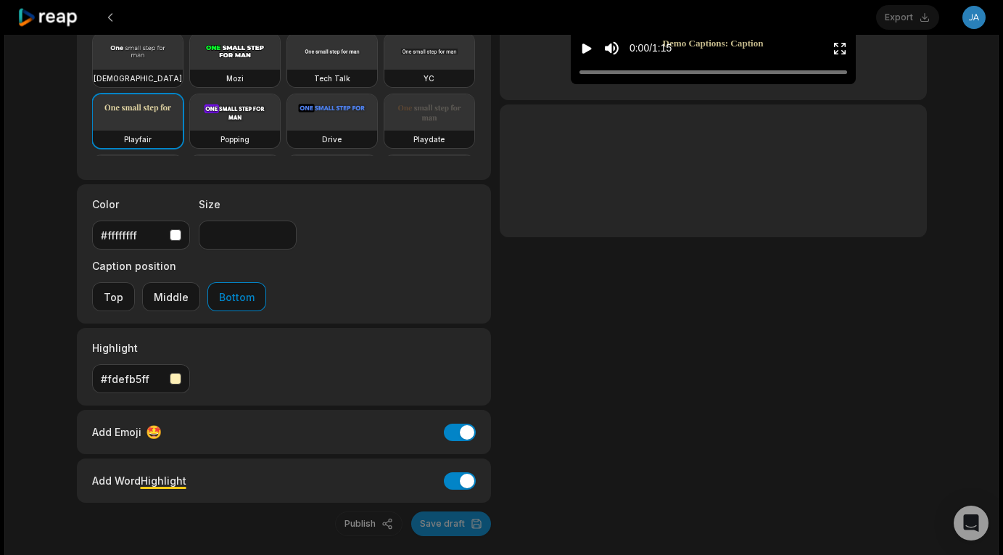
scroll to position [212, 0]
click at [180, 374] on div "button" at bounding box center [176, 380] width 12 height 12
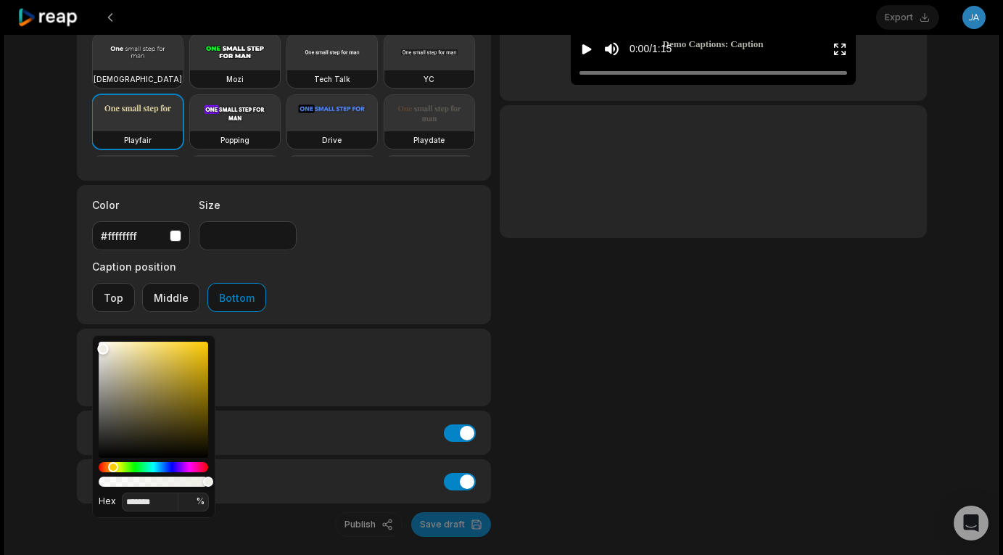
type input "*******"
drag, startPoint x: 106, startPoint y: 350, endPoint x: 77, endPoint y: 333, distance: 33.5
click at [77, 333] on body "Export Open user menu [PERSON_NAME] calls out your name clip a min ago 01:15 La…" at bounding box center [501, 65] width 1003 height 555
click at [672, 308] on div "Transcription is getting ready continue creating with the demo content. Low-res…" at bounding box center [713, 189] width 427 height 696
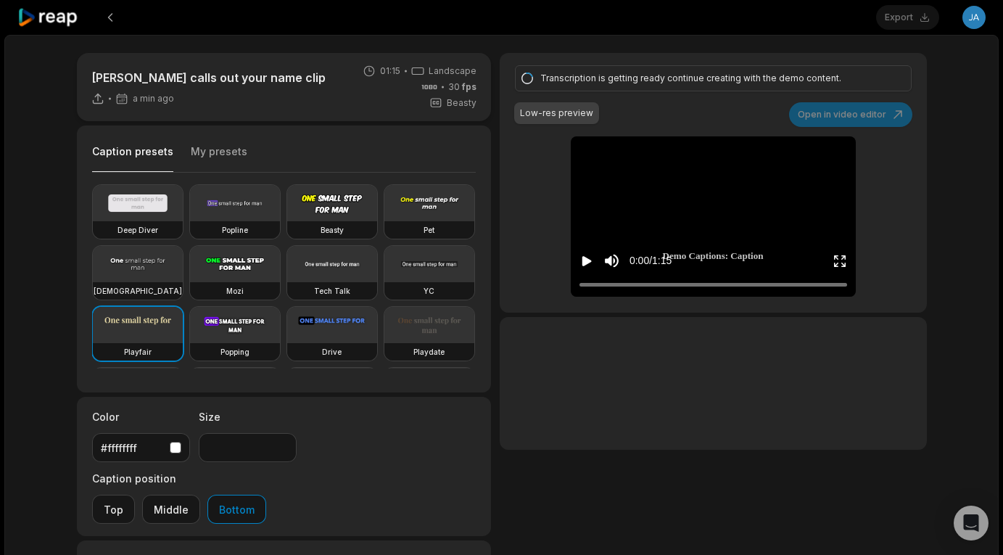
scroll to position [0, 0]
type input "**"
